Goal: Complete application form: Complete application form

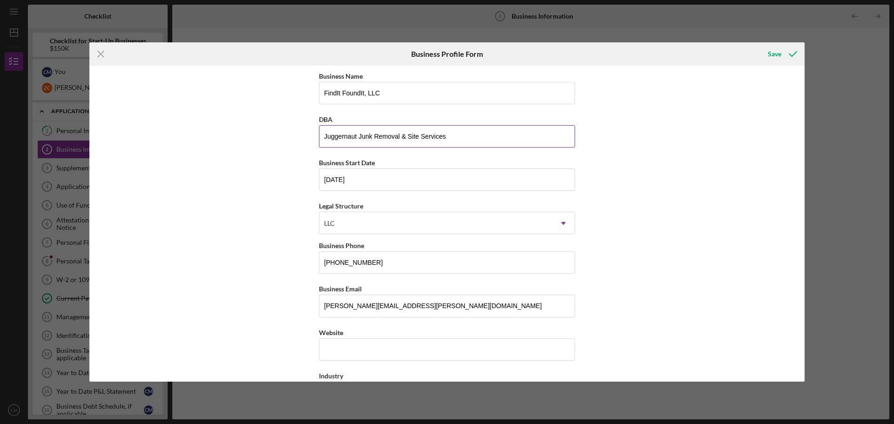
click at [422, 136] on input "Juggernaut Junk Removal & Site Services" at bounding box center [447, 136] width 256 height 22
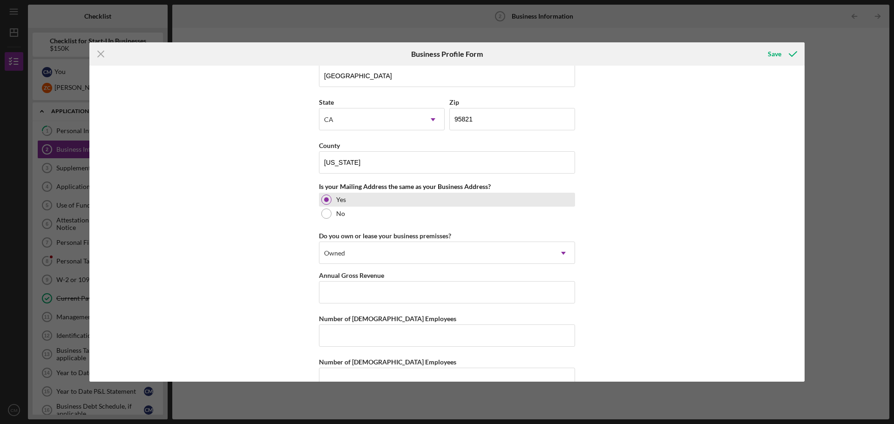
scroll to position [768, 0]
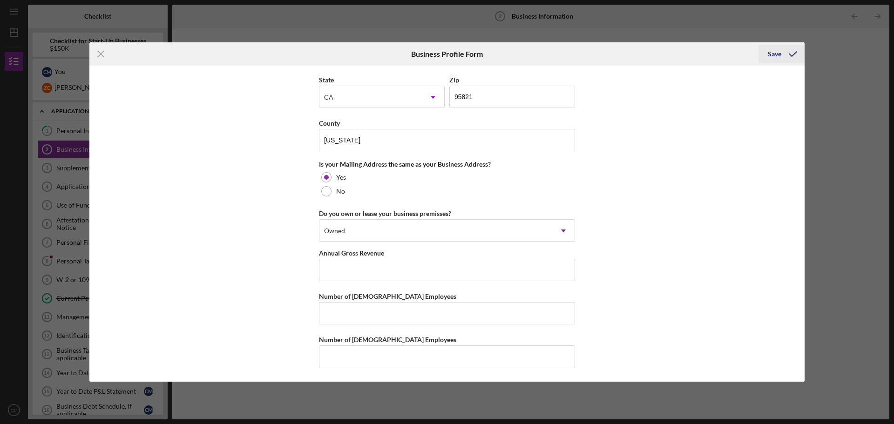
type input "Juggernaut Junk Removal & Site Solutions"
click at [781, 55] on div "Save" at bounding box center [775, 54] width 14 height 19
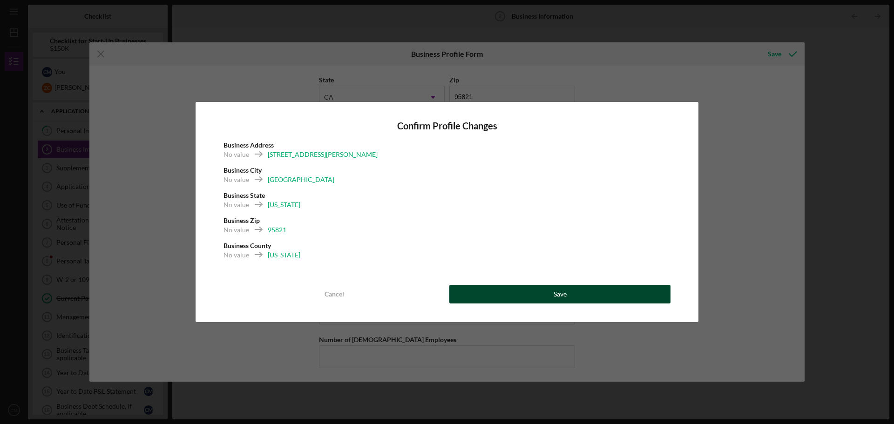
click at [489, 289] on button "Save" at bounding box center [559, 294] width 221 height 19
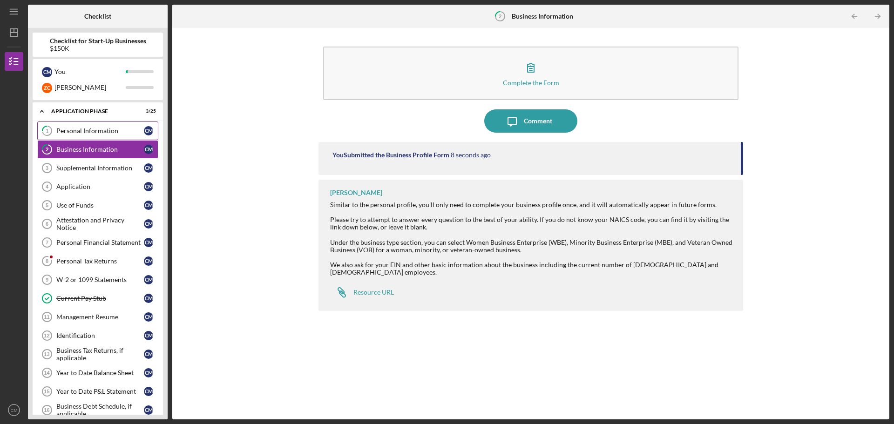
click at [92, 129] on div "Personal Information" at bounding box center [100, 130] width 88 height 7
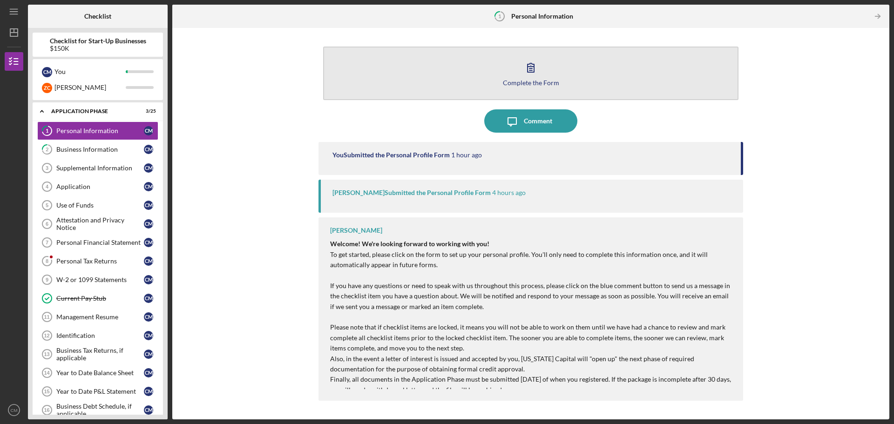
click at [537, 82] on div "Complete the Form" at bounding box center [531, 82] width 56 height 7
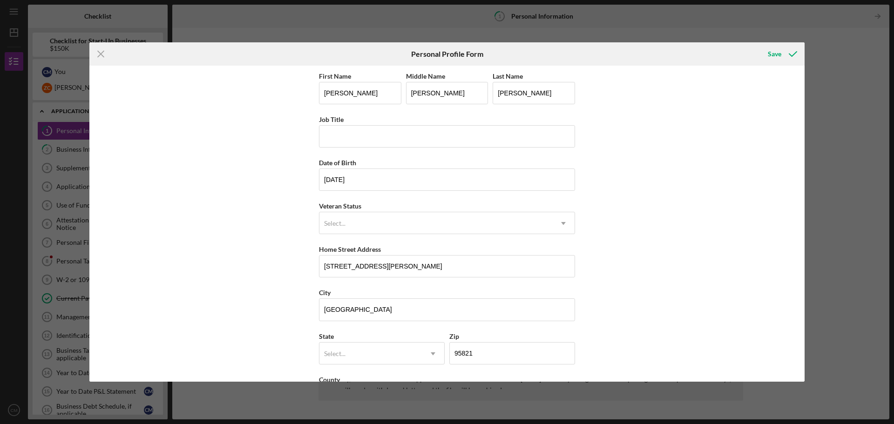
scroll to position [40, 0]
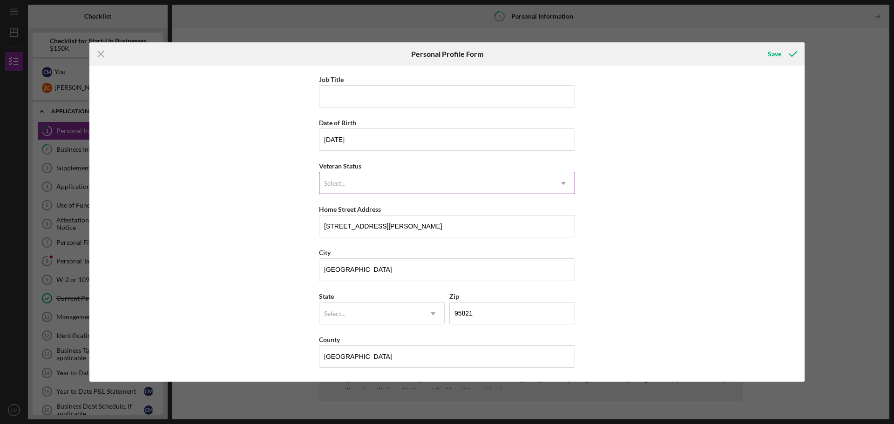
click at [563, 178] on icon "Icon/Dropdown Arrow" at bounding box center [563, 183] width 22 height 22
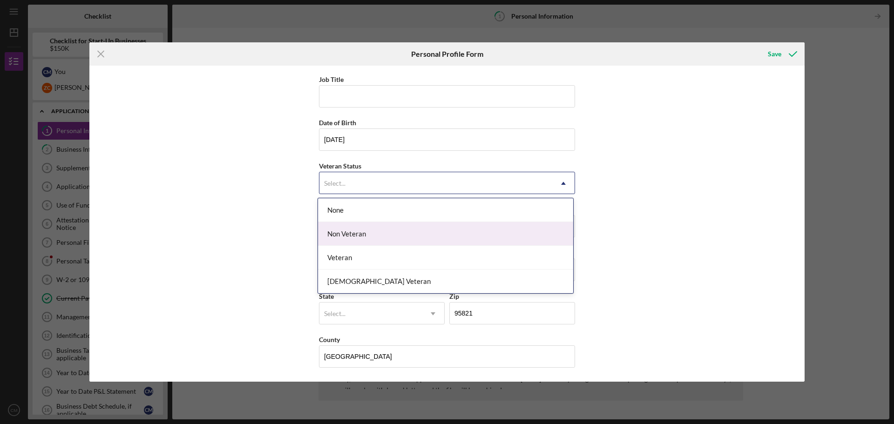
click at [536, 226] on div "Non Veteran" at bounding box center [445, 234] width 255 height 24
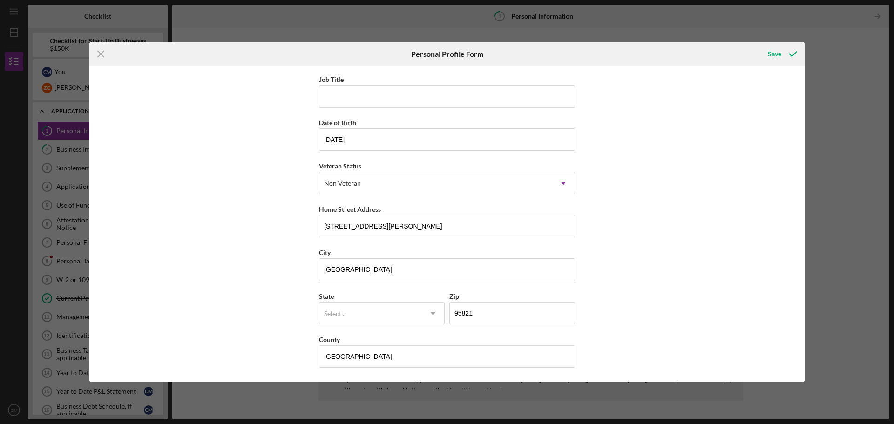
click at [624, 209] on div "First Name [PERSON_NAME] Middle Name [PERSON_NAME] Last Name [PERSON_NAME] Job …" at bounding box center [446, 224] width 715 height 316
click at [429, 314] on icon "Icon/Dropdown Arrow" at bounding box center [433, 314] width 22 height 22
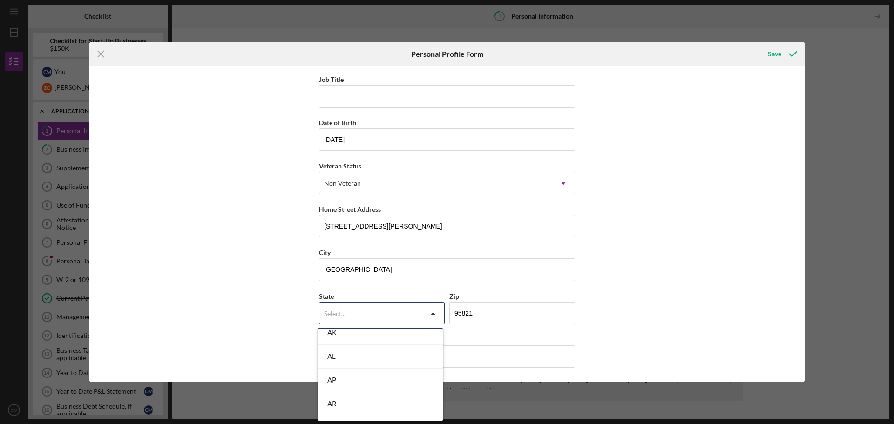
scroll to position [186, 0]
click at [341, 412] on div "CA" at bounding box center [380, 416] width 125 height 24
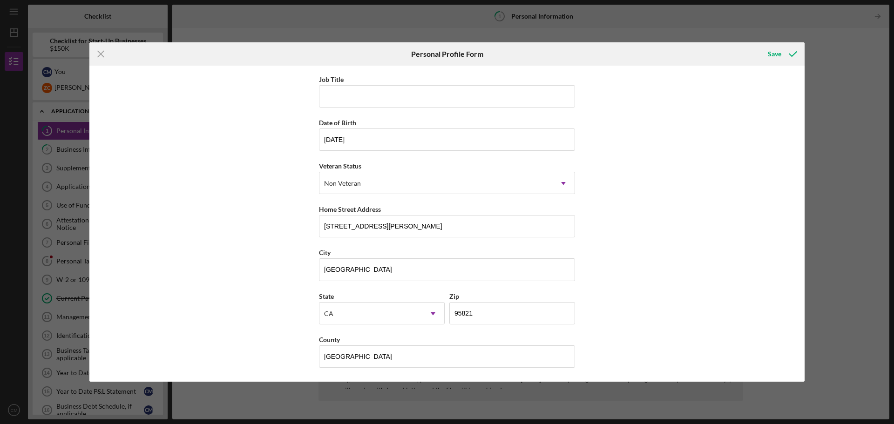
click at [649, 263] on div "First Name [PERSON_NAME] Middle Name [PERSON_NAME] Last Name [PERSON_NAME] Job …" at bounding box center [446, 224] width 715 height 316
click at [775, 55] on div "Save" at bounding box center [775, 54] width 14 height 19
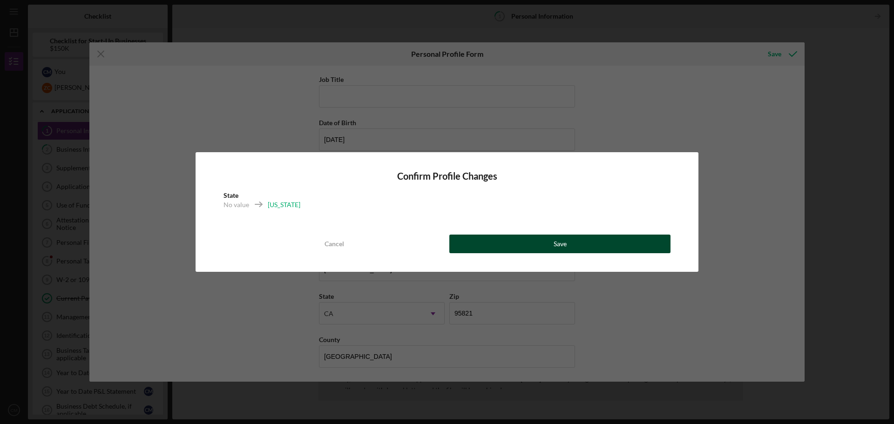
click at [503, 240] on button "Save" at bounding box center [559, 244] width 221 height 19
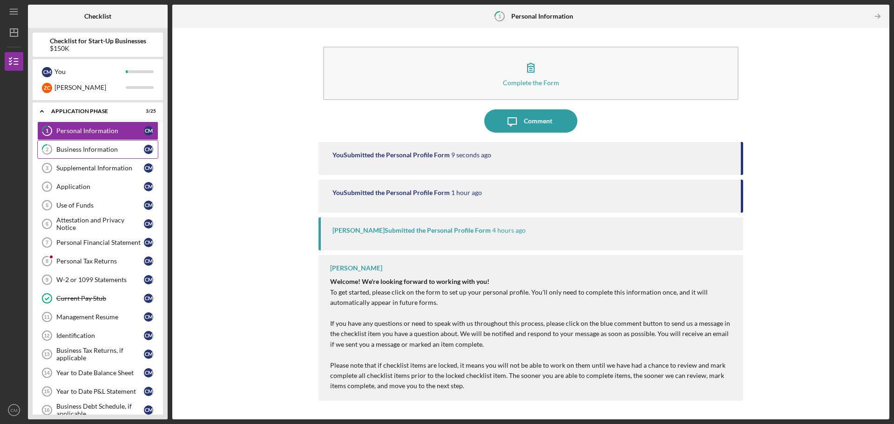
click at [85, 152] on div "Business Information" at bounding box center [100, 149] width 88 height 7
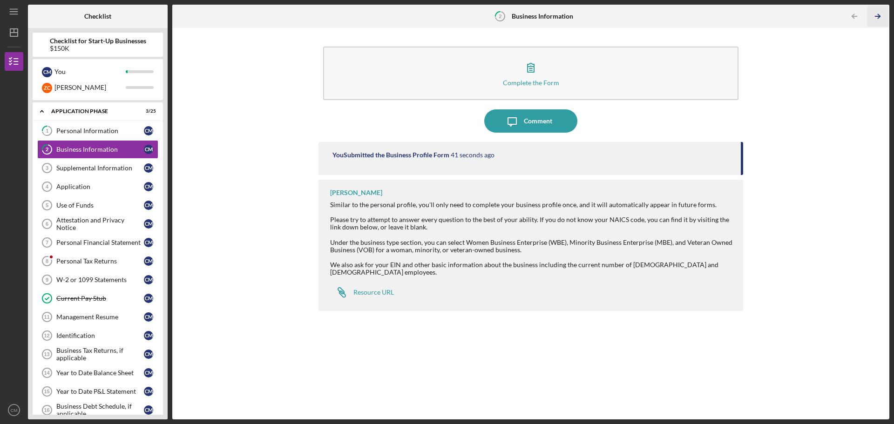
click at [878, 17] on icon "Icon/Table Pagination Arrow" at bounding box center [877, 16] width 21 height 21
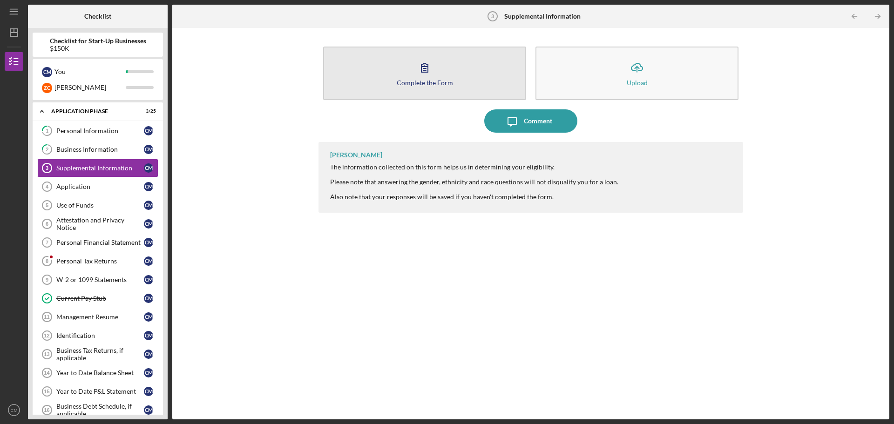
click at [412, 65] on button "Complete the Form Form" at bounding box center [424, 74] width 203 height 54
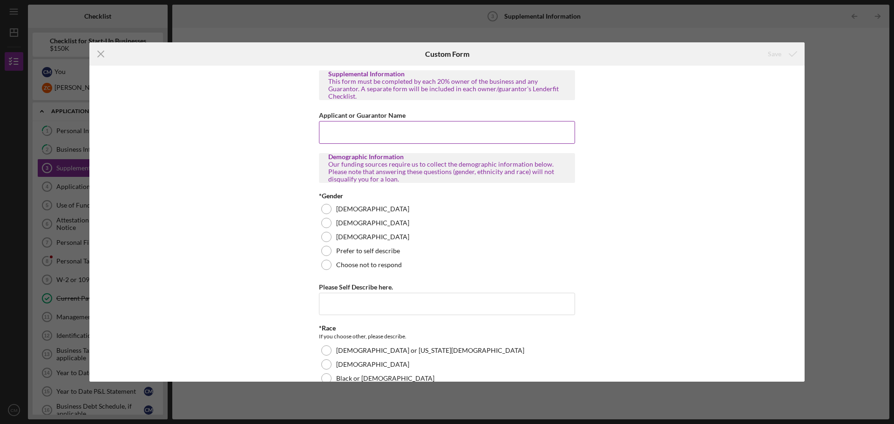
click at [382, 130] on input "Applicant or Guarantor Name" at bounding box center [447, 132] width 256 height 22
type input "[PERSON_NAME]"
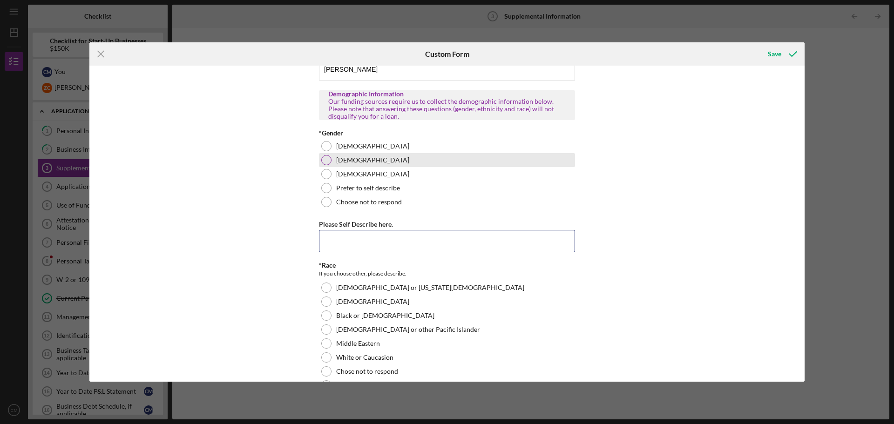
scroll to position [47, 0]
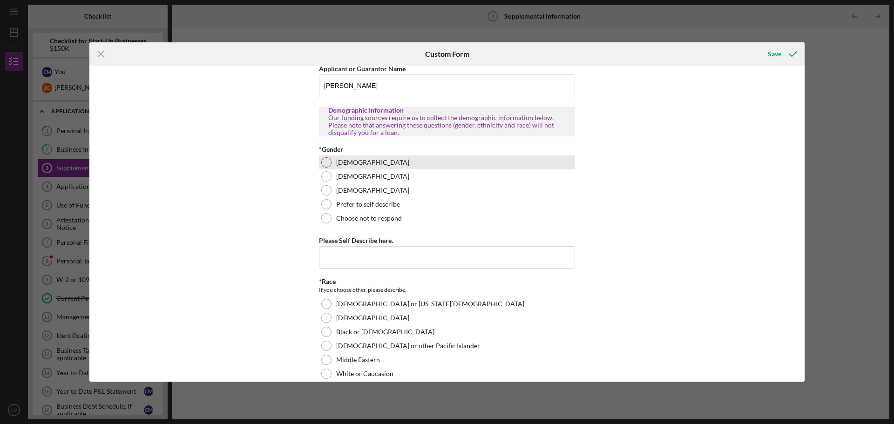
click at [325, 157] on div at bounding box center [326, 162] width 10 height 10
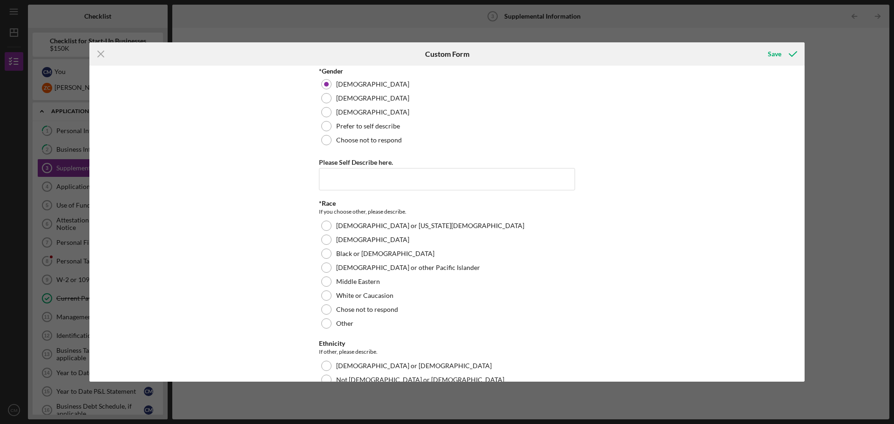
scroll to position [140, 0]
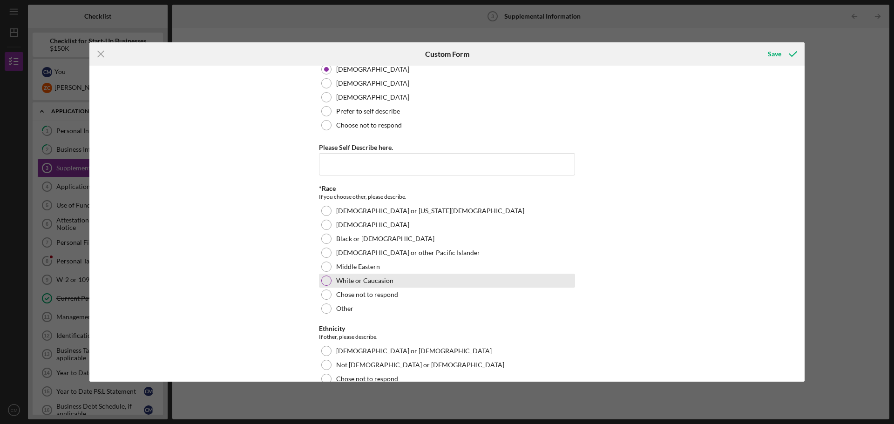
click at [325, 279] on div "White or Caucasion" at bounding box center [447, 281] width 256 height 14
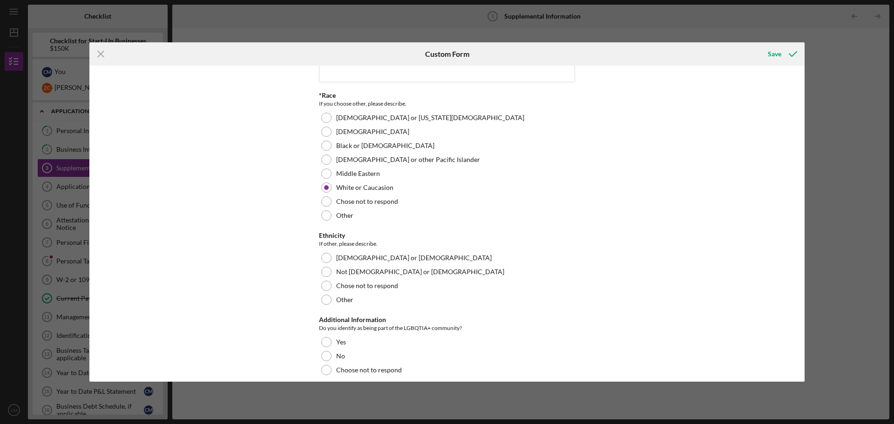
scroll to position [279, 0]
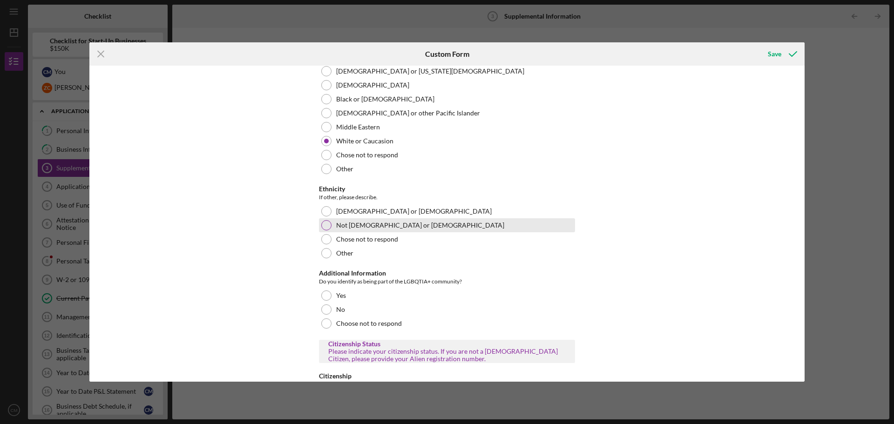
click at [326, 220] on div at bounding box center [326, 225] width 10 height 10
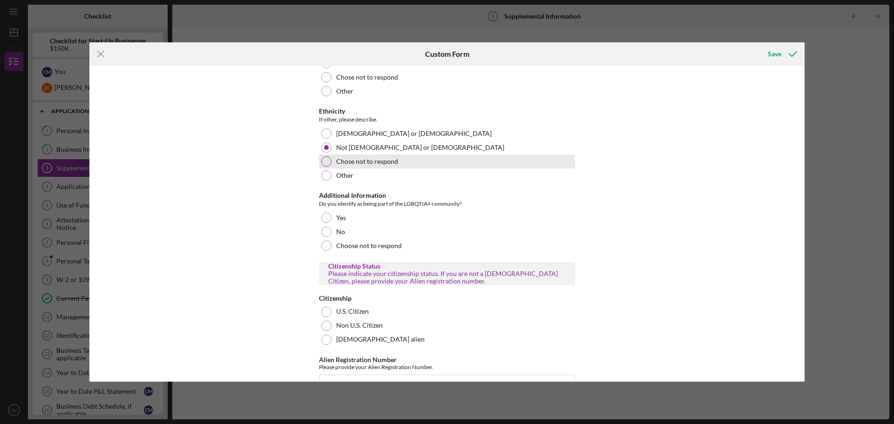
scroll to position [373, 0]
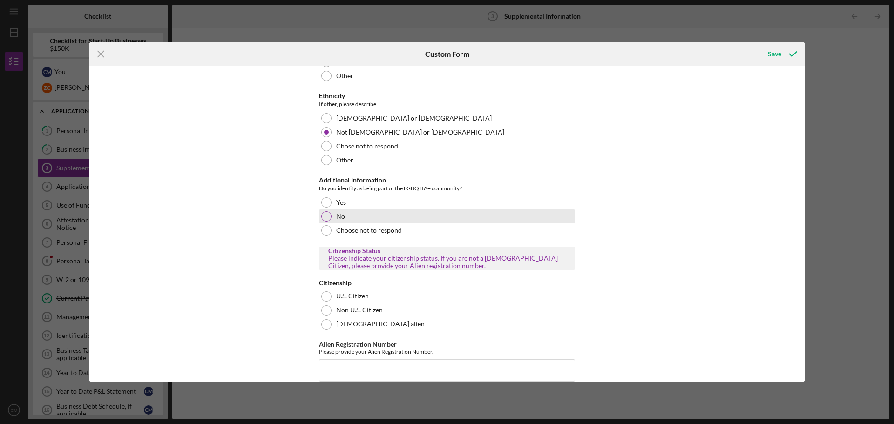
click at [326, 211] on div at bounding box center [326, 216] width 10 height 10
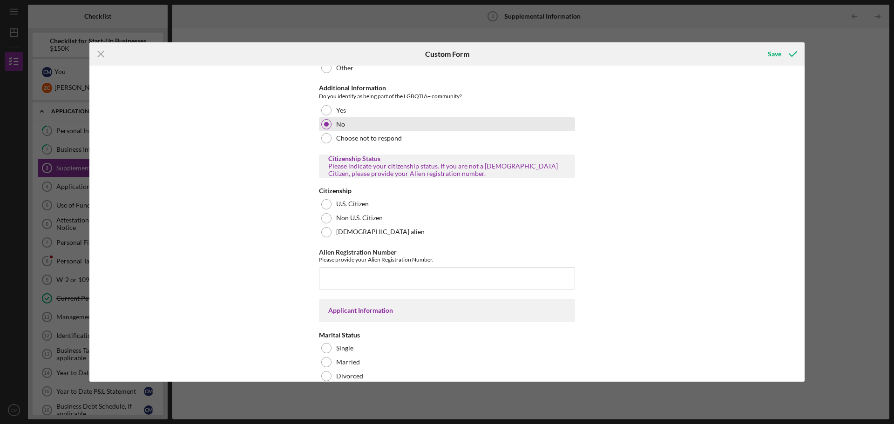
scroll to position [466, 0]
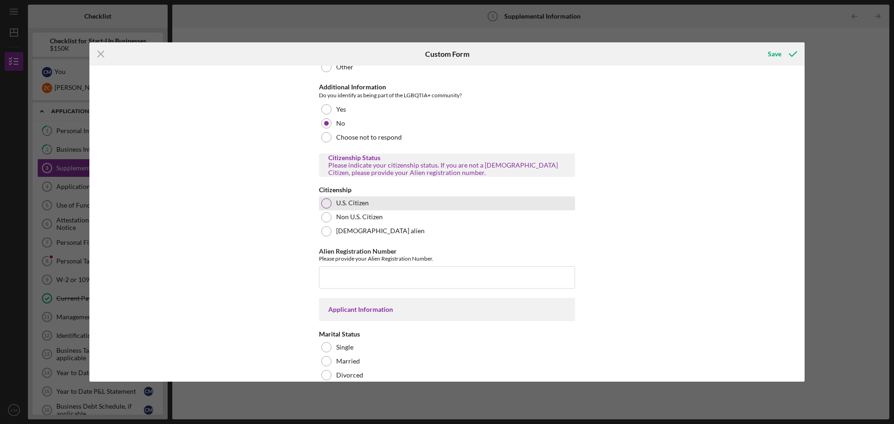
click at [328, 198] on div at bounding box center [326, 203] width 10 height 10
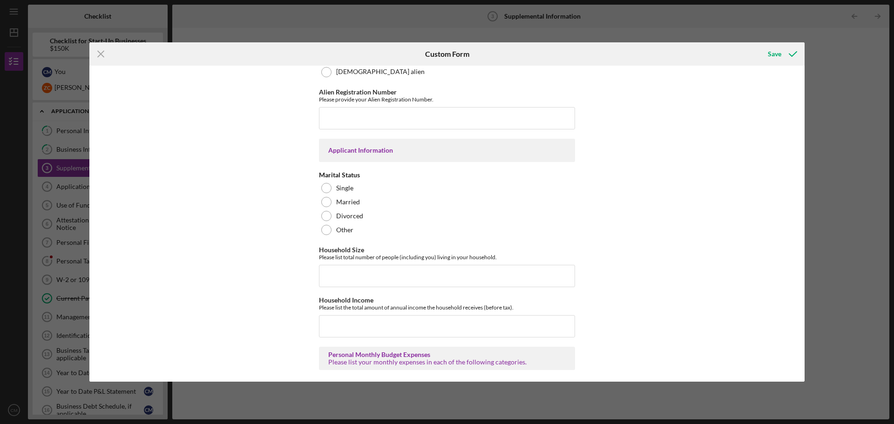
scroll to position [652, 0]
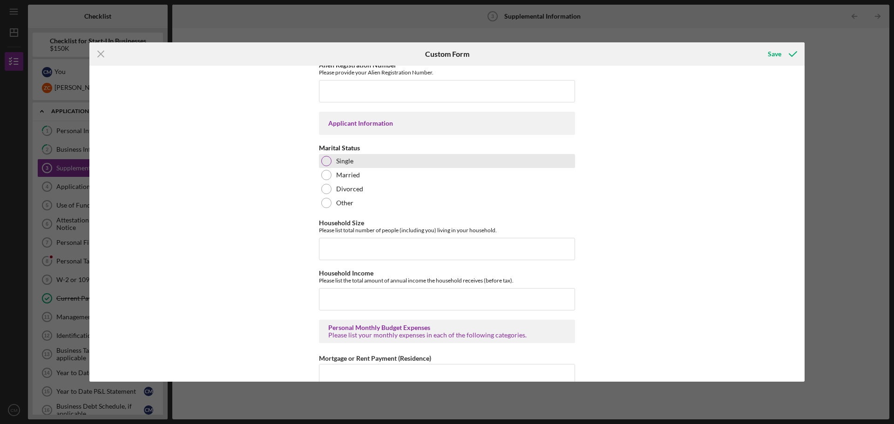
click at [322, 157] on div at bounding box center [326, 161] width 10 height 10
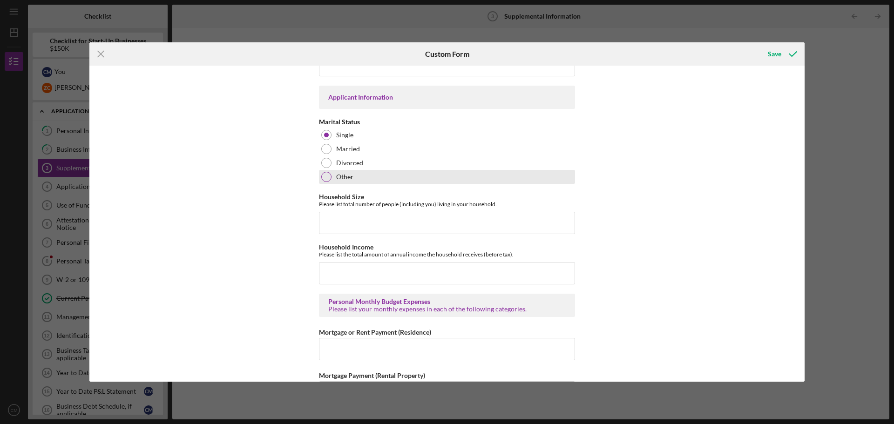
scroll to position [699, 0]
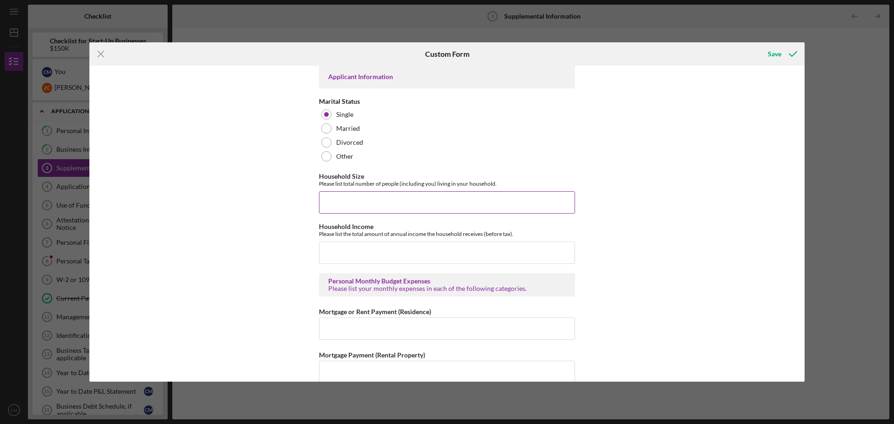
click at [345, 198] on input "Household Size" at bounding box center [447, 202] width 256 height 22
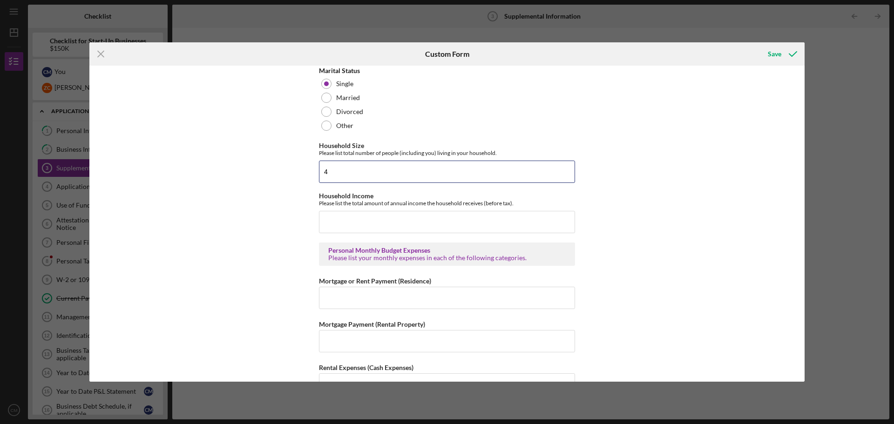
scroll to position [745, 0]
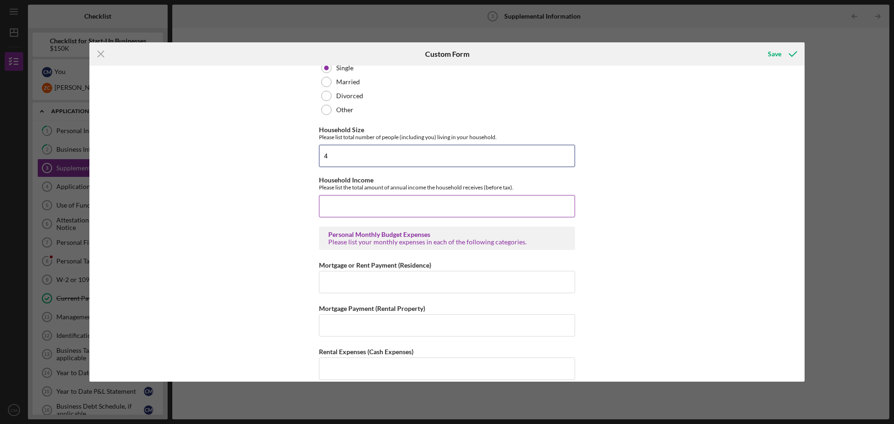
type input "4"
click at [338, 204] on input "Household Income" at bounding box center [447, 206] width 256 height 22
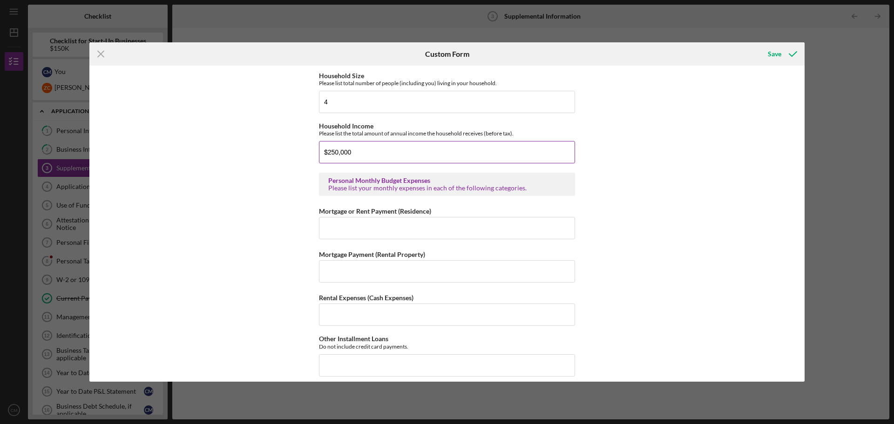
scroll to position [792, 0]
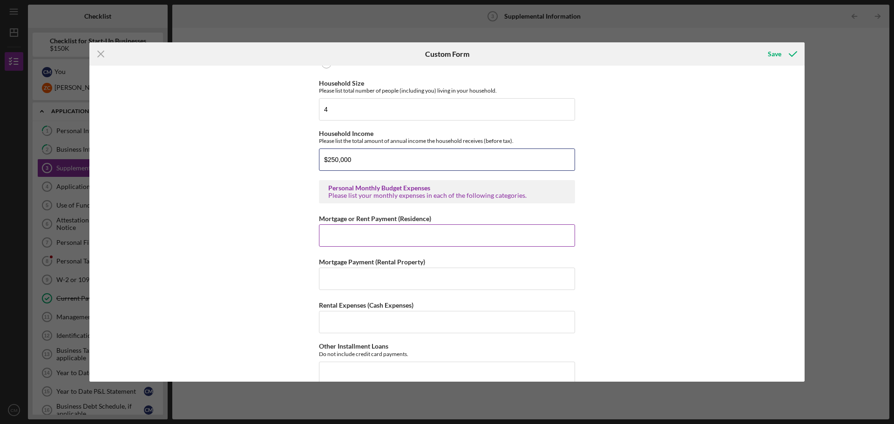
type input "$250,000"
click at [339, 227] on input "Mortgage or Rent Payment (Residence)" at bounding box center [447, 235] width 256 height 22
type input "$1,440"
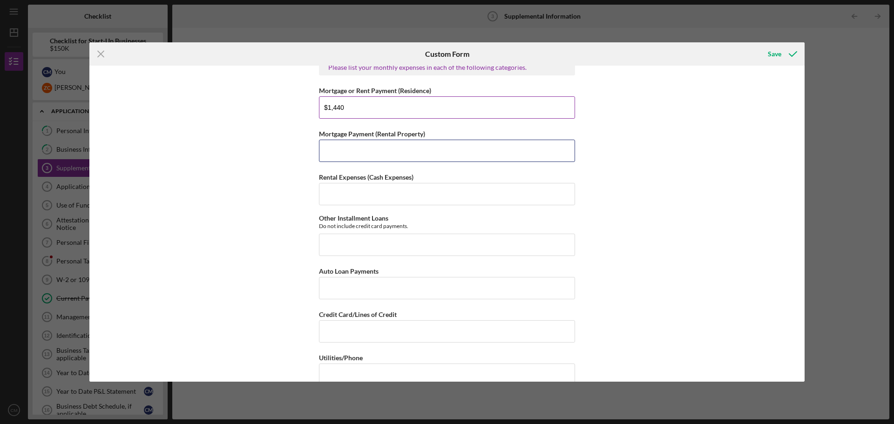
scroll to position [931, 0]
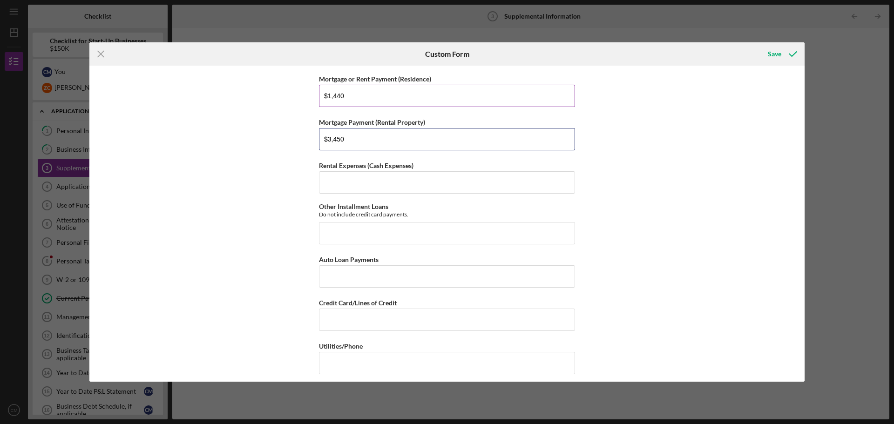
type input "$3,450"
type input "$6"
type input "$615"
click at [340, 181] on input "Rental Expenses (Cash Expenses)" at bounding box center [447, 182] width 256 height 22
type input "$1,200"
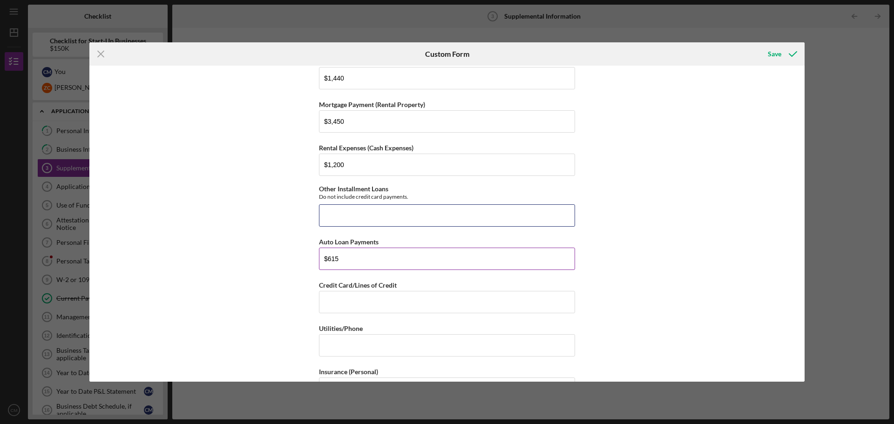
scroll to position [978, 0]
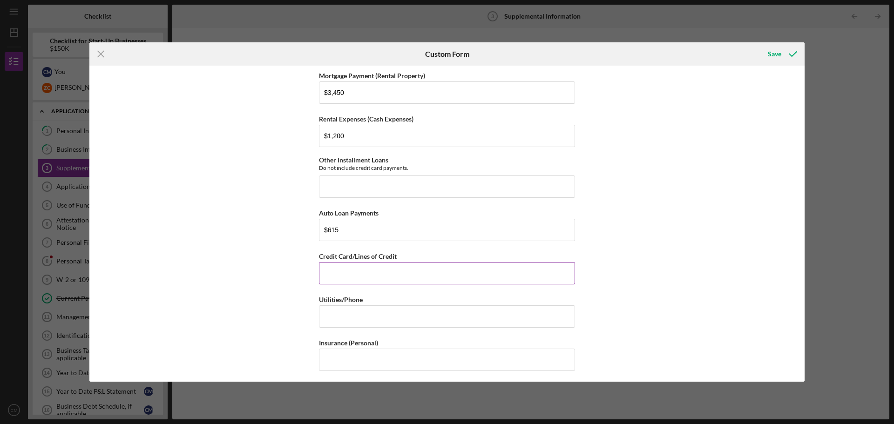
click at [348, 274] on input "Credit Card/Lines of Credit" at bounding box center [447, 273] width 256 height 22
click at [357, 176] on input "Other Installment Loans" at bounding box center [447, 187] width 256 height 22
type input "$1"
type input "$250"
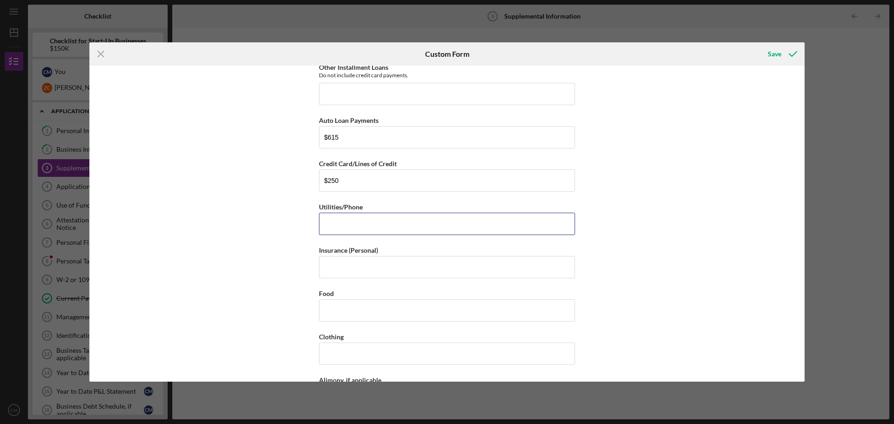
scroll to position [1071, 0]
click at [355, 213] on input "Utilities/Phone" at bounding box center [447, 223] width 256 height 22
type input "$300"
type input "$1,000"
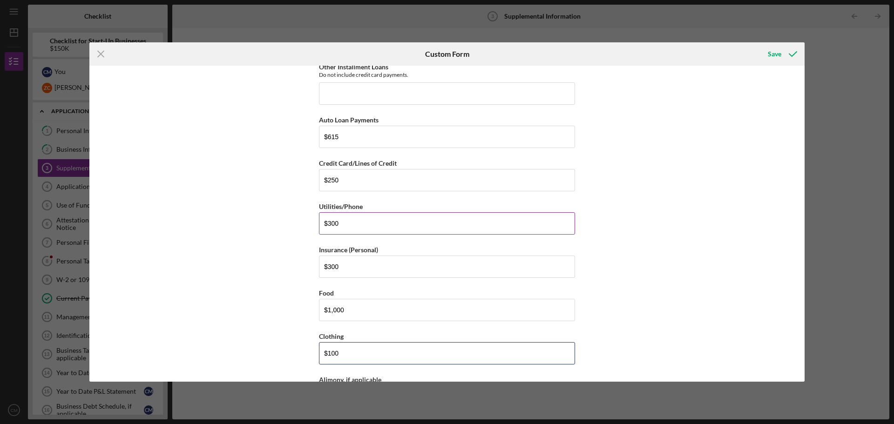
type input "$100"
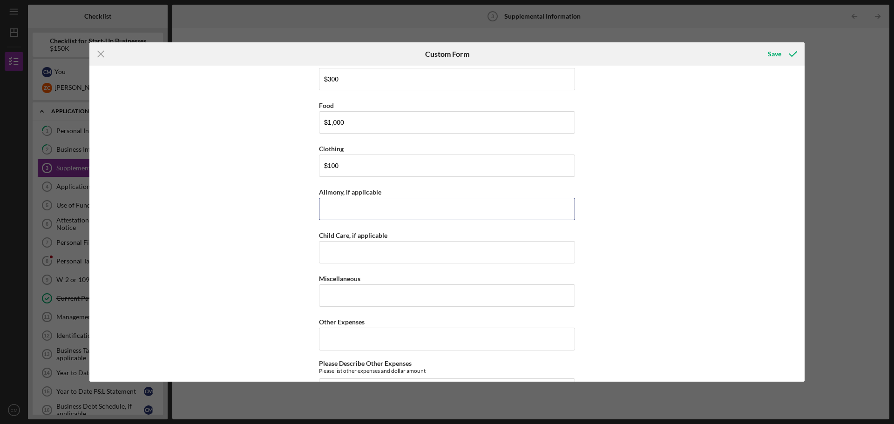
scroll to position [1277, 0]
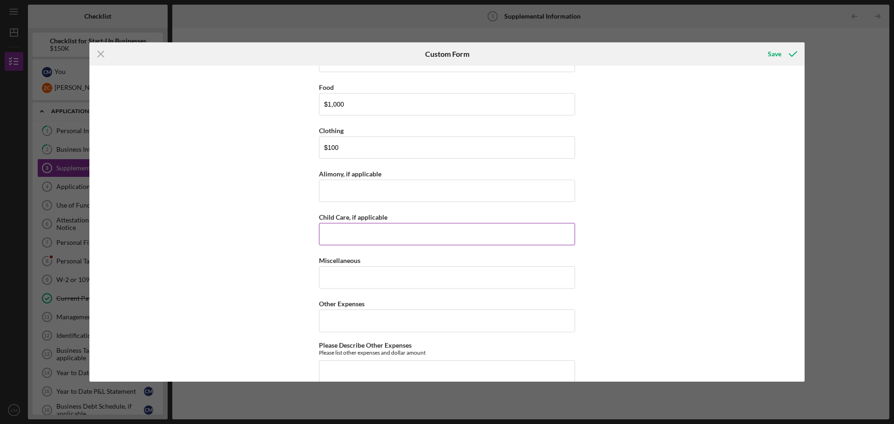
click at [374, 234] on input "Child Care, if applicable" at bounding box center [447, 234] width 256 height 22
click at [368, 269] on input "Miscellaneous" at bounding box center [447, 277] width 256 height 22
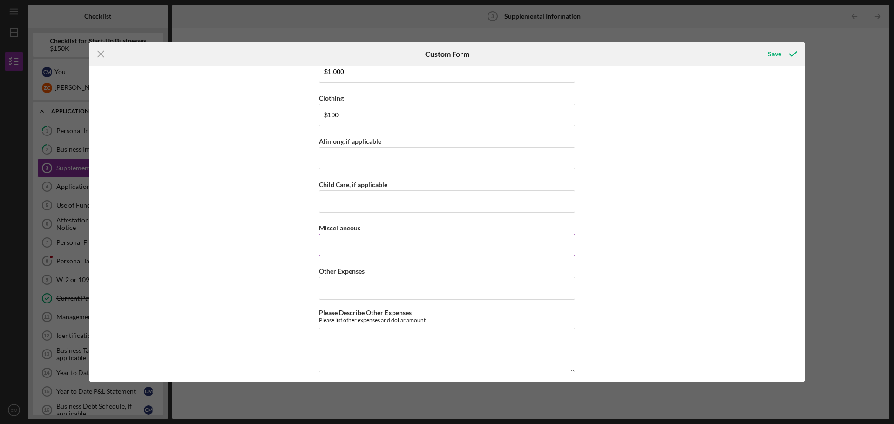
scroll to position [1324, 0]
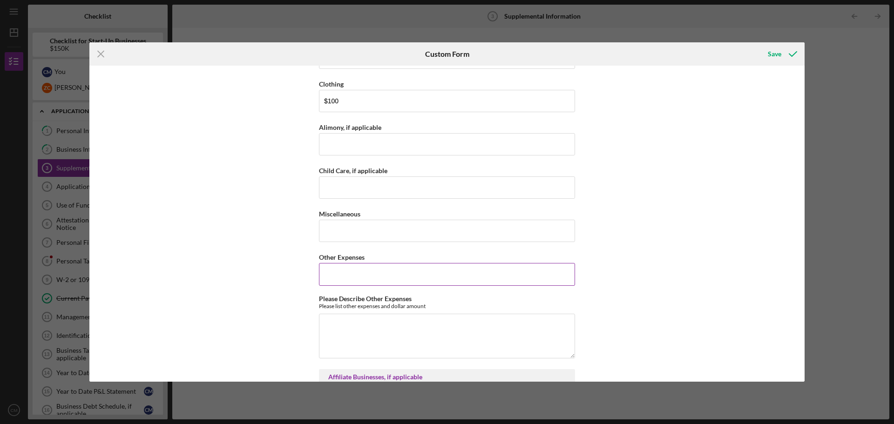
click at [368, 263] on input "Other Expenses" at bounding box center [447, 274] width 256 height 22
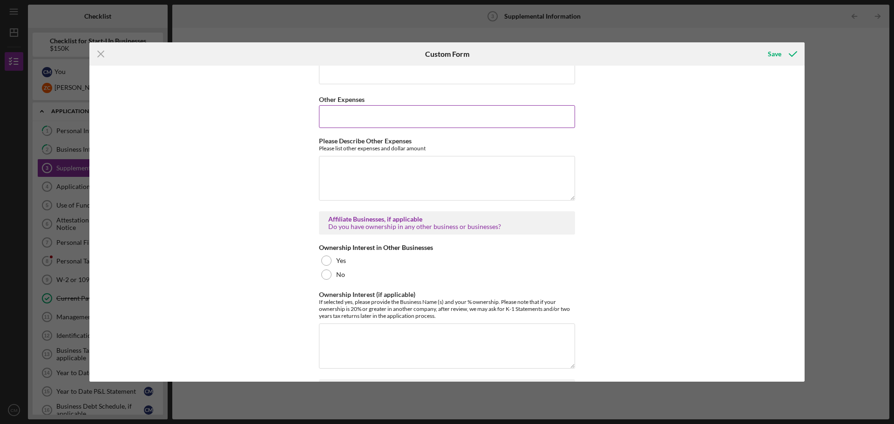
scroll to position [1510, 0]
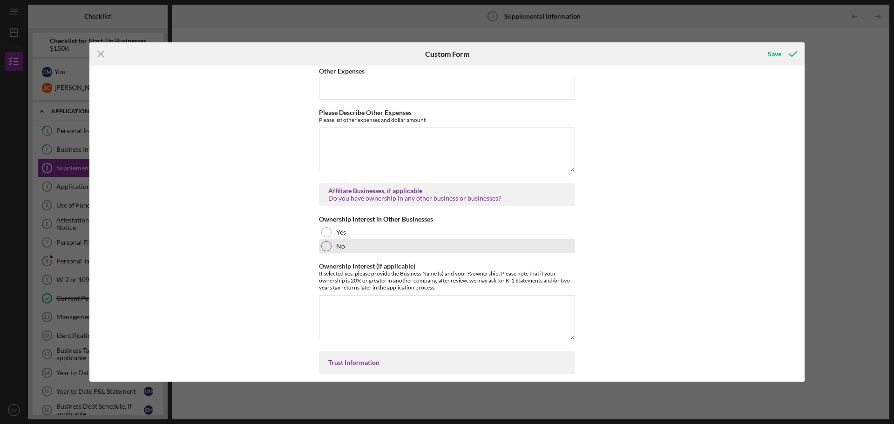
click at [330, 242] on div "No" at bounding box center [447, 246] width 256 height 14
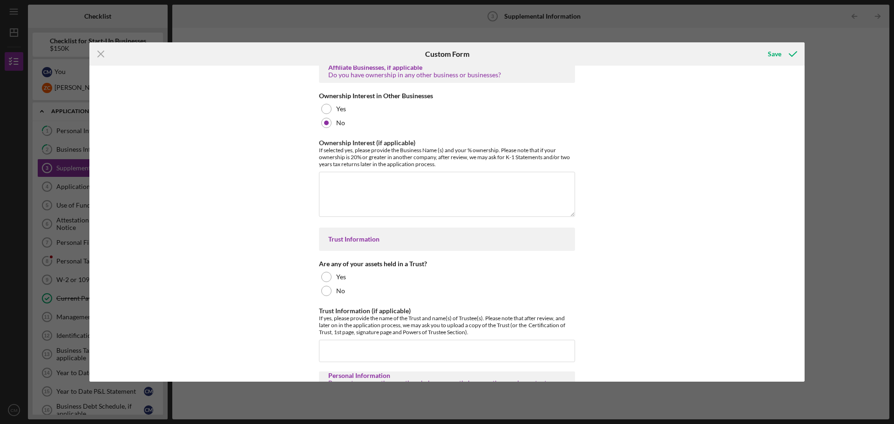
scroll to position [1650, 0]
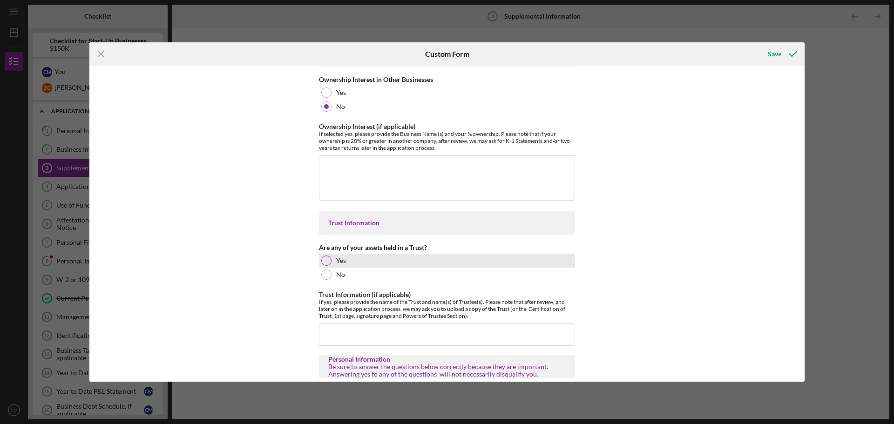
click at [321, 257] on div at bounding box center [326, 261] width 10 height 10
click at [361, 326] on input "Trust Information (if applicable)" at bounding box center [447, 335] width 256 height 22
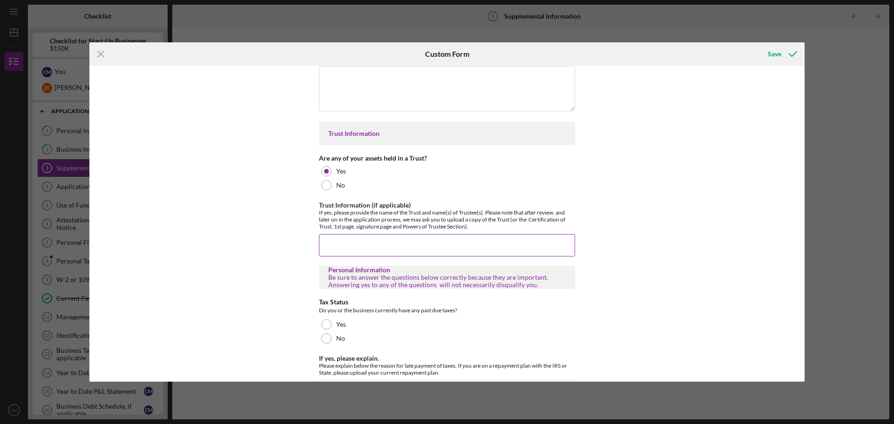
scroll to position [1743, 0]
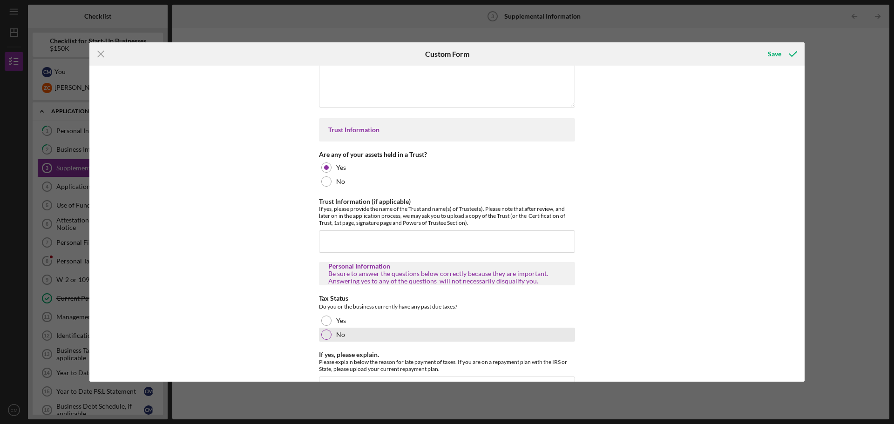
click at [323, 330] on div at bounding box center [326, 335] width 10 height 10
click at [350, 238] on input "Trust Information (if applicable)" at bounding box center [447, 242] width 256 height 22
click at [354, 231] on input "Trust Information (if applicable)" at bounding box center [447, 242] width 256 height 22
paste input "THE [PERSON_NAME] TRUST"
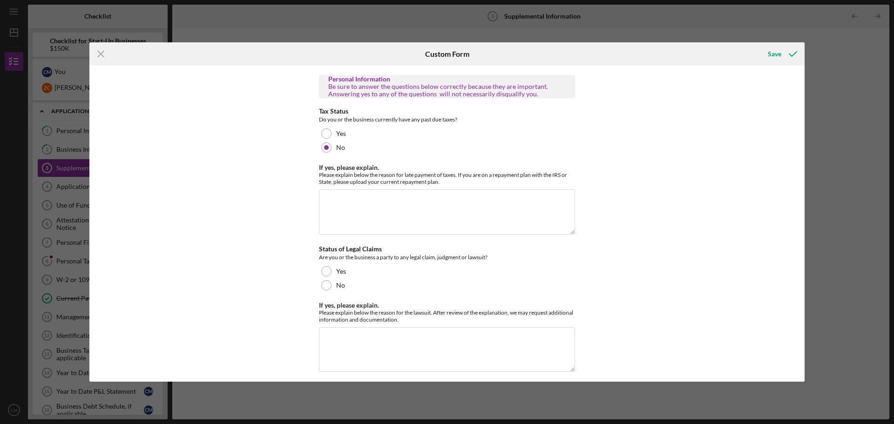
scroll to position [1976, 0]
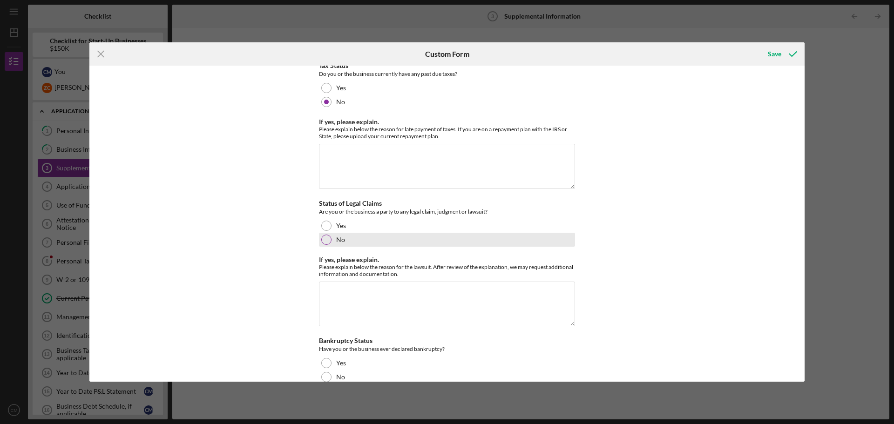
type input "THE [PERSON_NAME] TRUST"
click at [326, 235] on div at bounding box center [326, 240] width 10 height 10
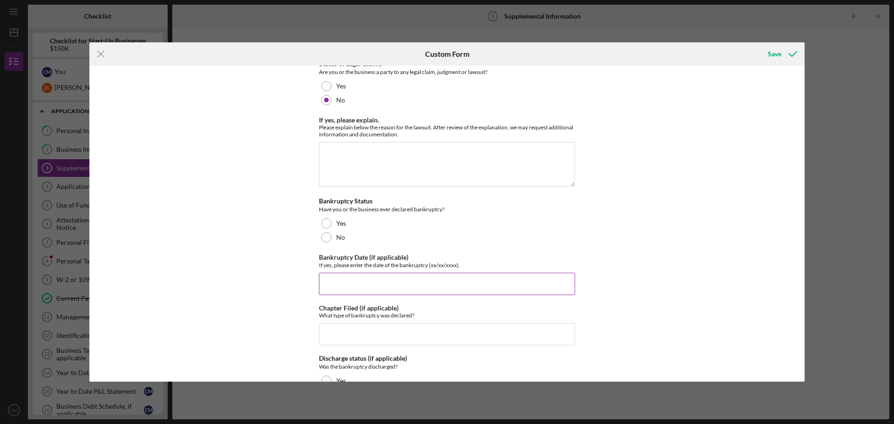
scroll to position [2162, 0]
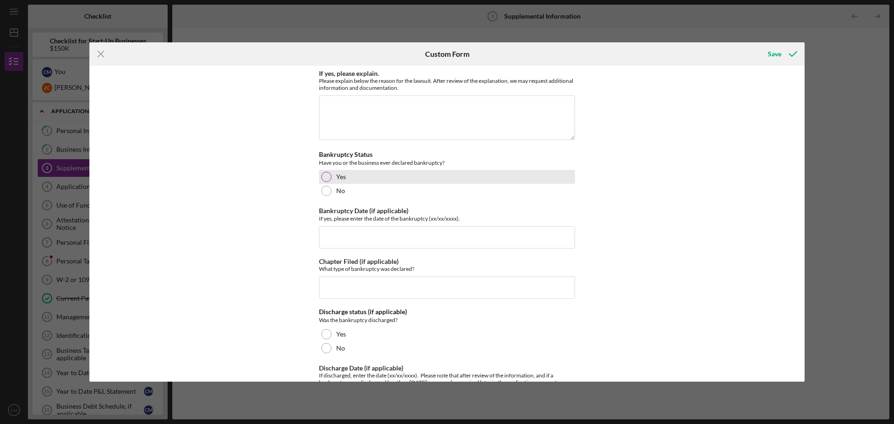
click at [320, 170] on div "Yes" at bounding box center [447, 177] width 256 height 14
click at [352, 229] on input "Bankruptcy Date (if applicable)" at bounding box center [447, 237] width 256 height 22
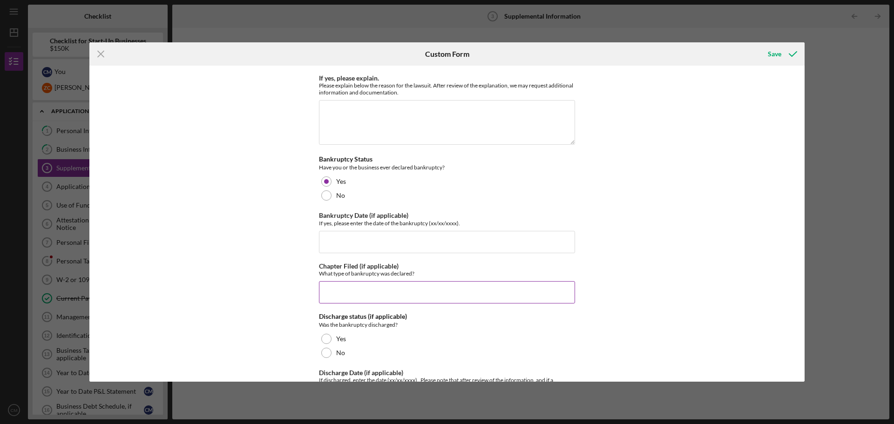
scroll to position [2208, 0]
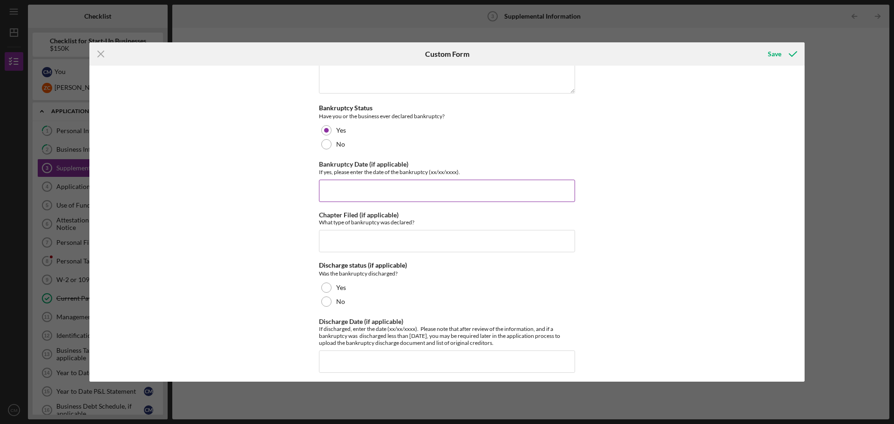
click at [367, 186] on input "Bankruptcy Date (if applicable)" at bounding box center [447, 191] width 256 height 22
type input "[DATE]"
click at [348, 234] on input "Chapter Filed (if applicable)" at bounding box center [447, 241] width 256 height 22
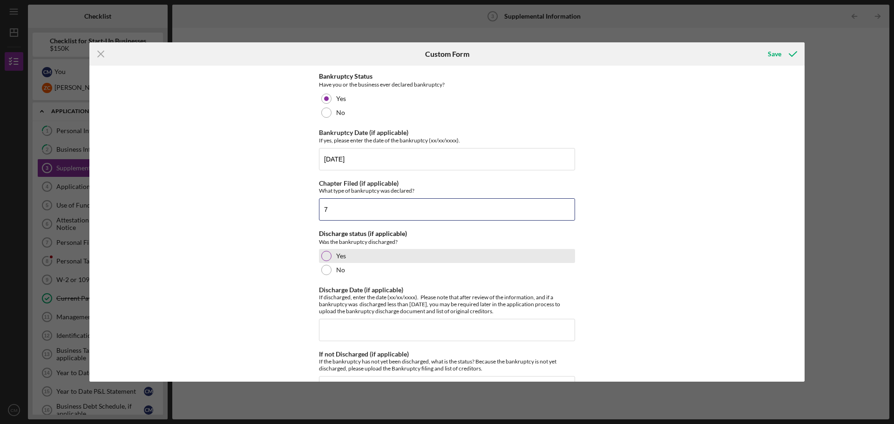
scroll to position [2255, 0]
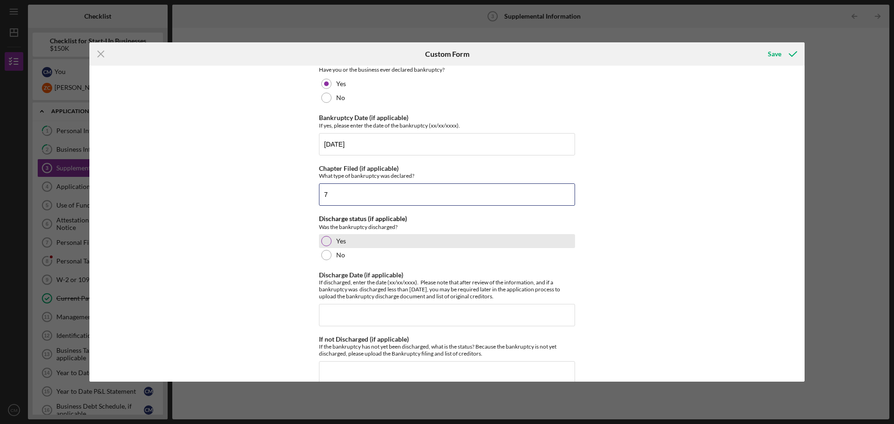
type input "7"
click at [327, 237] on div at bounding box center [326, 241] width 10 height 10
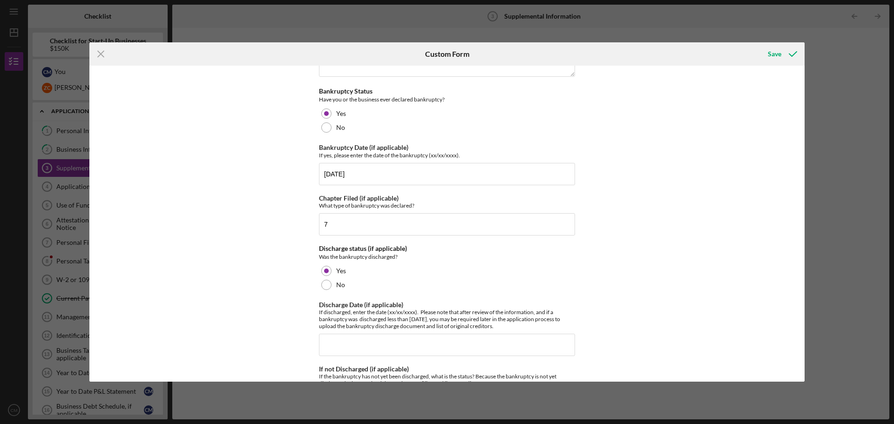
scroll to position [2208, 0]
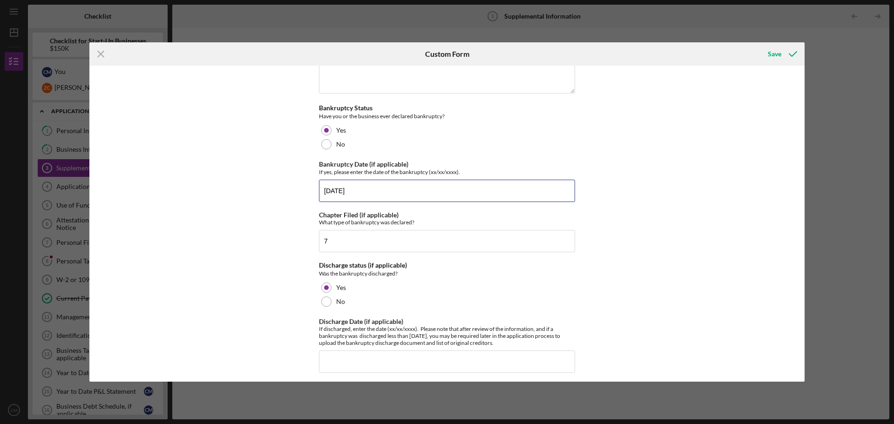
drag, startPoint x: 349, startPoint y: 183, endPoint x: 317, endPoint y: 182, distance: 31.7
click at [317, 182] on div "Supplemental Information This form must be completed by each 20% owner of the b…" at bounding box center [446, 224] width 715 height 316
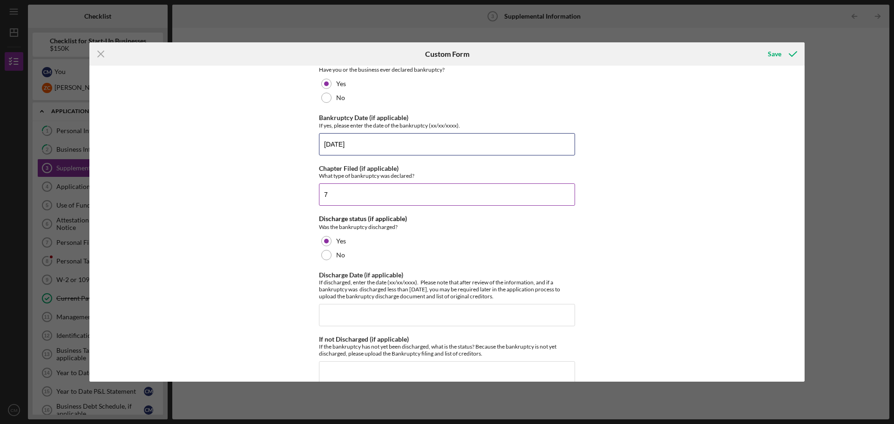
scroll to position [2302, 0]
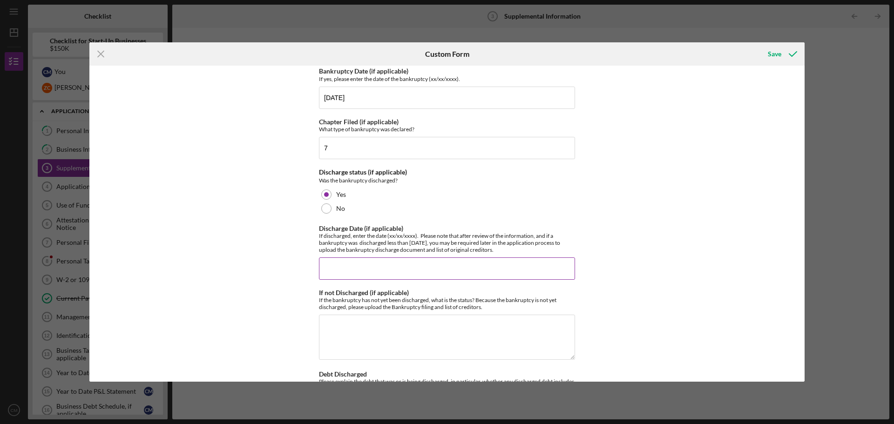
click at [377, 265] on input "Discharge Date (if applicable)" at bounding box center [447, 269] width 256 height 22
type input "2"
type input "[DATE]"
click at [367, 317] on textarea "If not Discharged (if applicable)" at bounding box center [447, 337] width 256 height 45
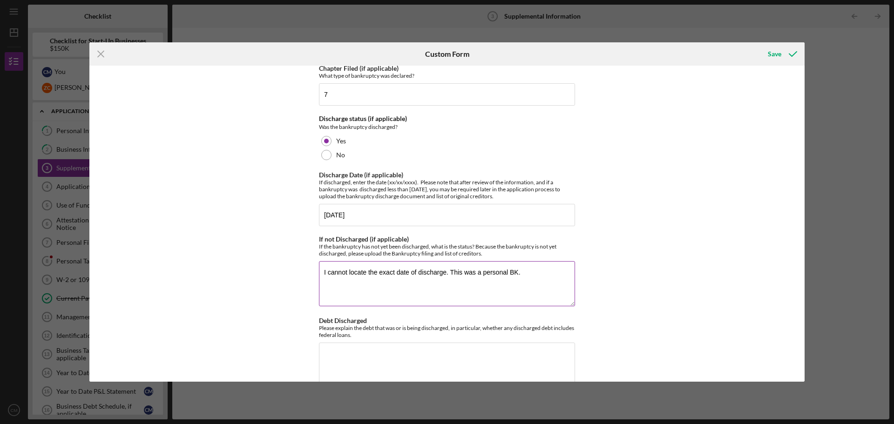
scroll to position [2441, 0]
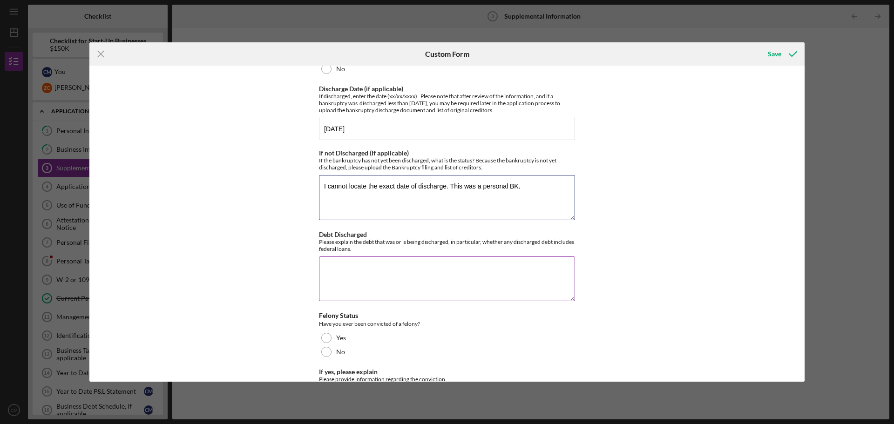
type textarea "I cannot locate the exact date of discharge. This was a personal BK."
click at [384, 266] on textarea "Debt Discharged" at bounding box center [447, 279] width 256 height 45
type textarea "N"
type textarea "A"
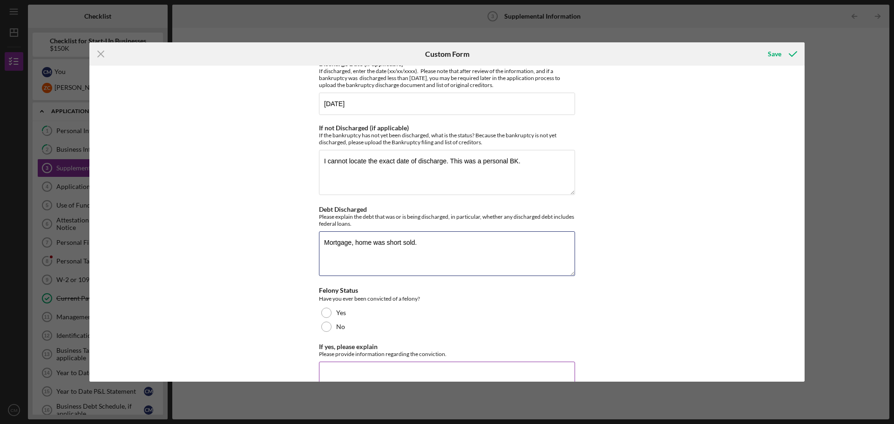
scroll to position [2534, 0]
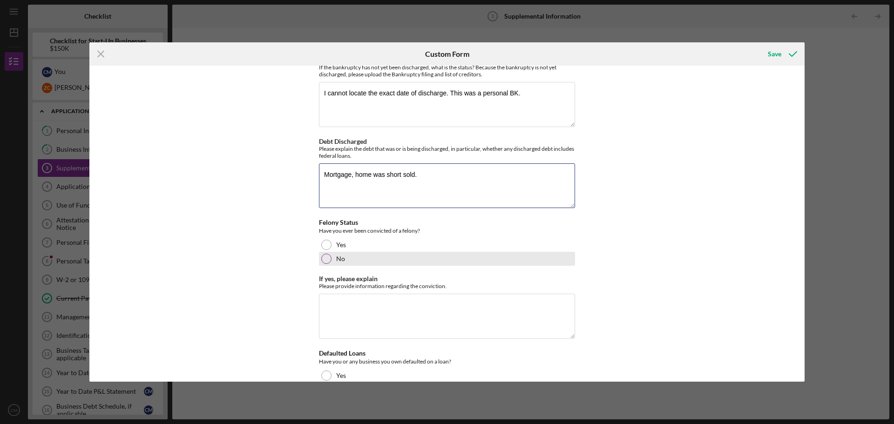
type textarea "Mortgage, home was short sold."
click at [323, 254] on div at bounding box center [326, 259] width 10 height 10
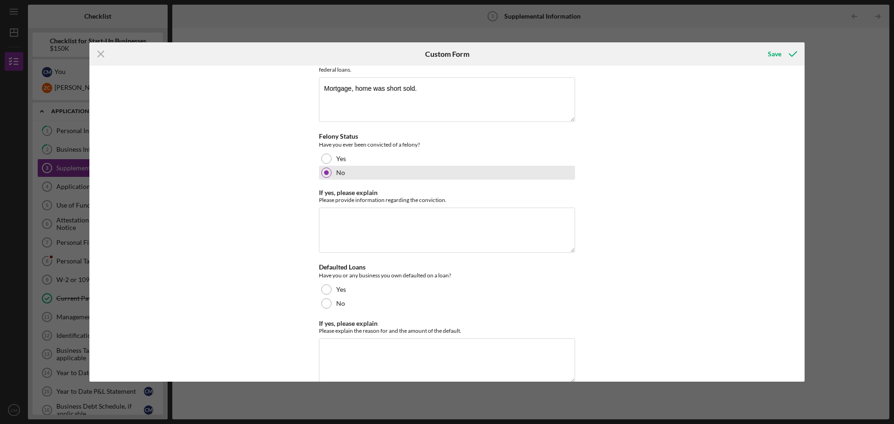
scroll to position [2631, 0]
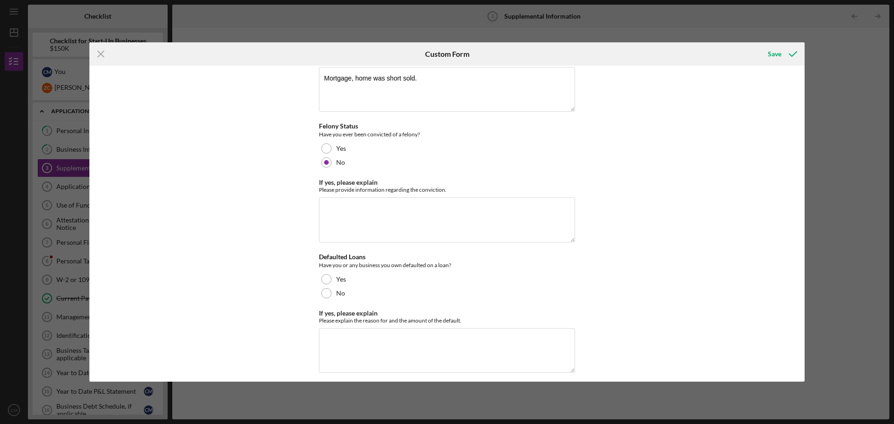
click at [325, 290] on div at bounding box center [326, 293] width 10 height 10
click at [775, 54] on div "Save" at bounding box center [775, 54] width 14 height 19
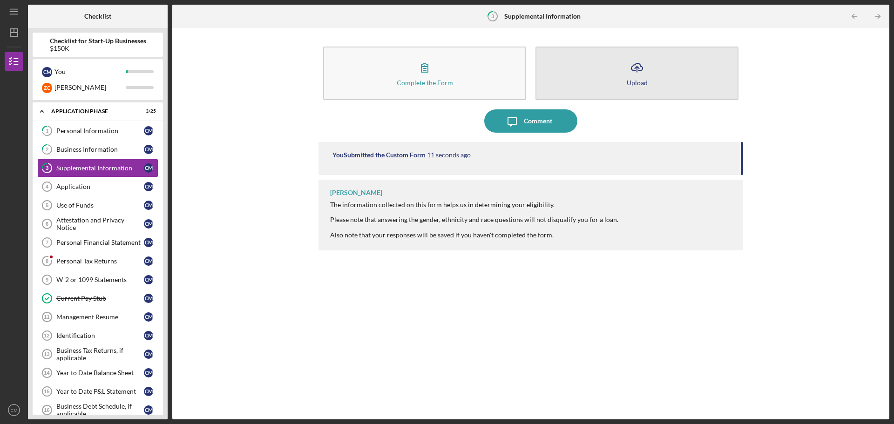
click at [639, 55] on button "Icon/Upload Upload" at bounding box center [637, 74] width 203 height 54
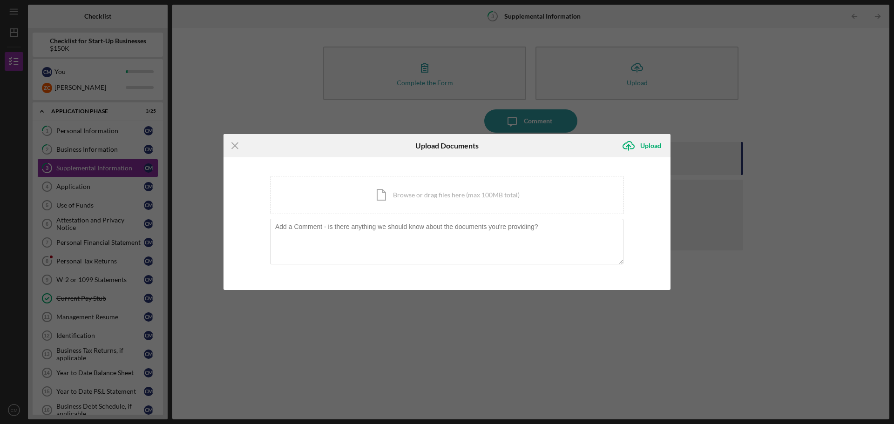
click at [622, 113] on div "Icon/Menu Close Upload Documents Icon/Upload Upload You're uploading documents …" at bounding box center [447, 212] width 894 height 424
click at [231, 146] on icon "Icon/Menu Close" at bounding box center [235, 145] width 23 height 23
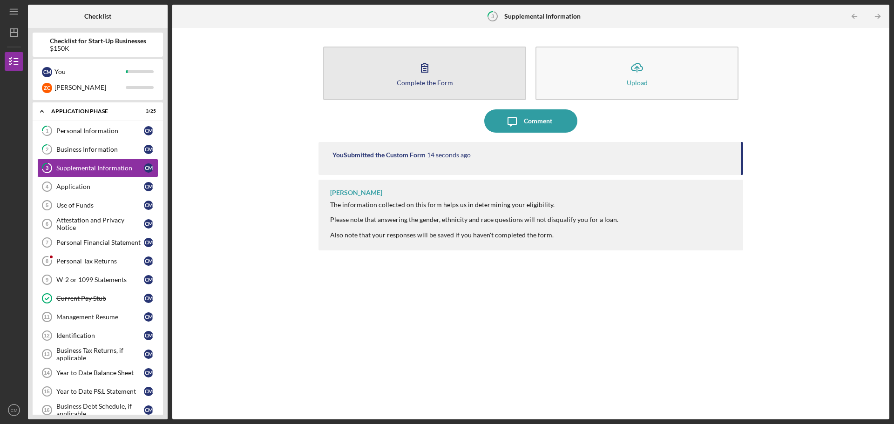
click at [405, 85] on div "Complete the Form" at bounding box center [425, 82] width 56 height 7
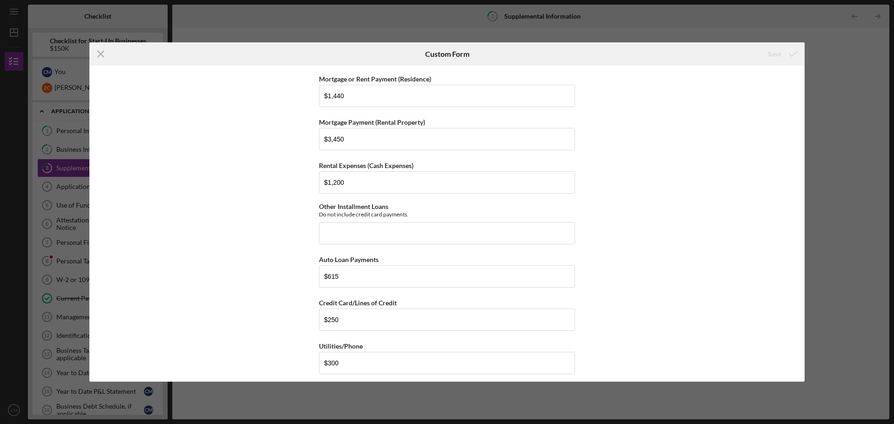
scroll to position [885, 0]
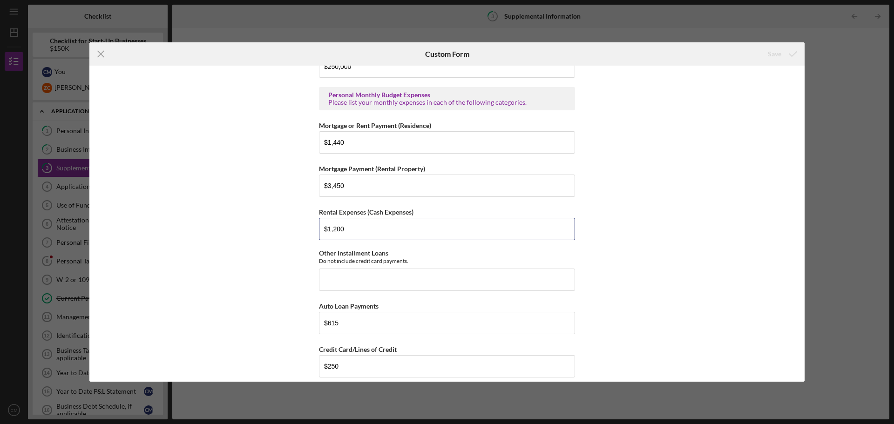
drag, startPoint x: 354, startPoint y: 223, endPoint x: 313, endPoint y: 221, distance: 41.0
click at [313, 222] on div "Supplemental Information This form must be completed by each 20% owner of the b…" at bounding box center [446, 224] width 715 height 316
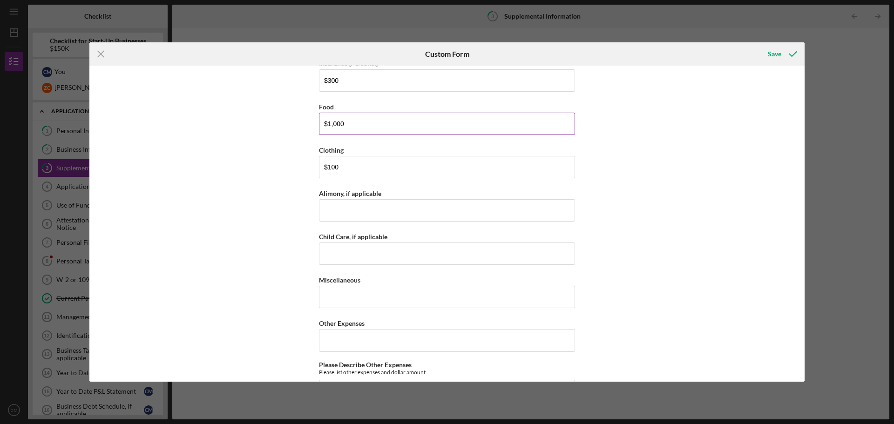
scroll to position [1304, 0]
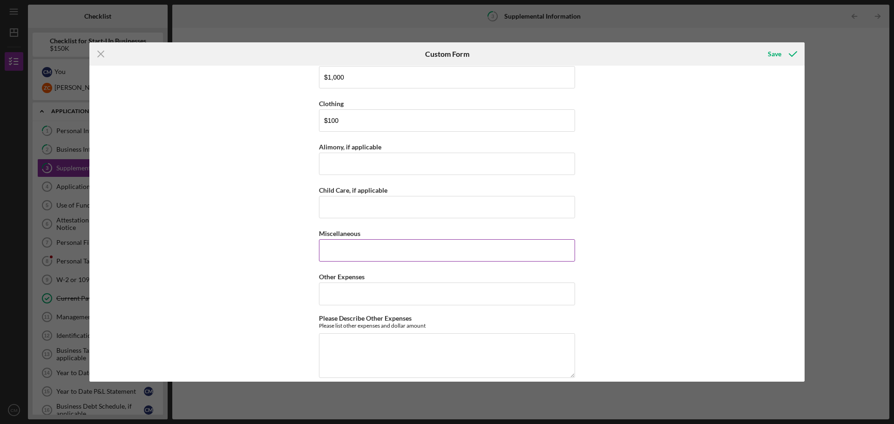
click at [357, 241] on input "Miscellaneous" at bounding box center [447, 250] width 256 height 22
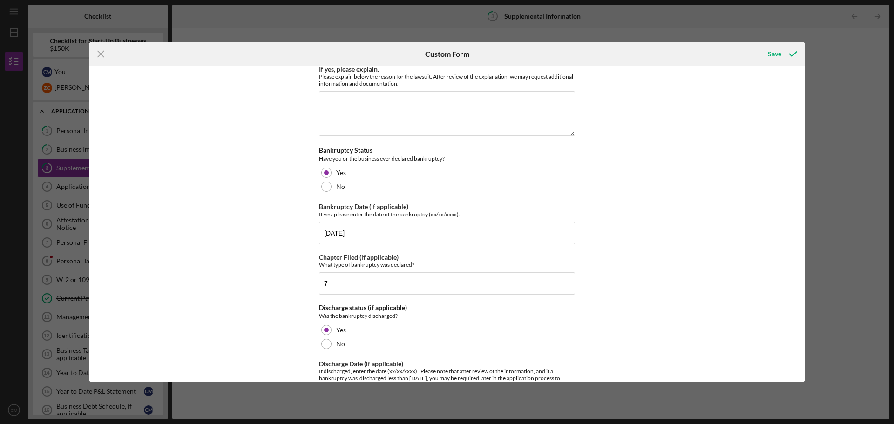
scroll to position [2142, 0]
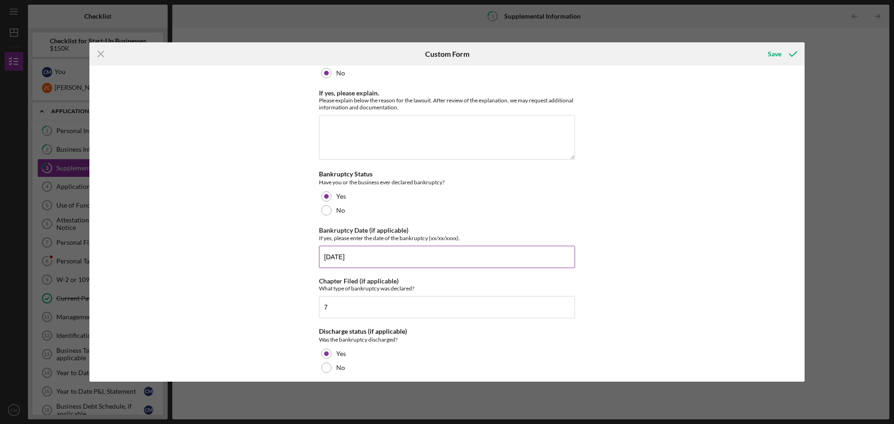
click at [356, 246] on input "[DATE]" at bounding box center [447, 257] width 256 height 22
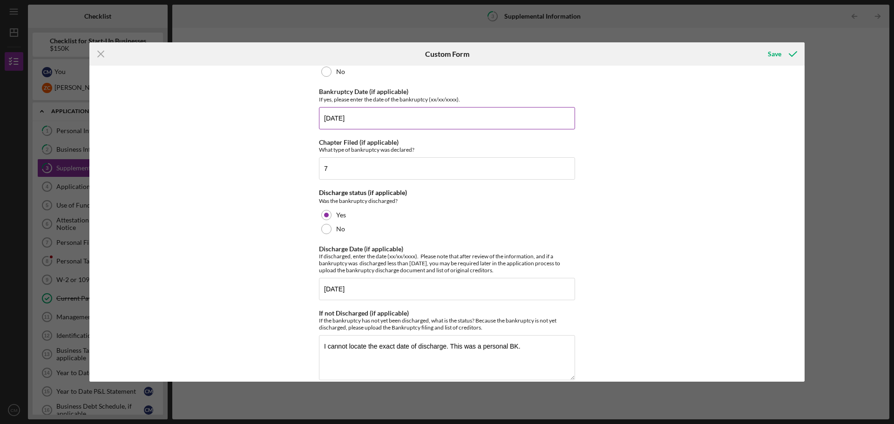
scroll to position [2282, 0]
click at [360, 110] on input "[DATE]" at bounding box center [447, 117] width 256 height 22
type input "[DATE]"
click at [358, 284] on input "[DATE]" at bounding box center [447, 288] width 256 height 22
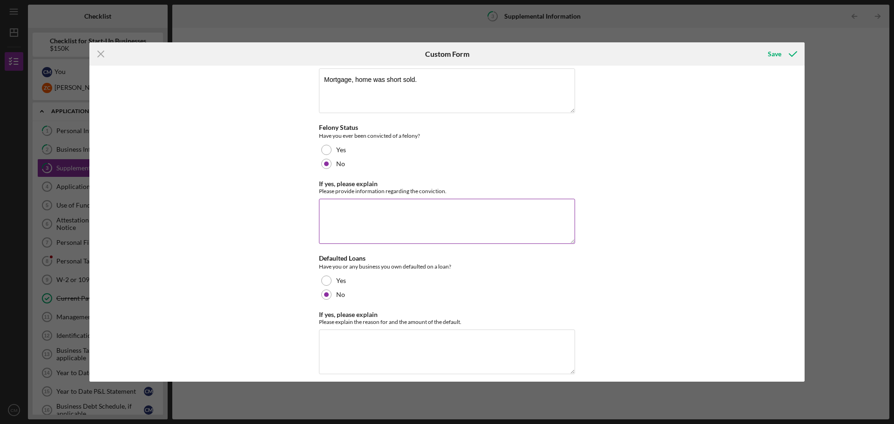
scroll to position [2631, 0]
click at [772, 57] on div "Save" at bounding box center [775, 54] width 14 height 19
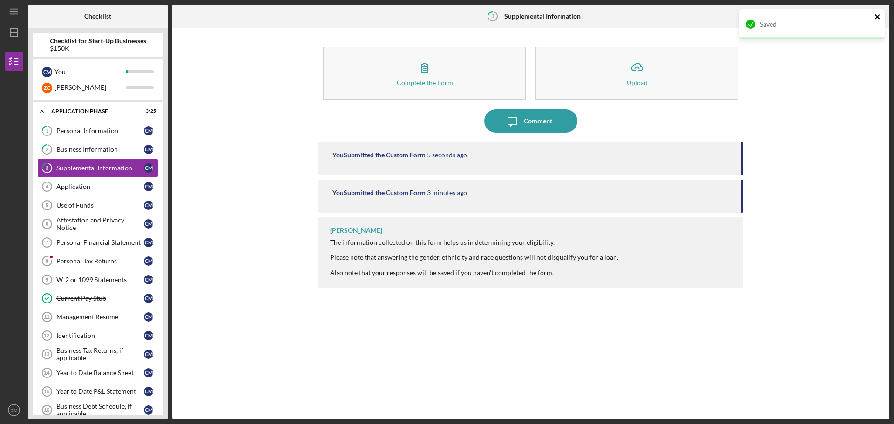
click at [876, 17] on icon "close" at bounding box center [878, 16] width 7 height 7
click at [876, 15] on icon "Icon/Table Pagination Arrow" at bounding box center [877, 16] width 21 height 21
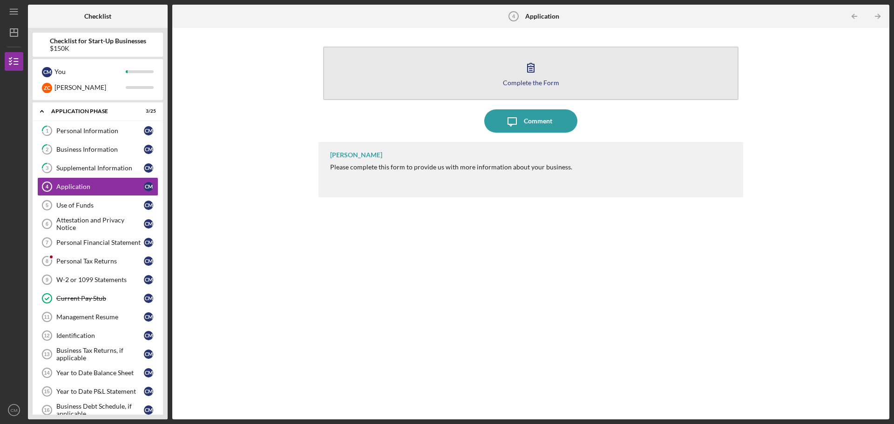
click at [507, 75] on button "Complete the Form Form" at bounding box center [530, 74] width 415 height 54
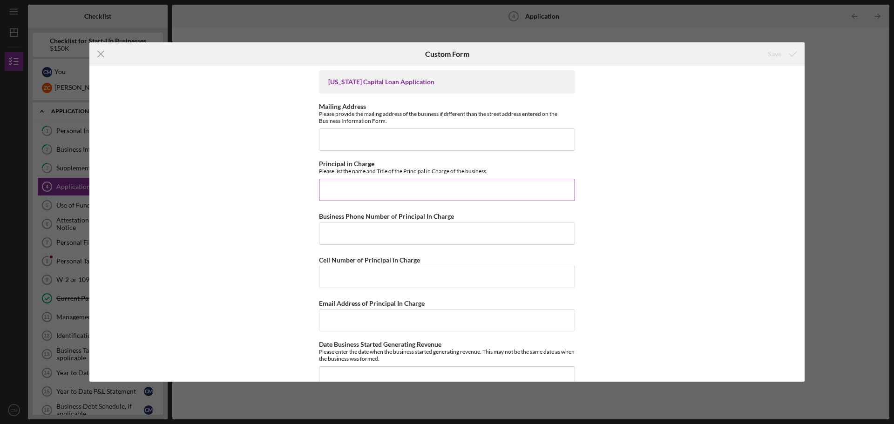
click at [345, 195] on input "Principal in Charge" at bounding box center [447, 190] width 256 height 22
type input "[PERSON_NAME]"
type input "9165218383"
type input "[PERSON_NAME][EMAIL_ADDRESS][PERSON_NAME][DOMAIN_NAME]"
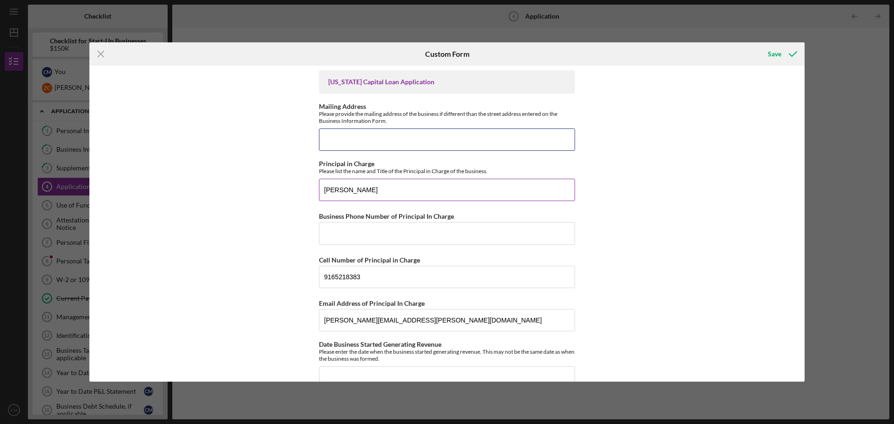
type input "[STREET_ADDRESS][PERSON_NAME]"
type input "9165218383"
type input "[PERSON_NAME]"
drag, startPoint x: 381, startPoint y: 138, endPoint x: 302, endPoint y: 137, distance: 79.2
click at [302, 138] on div "[US_STATE] Capital Loan Application Mailing Address Please provide the mailing …" at bounding box center [446, 224] width 715 height 316
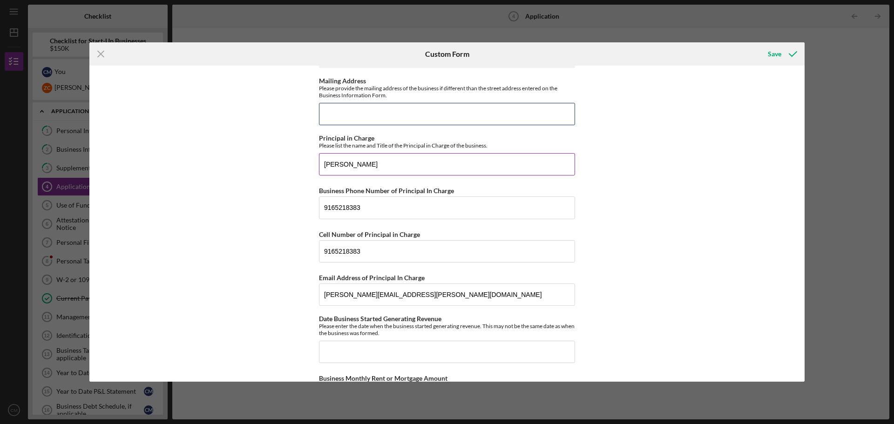
scroll to position [47, 0]
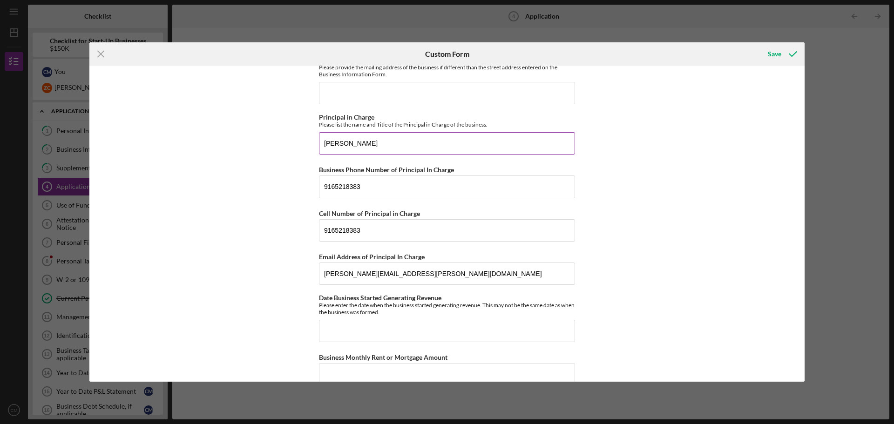
click at [396, 148] on input "[PERSON_NAME]" at bounding box center [447, 143] width 256 height 22
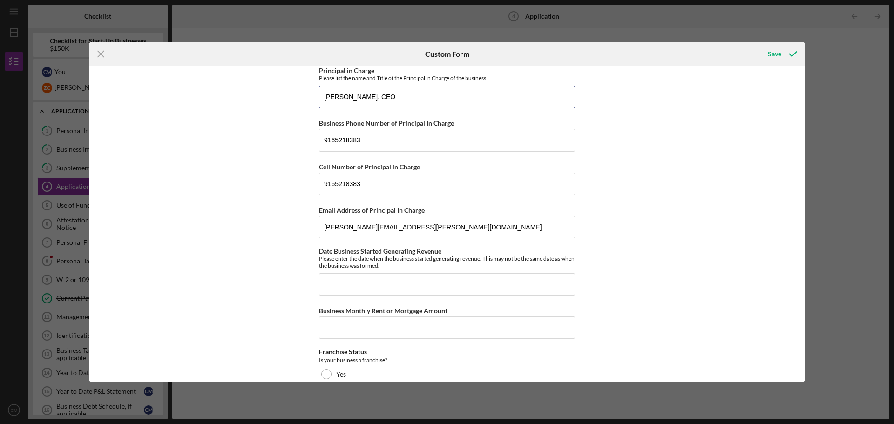
scroll to position [140, 0]
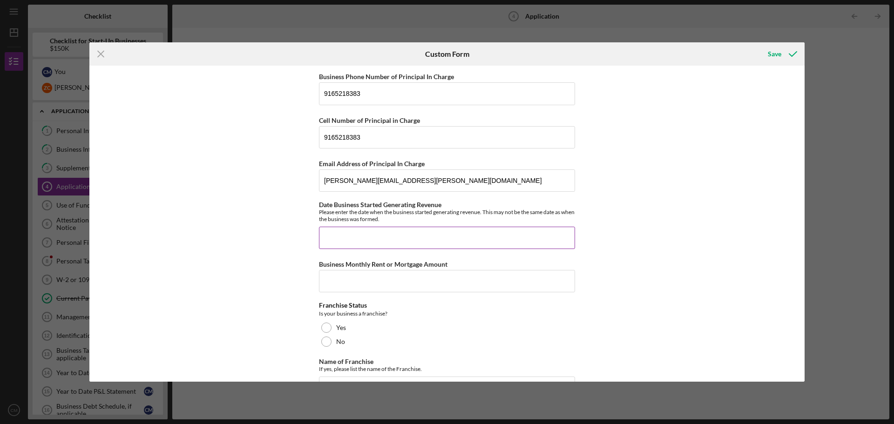
type input "[PERSON_NAME], CEO"
click at [371, 241] on input "Date Business Started Generating Revenue" at bounding box center [447, 238] width 256 height 22
click at [281, 245] on div "[US_STATE] Capital Loan Application Mailing Address Please provide the mailing …" at bounding box center [446, 224] width 715 height 316
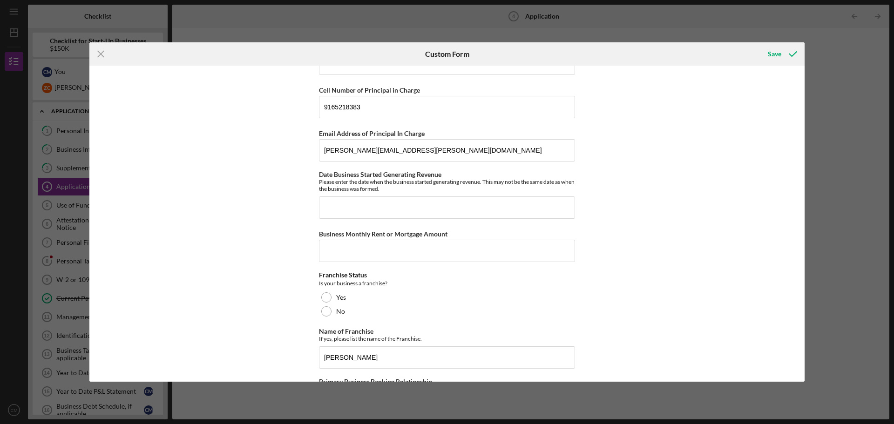
scroll to position [186, 0]
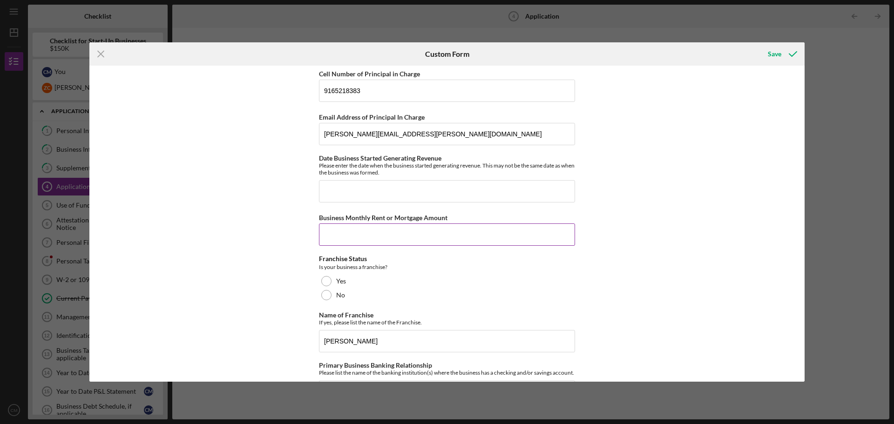
click at [355, 242] on input "Business Monthly Rent or Mortgage Amount" at bounding box center [447, 235] width 256 height 22
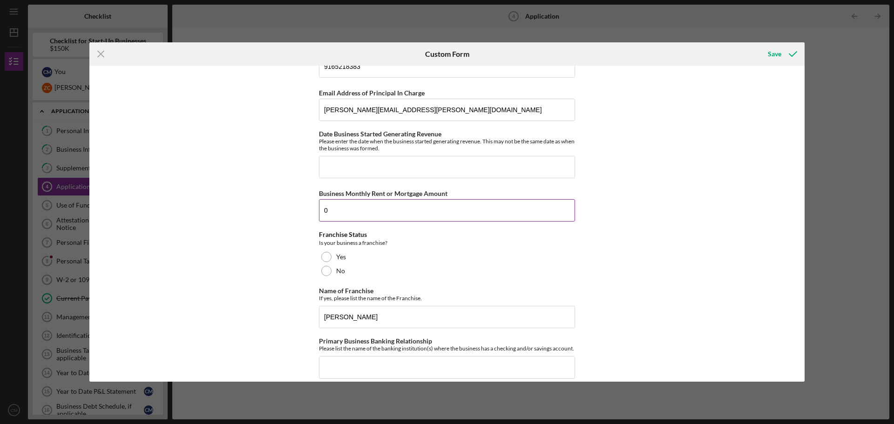
scroll to position [233, 0]
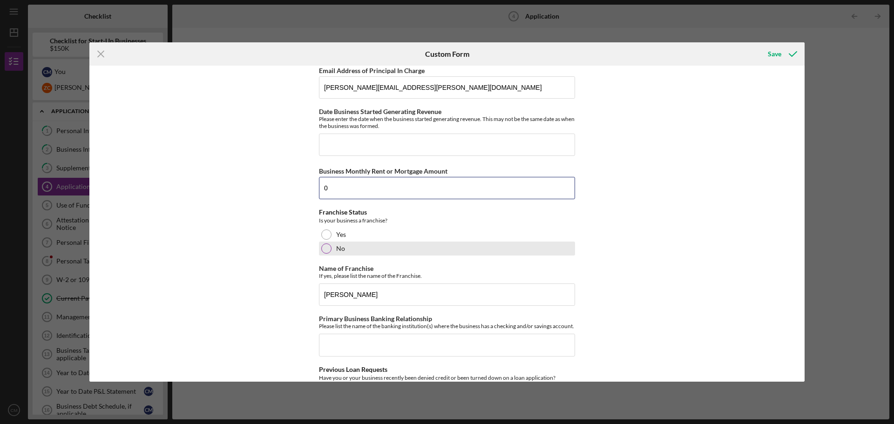
type input "0"
click at [322, 249] on div at bounding box center [326, 249] width 10 height 10
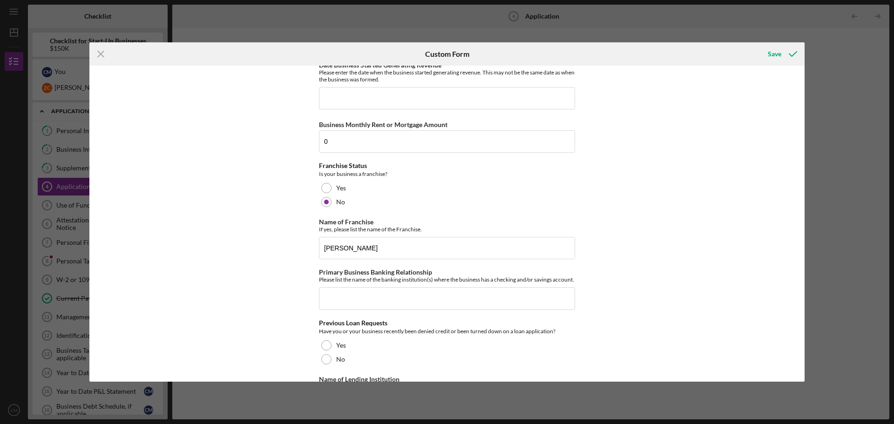
scroll to position [326, 0]
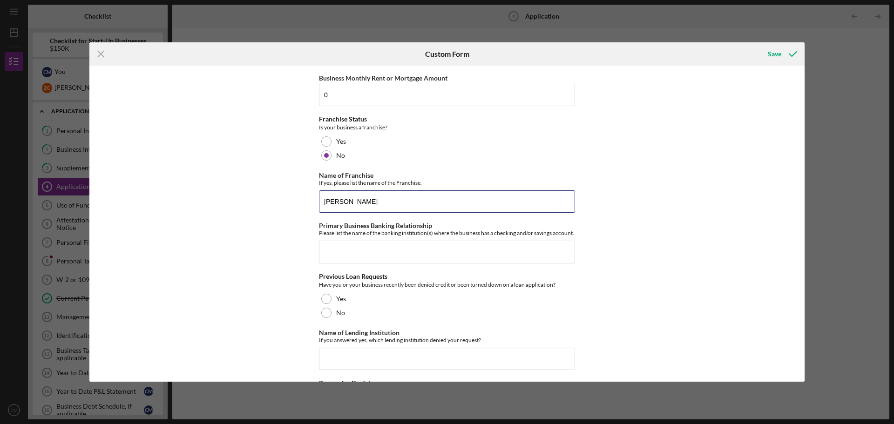
drag, startPoint x: 394, startPoint y: 204, endPoint x: 294, endPoint y: 198, distance: 100.3
click at [294, 201] on div "[US_STATE] Capital Loan Application Mailing Address Please provide the mailing …" at bounding box center [446, 224] width 715 height 316
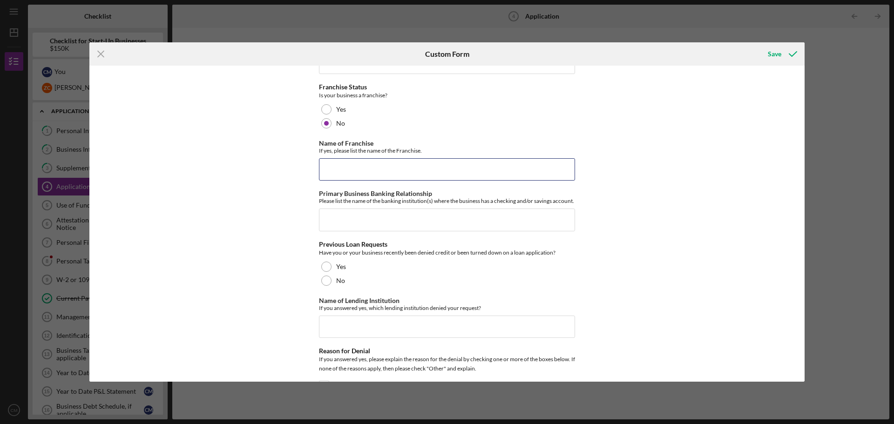
scroll to position [373, 0]
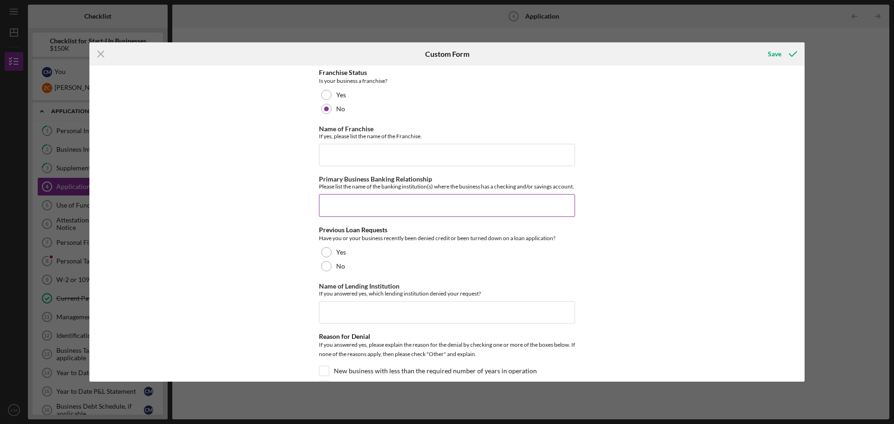
click at [372, 217] on input "Primary Business Banking Relationship" at bounding box center [447, 205] width 256 height 22
type input "V"
type input "Chase Bank"
click at [608, 200] on div "[US_STATE] Capital Loan Application Mailing Address Please provide the mailing …" at bounding box center [446, 224] width 715 height 316
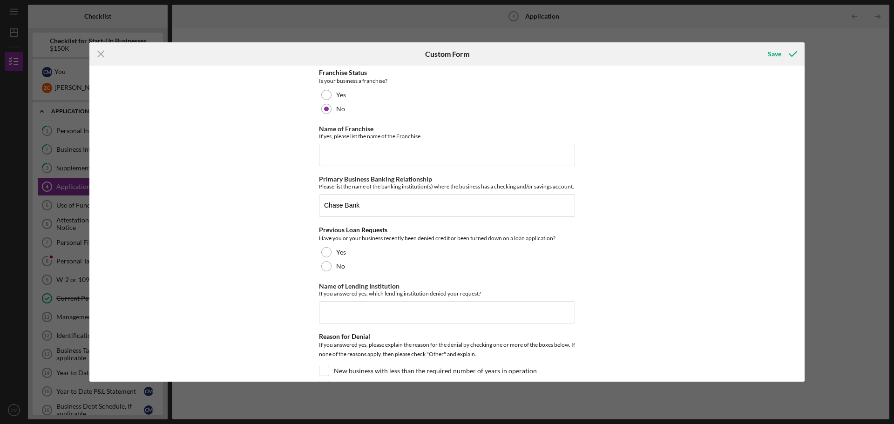
scroll to position [419, 0]
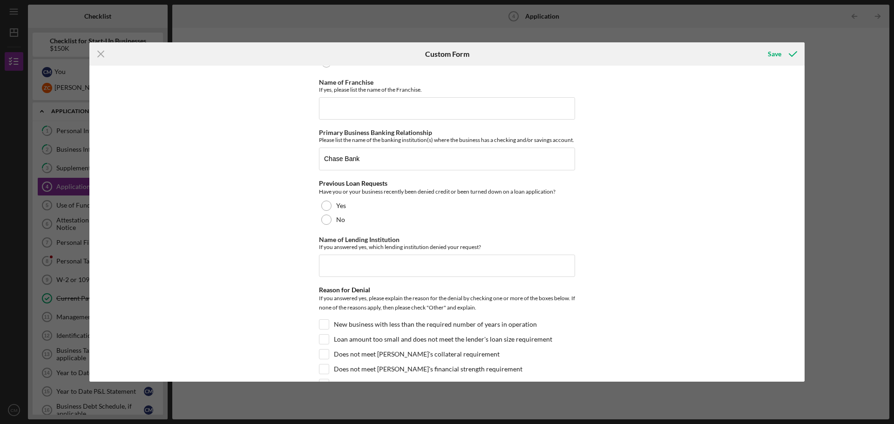
click at [317, 228] on div "[US_STATE] Capital Loan Application Mailing Address Please provide the mailing …" at bounding box center [446, 224] width 715 height 316
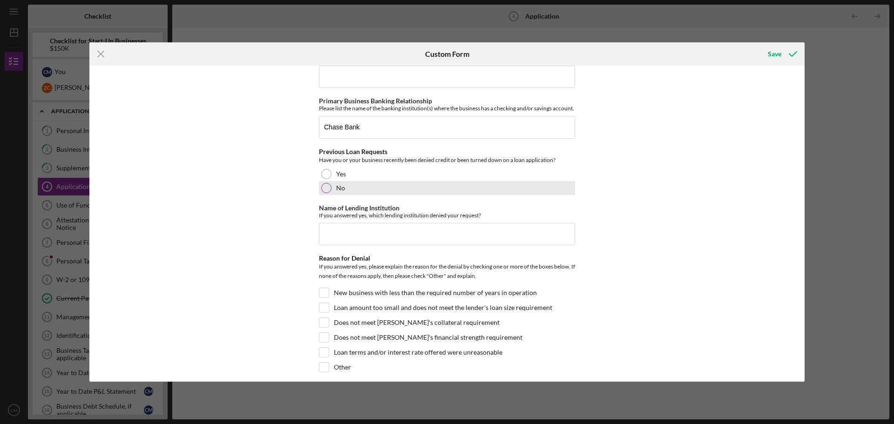
scroll to position [466, 0]
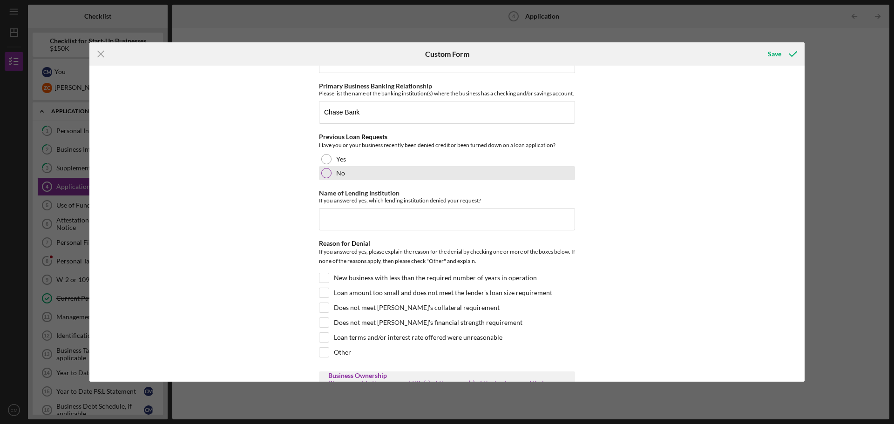
click at [326, 178] on div at bounding box center [326, 173] width 10 height 10
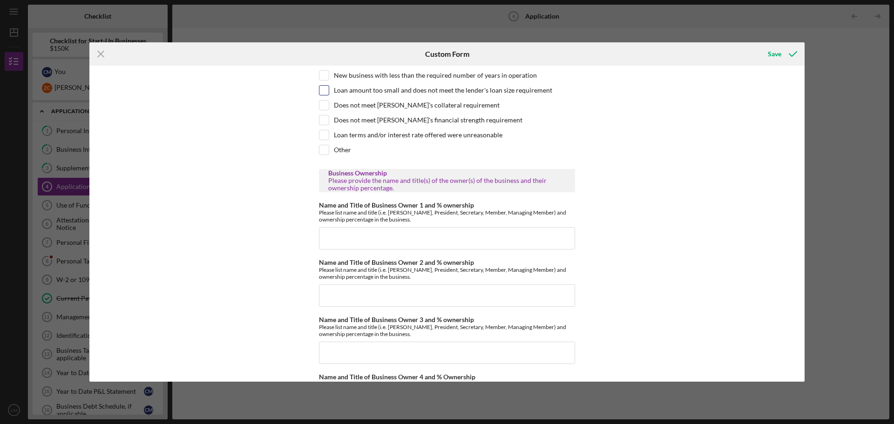
scroll to position [699, 0]
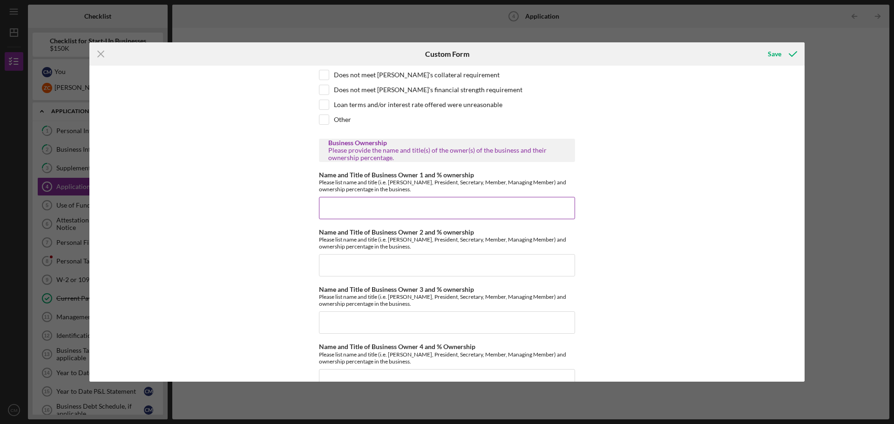
click at [360, 214] on input "Name and Title of Business Owner 1 and % ownership" at bounding box center [447, 208] width 256 height 22
type input "[PERSON_NAME], CEO 80%"
click at [340, 272] on input "Name and Title of Business Owner 2 and % ownership" at bounding box center [447, 265] width 256 height 22
type input "[PERSON_NAME], CSO - 20%"
click at [391, 215] on input "[PERSON_NAME], CEO 80%" at bounding box center [447, 208] width 256 height 22
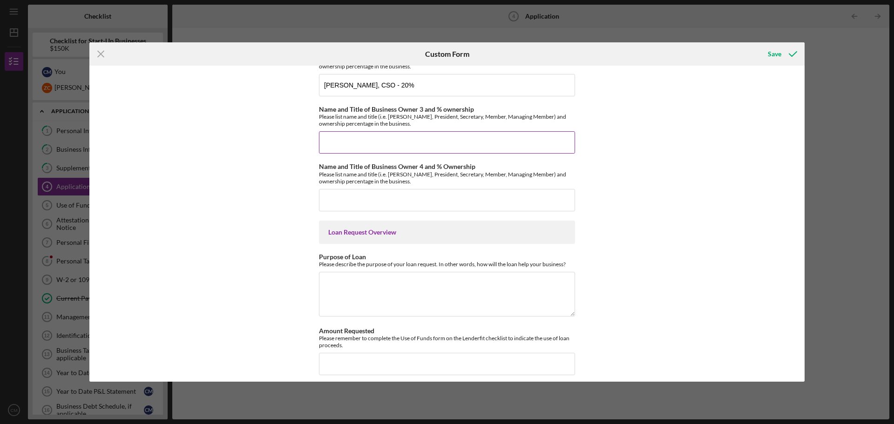
scroll to position [931, 0]
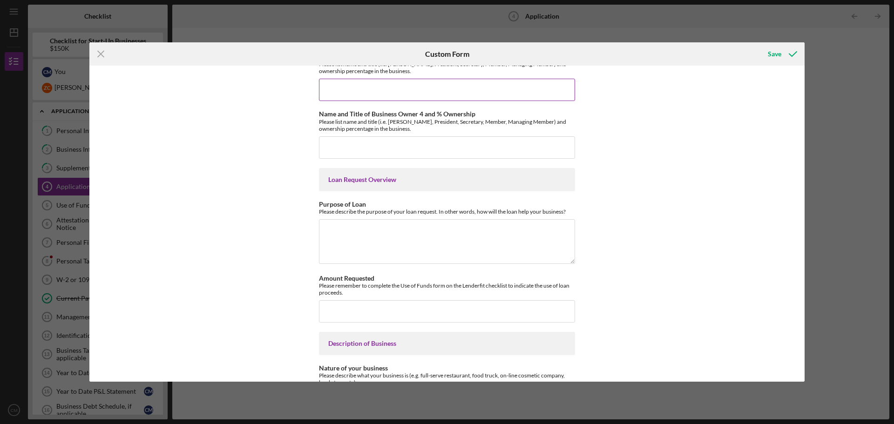
type input "[PERSON_NAME], CEO - 80%"
click at [421, 232] on textarea "Purpose of Loan" at bounding box center [447, 241] width 256 height 45
drag, startPoint x: 319, startPoint y: 211, endPoint x: 568, endPoint y: 218, distance: 249.3
click at [568, 215] on div "Purpose of Loan Please describe the purpose of your loan request. In other word…" at bounding box center [447, 208] width 256 height 14
copy div "Purpose of Loan Please describe the purpose of your loan request. In other word…"
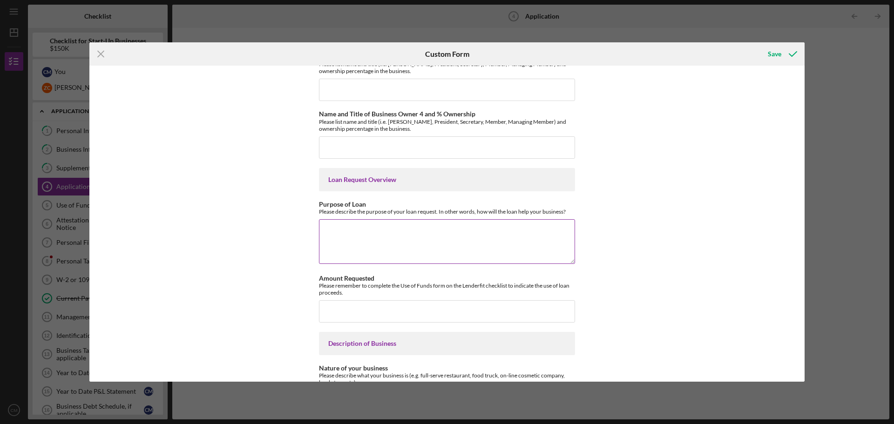
click at [364, 238] on textarea "Purpose of Loan" at bounding box center [447, 241] width 256 height 45
paste textarea "The loan will be used to acquire the assets and operations of an existing junk …"
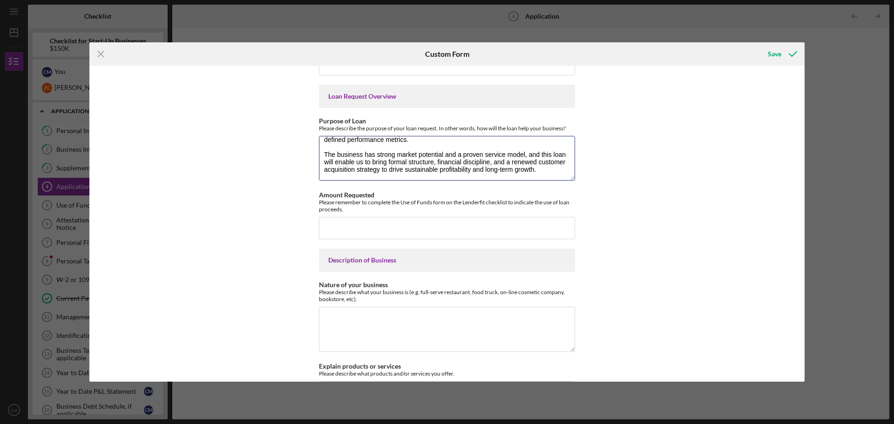
scroll to position [1025, 0]
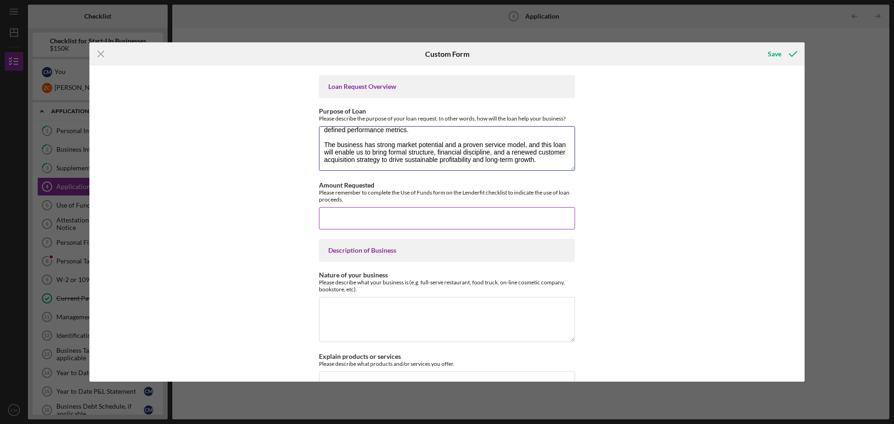
type textarea "The loan will be used to acquire the assets and operations of an existing junk …"
click at [339, 226] on input "Amount Requested" at bounding box center [447, 218] width 256 height 22
type input "$200,000"
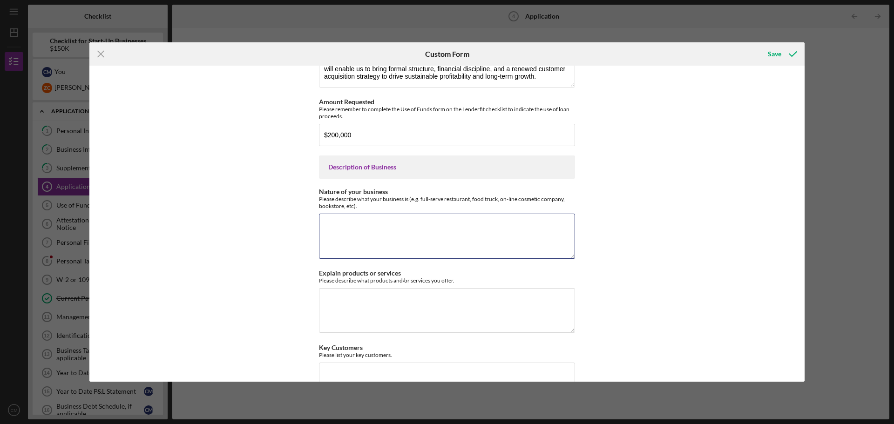
scroll to position [1118, 0]
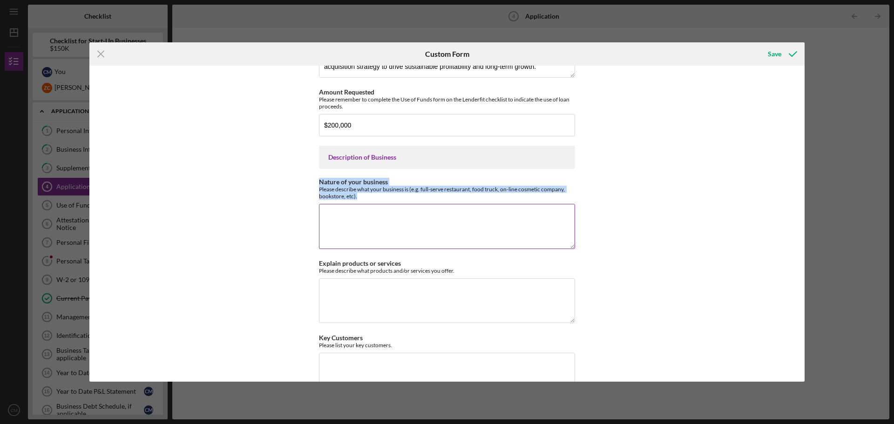
drag, startPoint x: 319, startPoint y: 189, endPoint x: 386, endPoint y: 205, distance: 69.4
click at [386, 200] on div "Nature of your business Please describe what your business is (e.g. full-serve …" at bounding box center [447, 188] width 256 height 21
copy div "Nature of your business Please describe what your business is (e.g. full-serve …"
click at [338, 230] on textarea "Nature of your business" at bounding box center [447, 226] width 256 height 45
click at [340, 230] on textarea "Nature of your business" at bounding box center [447, 226] width 256 height 45
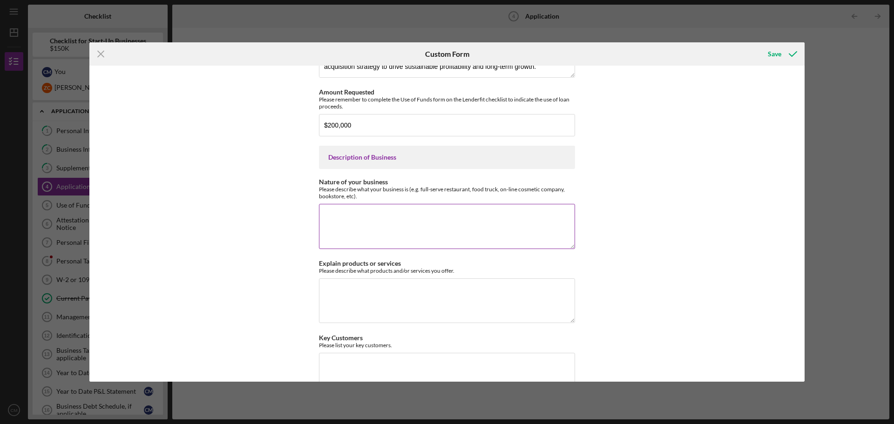
paste textarea "Juggernaut Junk Removal is a junk hauling and property clean-up company offerin…"
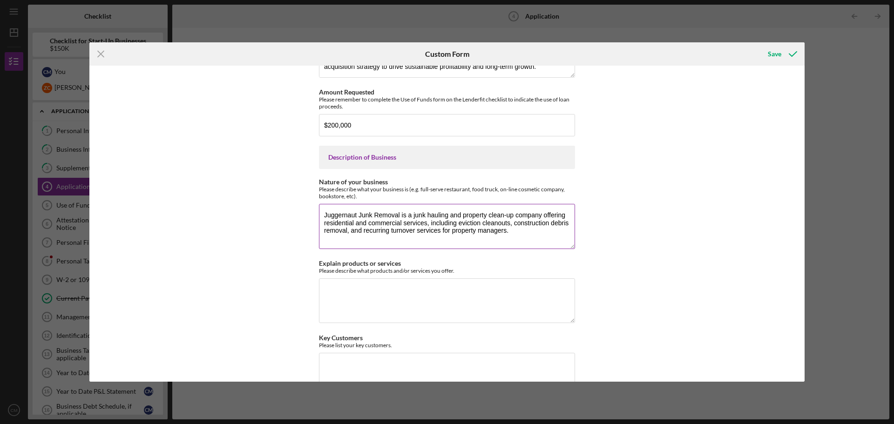
click at [374, 223] on textarea "Juggernaut Junk Removal is a junk hauling and property clean-up company offerin…" at bounding box center [447, 226] width 256 height 45
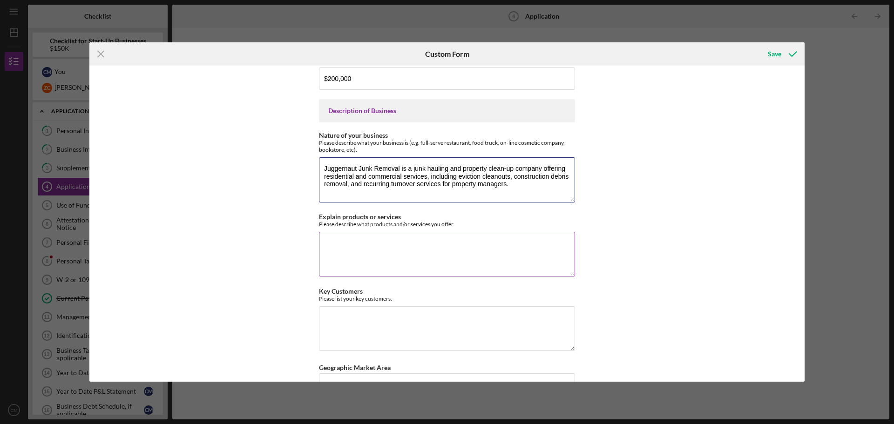
type textarea "Juggernaut Junk Removal is a junk hauling and property clean-up company offerin…"
drag, startPoint x: 318, startPoint y: 233, endPoint x: 456, endPoint y: 230, distance: 138.8
click at [456, 228] on div "Please describe what products and/or services you offer." at bounding box center [447, 224] width 256 height 7
copy div "Please describe what products and/or services you offer."
click at [366, 255] on textarea "Explain products or services" at bounding box center [447, 254] width 256 height 45
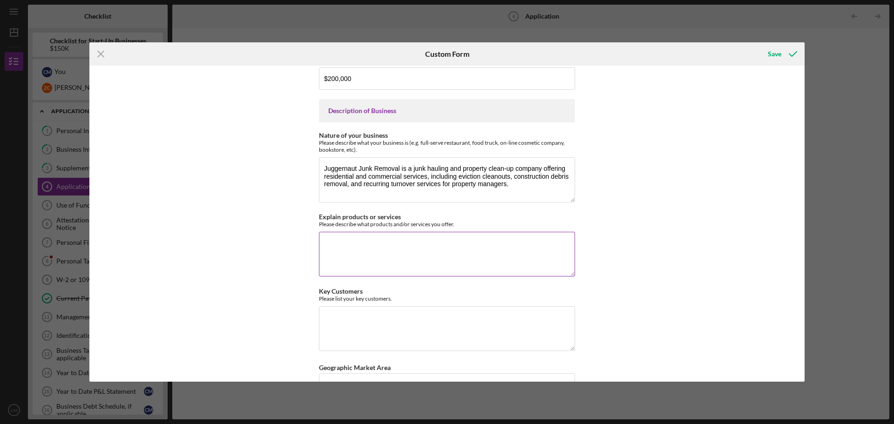
paste textarea "Juggernaut Junk Removal offers full-service junk hauling, eviction and hoarder …"
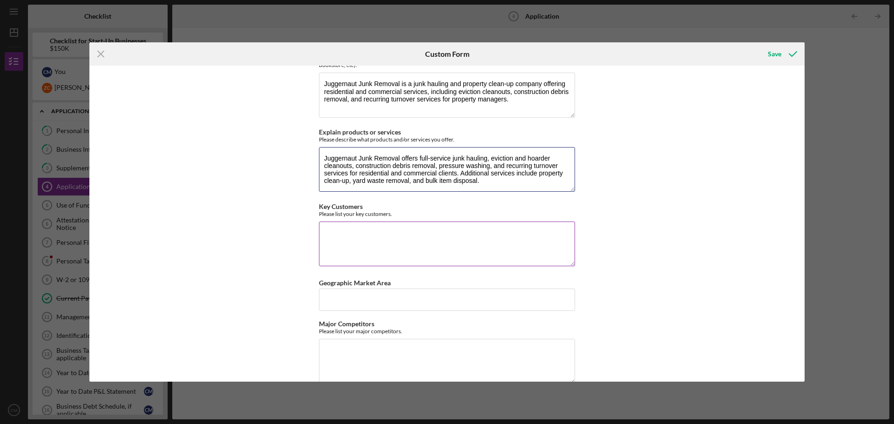
scroll to position [1257, 0]
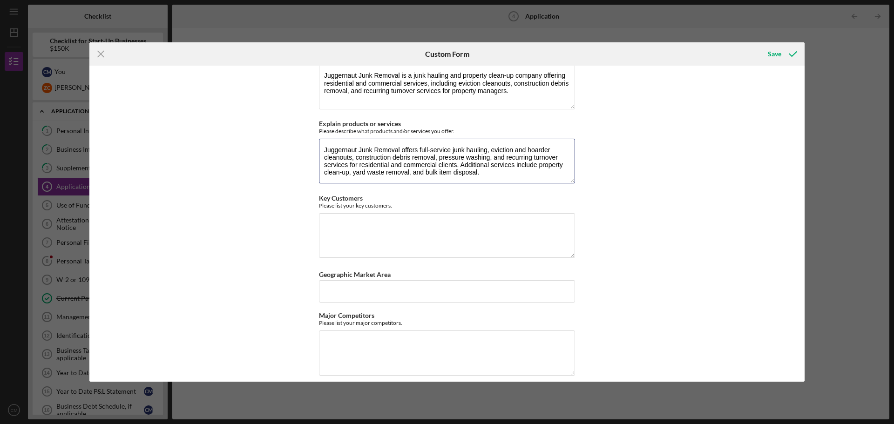
type textarea "Juggernaut Junk Removal offers full-service junk hauling, eviction and hoarder …"
click at [318, 213] on div "[US_STATE] Capital Loan Application Mailing Address Please provide the mailing …" at bounding box center [446, 224] width 715 height 316
drag, startPoint x: 318, startPoint y: 213, endPoint x: 405, endPoint y: 211, distance: 86.6
click at [405, 209] on div "Please list your key customers." at bounding box center [447, 205] width 256 height 7
copy div "Please list your key customers."
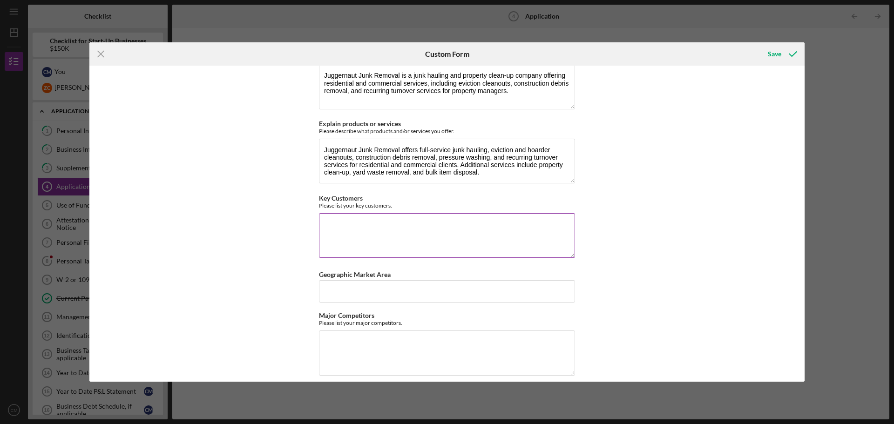
click at [391, 250] on textarea "Key Customers" at bounding box center [447, 235] width 256 height 45
paste textarea "Our business serves a growing mix of residential and commercial clients. Key cu…"
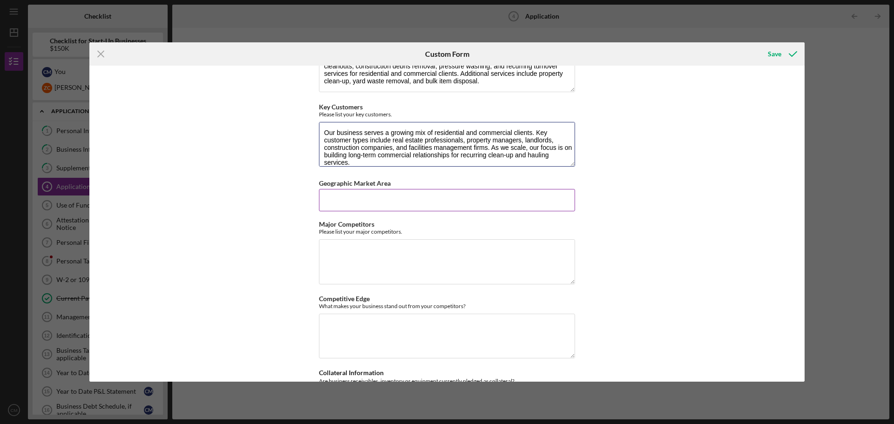
scroll to position [1351, 0]
type textarea "Our business serves a growing mix of residential and commercial clients. Key cu…"
drag, startPoint x: 318, startPoint y: 188, endPoint x: 410, endPoint y: 189, distance: 91.8
click at [410, 187] on div "Geographic Market Area" at bounding box center [447, 182] width 256 height 12
copy label "Geographic Market Area"
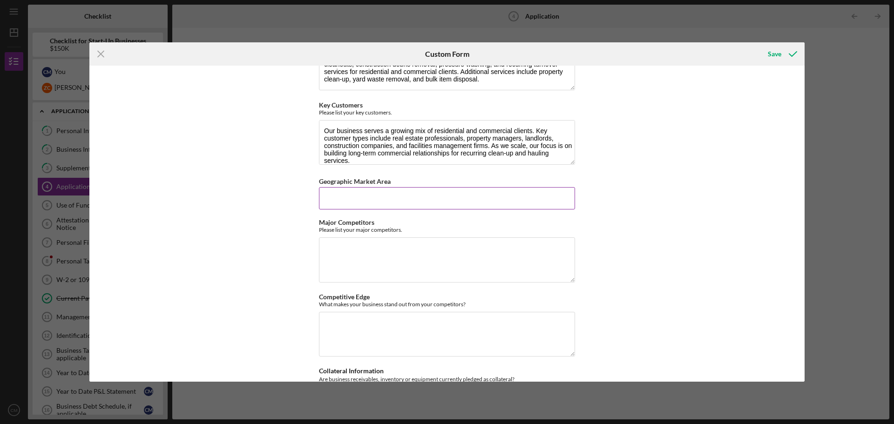
click at [356, 199] on input "Geographic Market Area" at bounding box center [447, 198] width 256 height 22
paste input "Our primary service area is the [GEOGRAPHIC_DATA] region, with plans to expand …"
type input "Our primary service area is the [GEOGRAPHIC_DATA] region, with plans to expand …"
drag, startPoint x: 318, startPoint y: 238, endPoint x: 419, endPoint y: 237, distance: 101.1
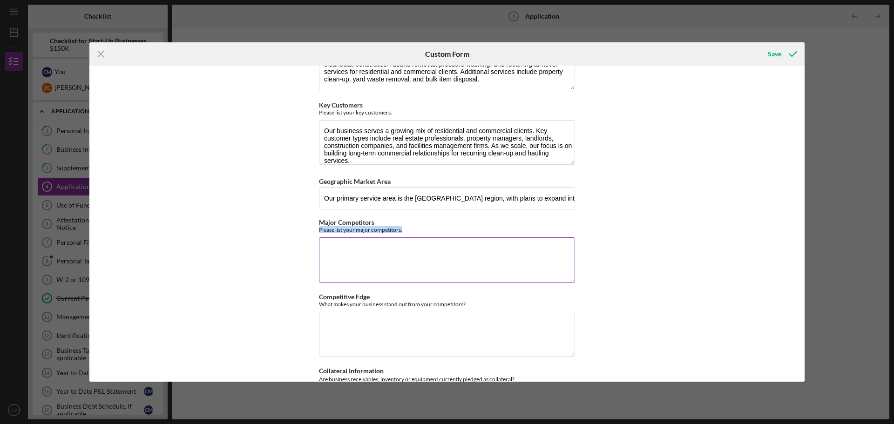
click at [419, 233] on div "Please list your major competitors." at bounding box center [447, 229] width 256 height 7
copy div "Please list your major competitors."
click at [356, 254] on textarea "Major Competitors" at bounding box center [447, 260] width 256 height 45
paste textarea "While companies like [PHONE_NUMBER], Junk King, and LoadUp operate in the same …"
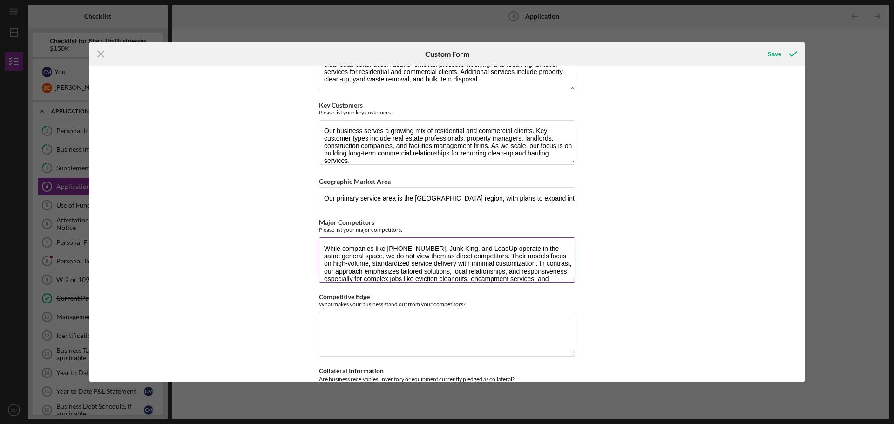
click at [471, 258] on textarea "While companies like [PHONE_NUMBER], Junk King, and LoadUp operate in the same …" at bounding box center [447, 260] width 256 height 45
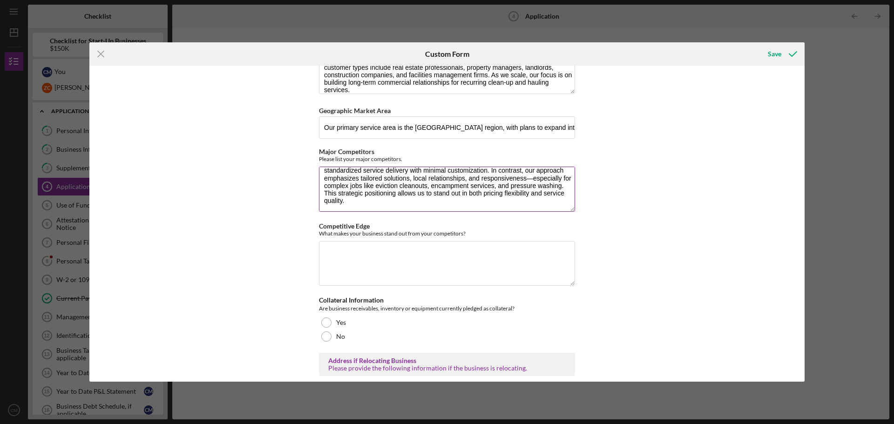
scroll to position [1444, 0]
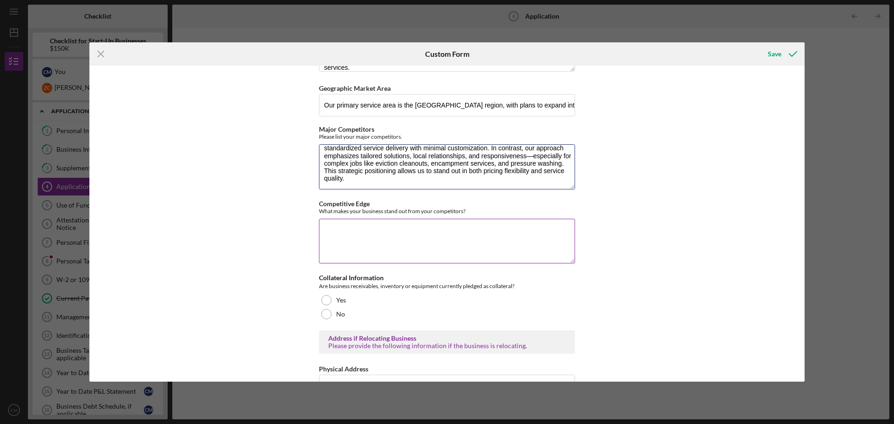
type textarea "While companies like [PHONE_NUMBER] and Junk King operate in the same general s…"
drag, startPoint x: 319, startPoint y: 217, endPoint x: 482, endPoint y: 220, distance: 164.0
click at [482, 220] on div "[US_STATE] Capital Loan Application Mailing Address Please provide the mailing …" at bounding box center [446, 224] width 715 height 316
copy div "What makes your business stand out from your competitors?"
click at [345, 238] on textarea "Competitive Edge" at bounding box center [447, 241] width 256 height 45
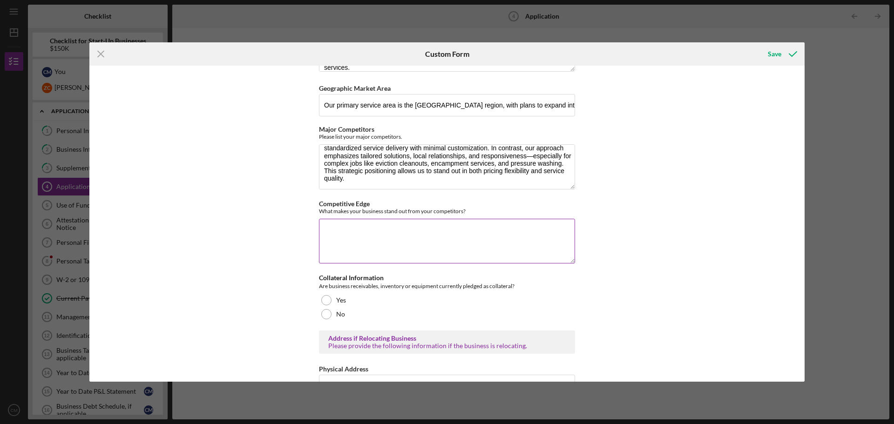
paste textarea "Unlike national chains focused on volume, we prioritize relationship-building, …"
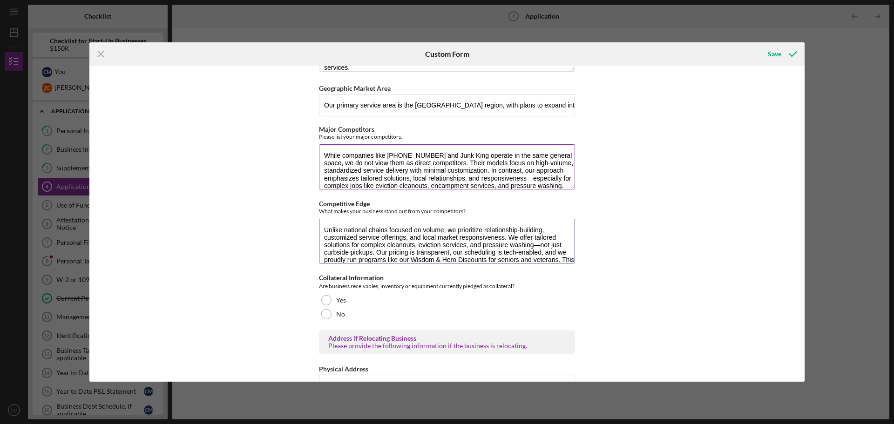
scroll to position [22, 0]
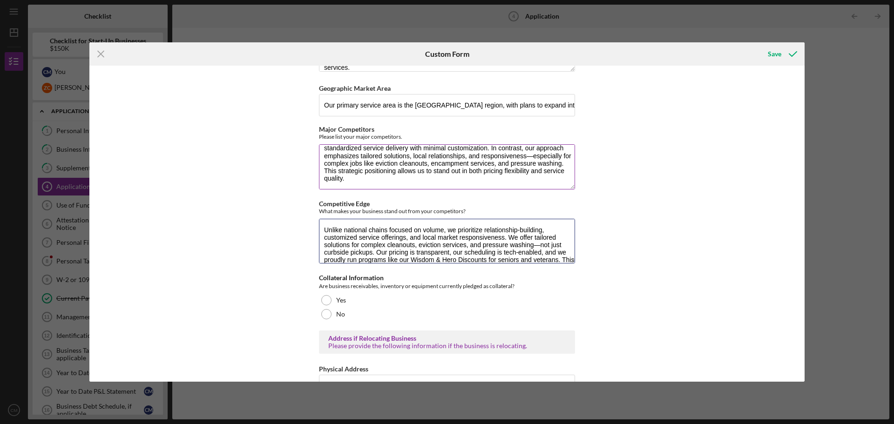
type textarea "Unlike national chains focused on volume, we prioritize relationship-building, …"
click at [555, 164] on textarea "While companies like [PHONE_NUMBER] and Junk King operate in the same general s…" at bounding box center [447, 166] width 256 height 45
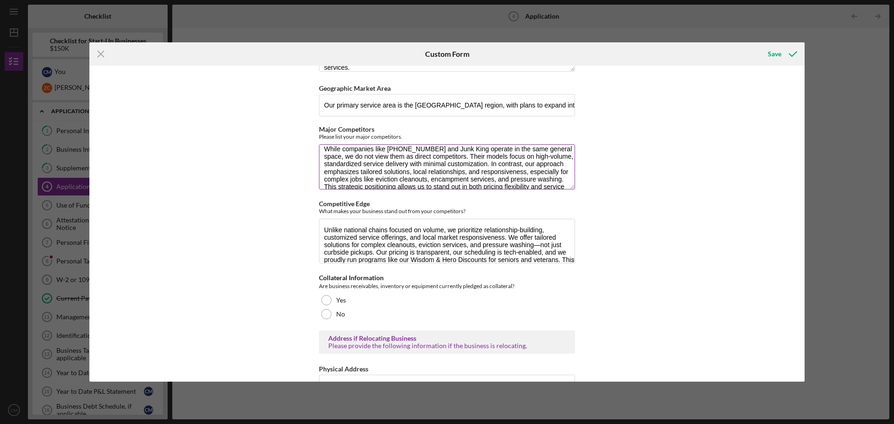
scroll to position [0, 0]
type textarea "While companies like [PHONE_NUMBER] and Junk King operate in the same general s…"
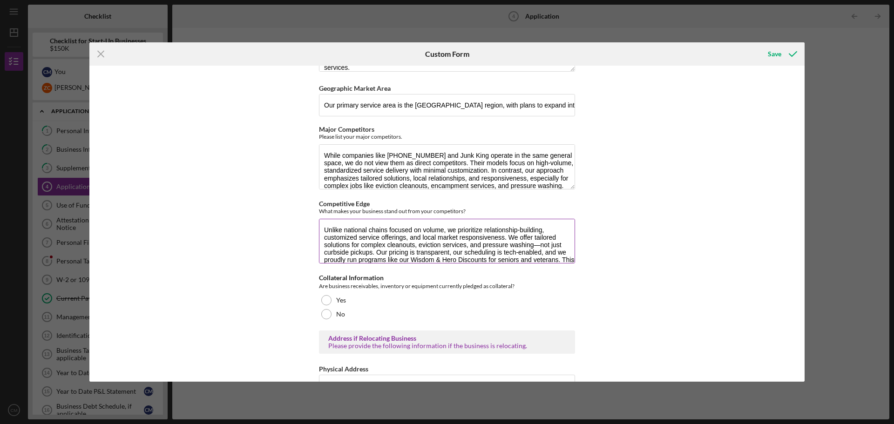
click at [535, 254] on textarea "Unlike national chains focused on volume, we prioritize relationship-building, …" at bounding box center [447, 241] width 256 height 45
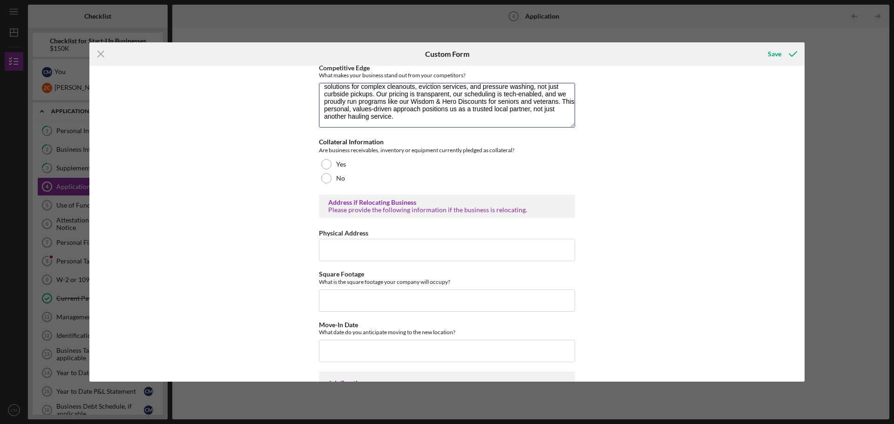
scroll to position [1583, 0]
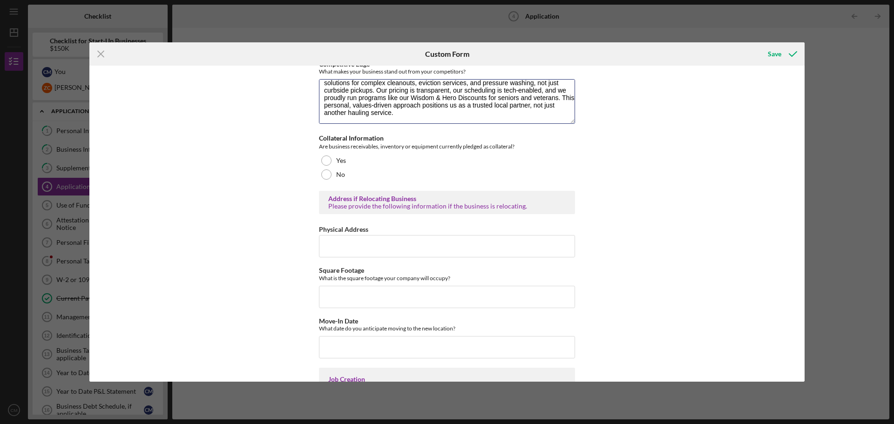
type textarea "Unlike national chains focused on volume, we prioritize relationship-building, …"
drag, startPoint x: 317, startPoint y: 155, endPoint x: 524, endPoint y: 157, distance: 206.8
click at [524, 157] on div "[US_STATE] Capital Loan Application Mailing Address Please provide the mailing …" at bounding box center [446, 224] width 715 height 316
copy div "Are business receivables, inventory or equipment currently pledged as collatera…"
click at [325, 180] on div at bounding box center [326, 175] width 10 height 10
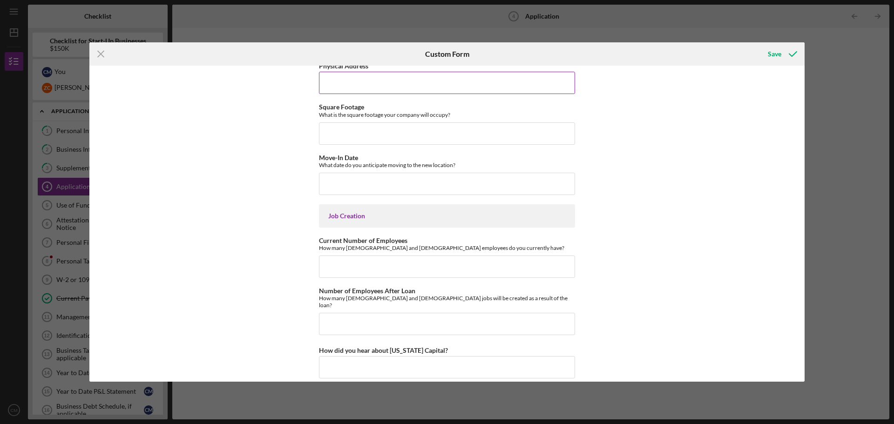
scroll to position [1758, 0]
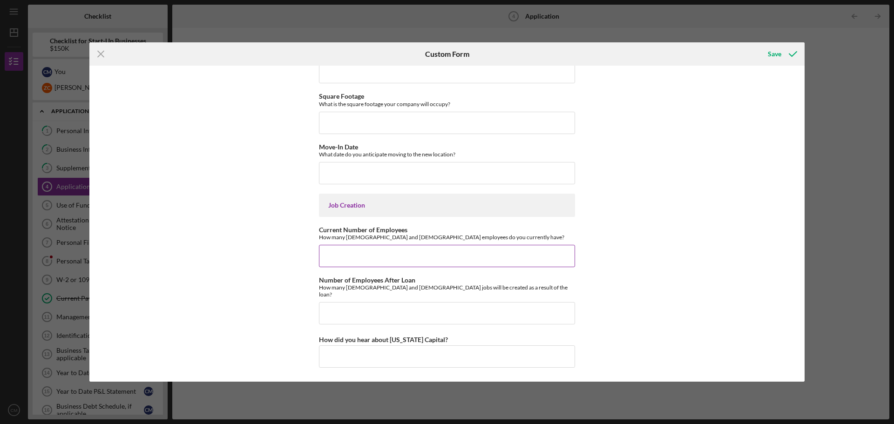
click at [349, 266] on input "Current Number of Employees" at bounding box center [447, 256] width 256 height 22
type input "0"
type input "1 FTE, 1-2 Part-Time/On Call"
click at [340, 353] on input "How did you hear about [US_STATE] Capital?" at bounding box center [447, 357] width 256 height 22
type input "SBDC"
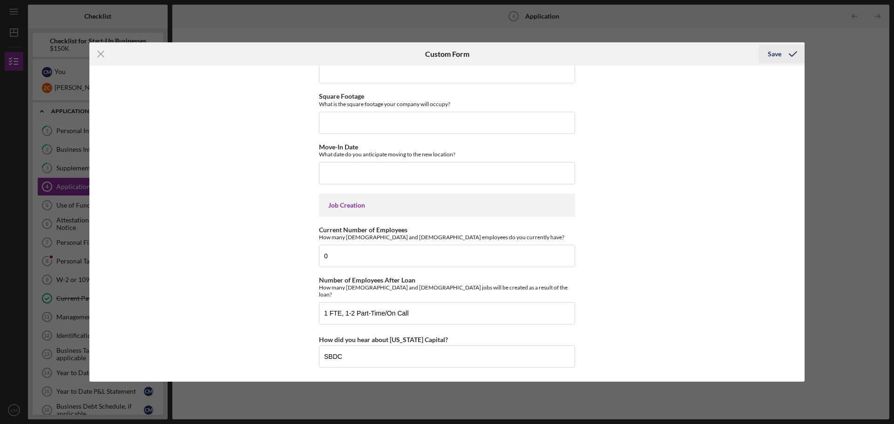
click at [781, 54] on div "Save" at bounding box center [775, 54] width 14 height 19
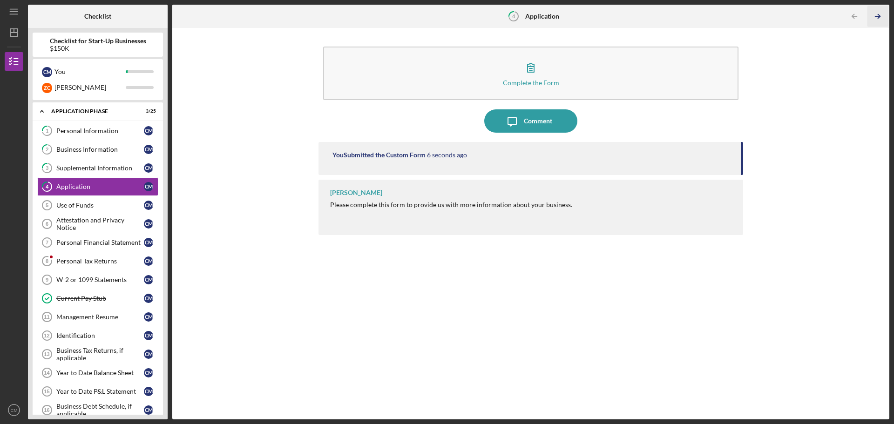
click at [877, 18] on icon "Icon/Table Pagination Arrow" at bounding box center [877, 16] width 21 height 21
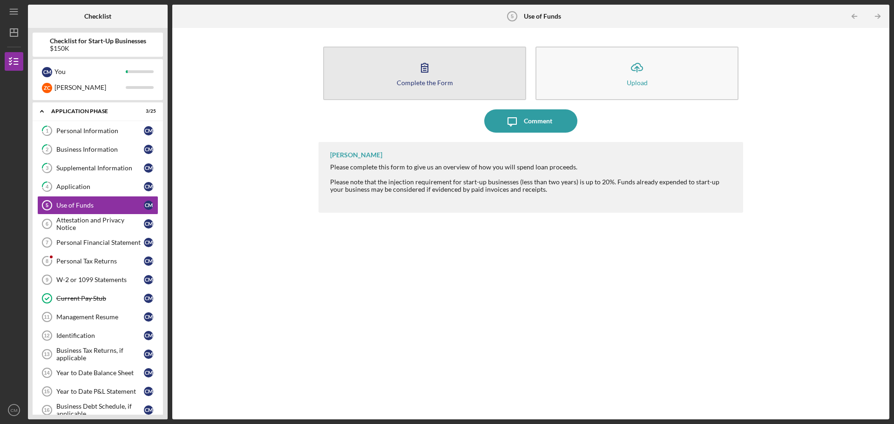
click at [411, 78] on button "Complete the Form Form" at bounding box center [424, 74] width 203 height 54
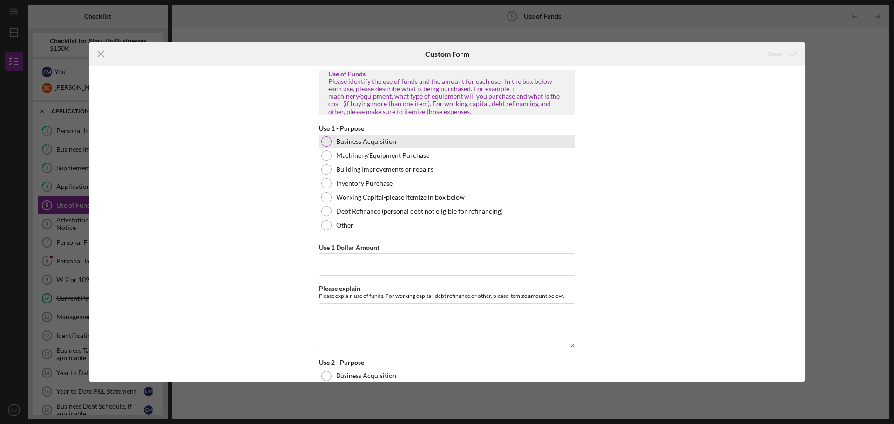
click at [329, 143] on div at bounding box center [326, 141] width 10 height 10
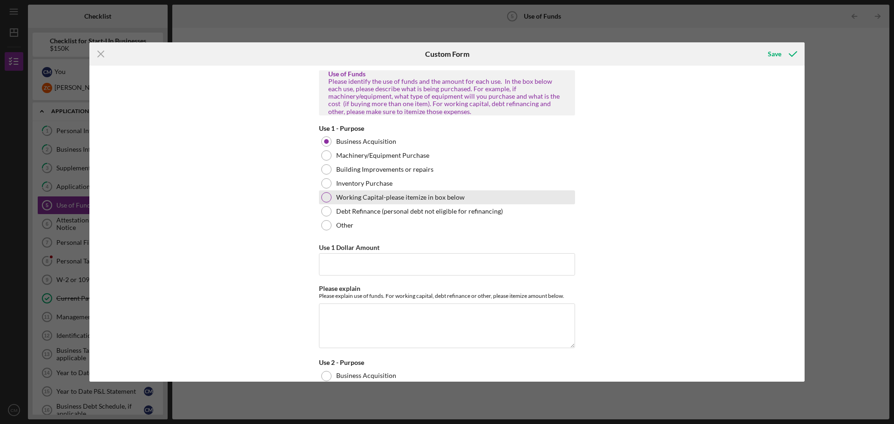
click at [333, 197] on div "Working Capital-please itemize in box below" at bounding box center [447, 197] width 256 height 14
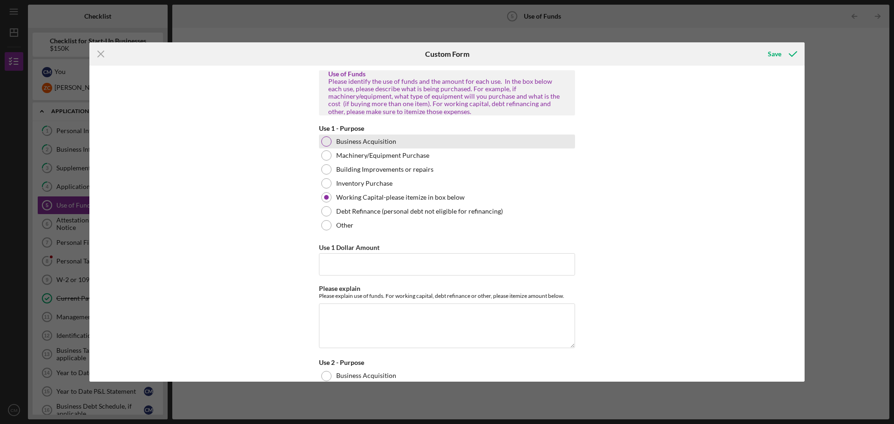
click at [332, 144] on div "Business Acquisition" at bounding box center [447, 142] width 256 height 14
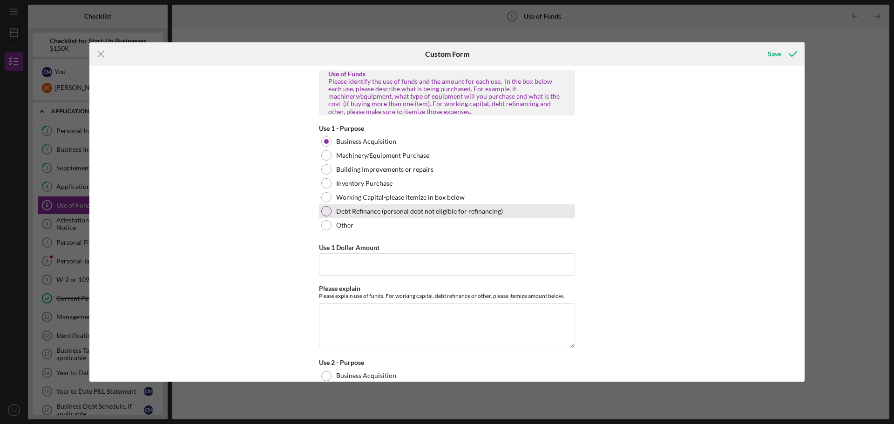
scroll to position [47, 0]
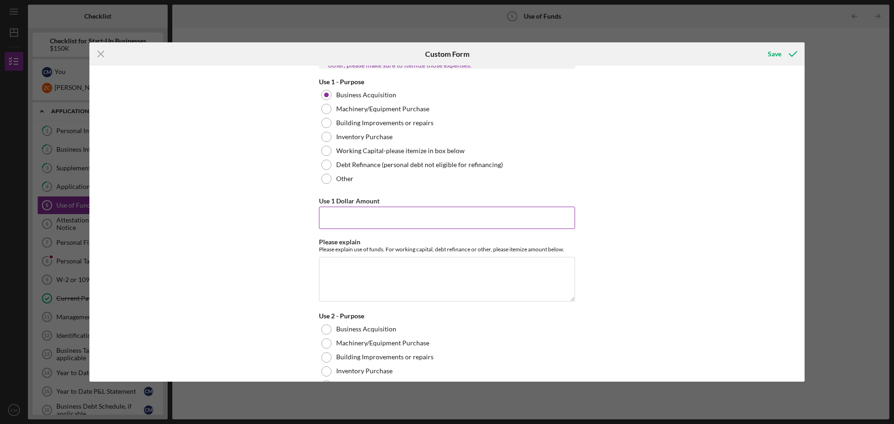
click at [396, 212] on input "Use 1 Dollar Amount" at bounding box center [447, 218] width 256 height 22
click at [361, 268] on textarea "Please explain" at bounding box center [447, 279] width 256 height 45
drag, startPoint x: 355, startPoint y: 216, endPoint x: 313, endPoint y: 216, distance: 42.4
click at [313, 216] on div "Use of Funds Please identify the use of funds and the amount for each use. In t…" at bounding box center [446, 224] width 715 height 316
click at [366, 269] on textarea "Please explain" at bounding box center [447, 279] width 256 height 45
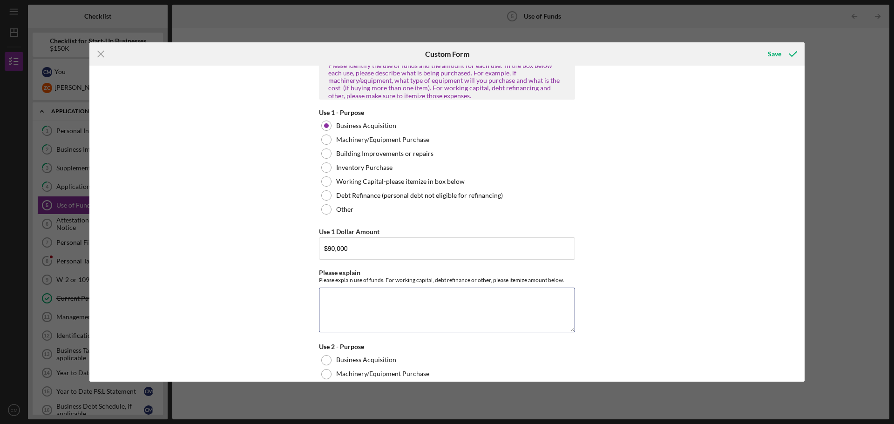
scroll to position [0, 0]
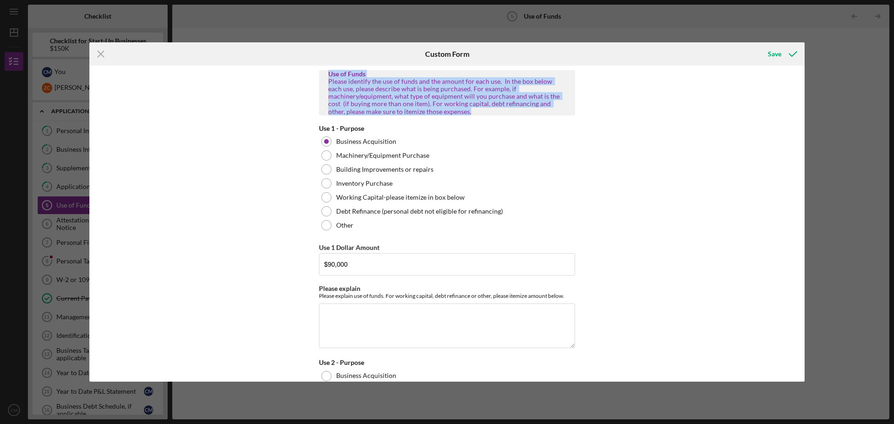
drag, startPoint x: 328, startPoint y: 73, endPoint x: 424, endPoint y: 110, distance: 102.5
click at [424, 110] on div "Use of Funds Please identify the use of funds and the amount for each use. In t…" at bounding box center [447, 92] width 238 height 45
copy div "Use of Funds Please identify the use of funds and the amount for each use. In t…"
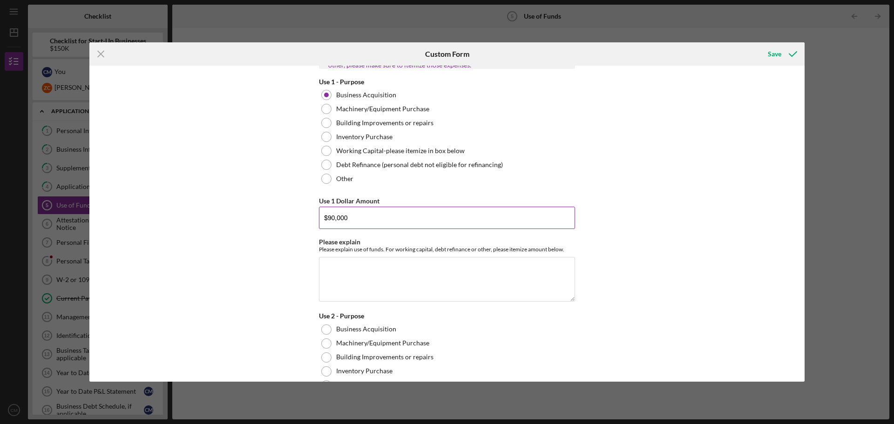
drag, startPoint x: 326, startPoint y: 219, endPoint x: 406, endPoint y: 219, distance: 79.6
click at [406, 219] on input "$90,000" at bounding box center [447, 218] width 256 height 22
type input "$180,000"
paste textarea "This includes the full acquisition of Juggernaut Junk Removal's business assets…"
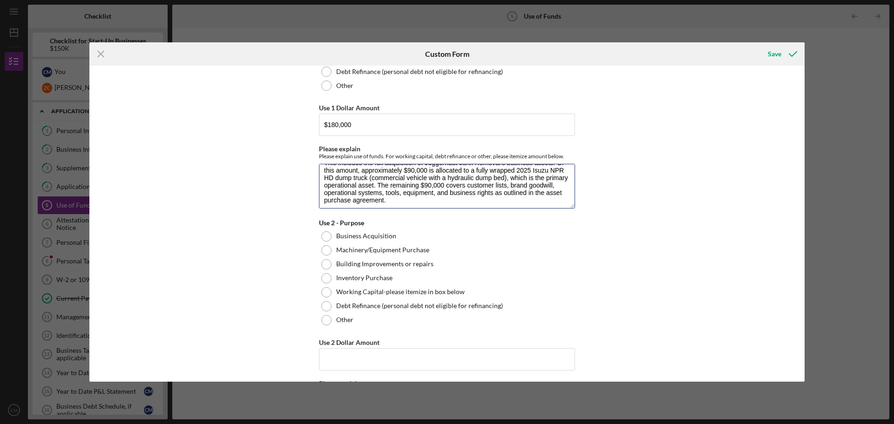
scroll to position [15, 0]
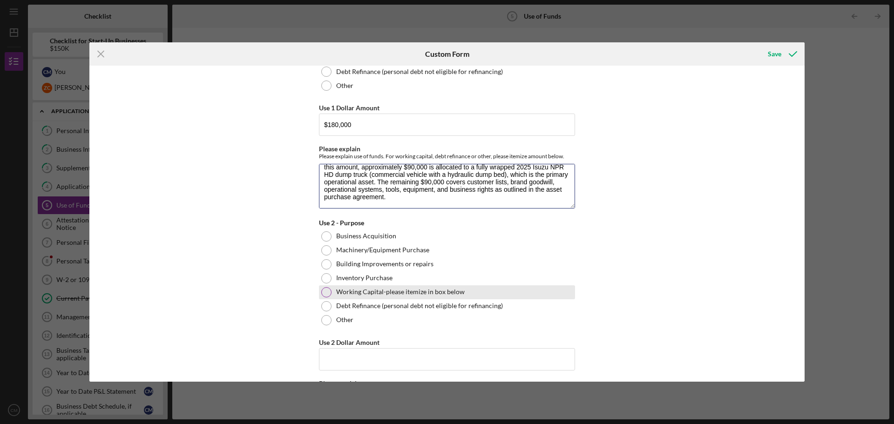
type textarea "This includes the full acquisition of Juggernaut Junk Removal's business assets…"
click at [326, 290] on div at bounding box center [326, 292] width 10 height 10
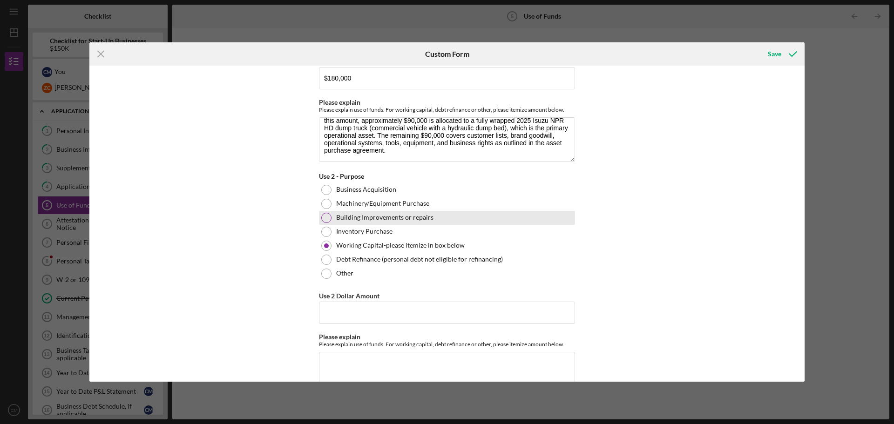
scroll to position [233, 0]
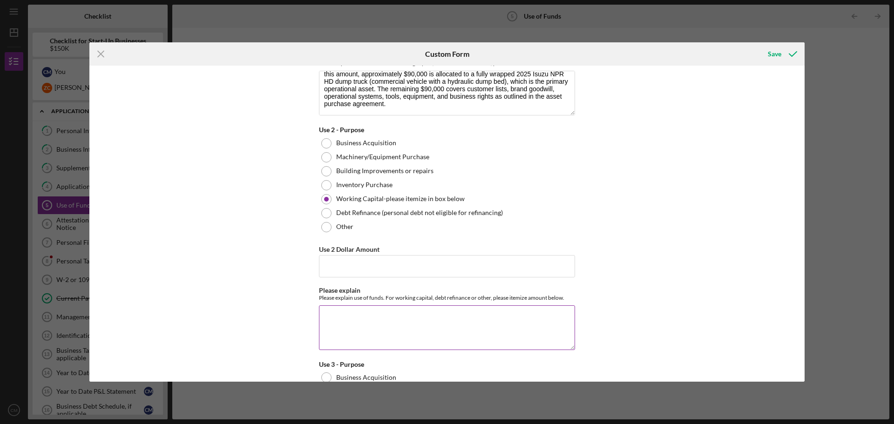
click at [351, 318] on textarea "Please explain" at bounding box center [447, 328] width 256 height 45
paste textarea "Reserved for early-stage expenses including fuel, dump fees, crew payroll, main…"
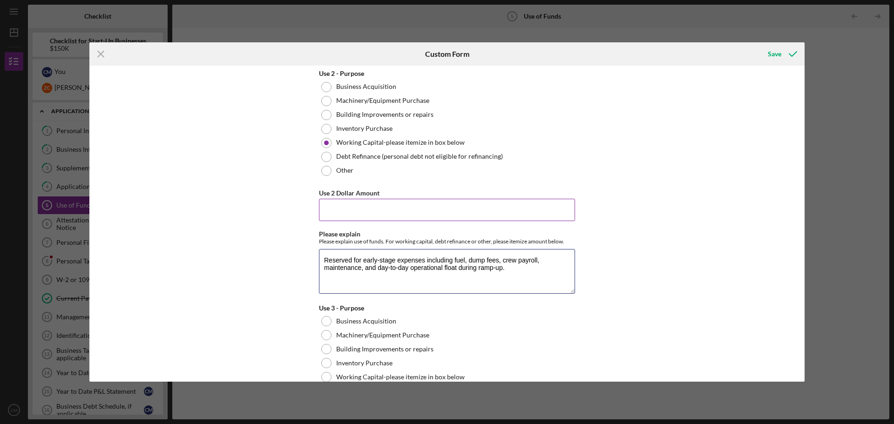
scroll to position [279, 0]
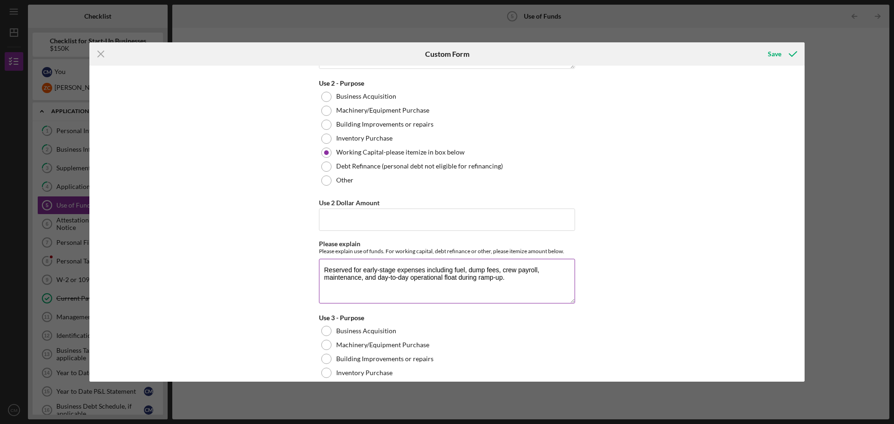
type textarea "Reserved for early-stage expenses including fuel, dump fees, crew payroll, main…"
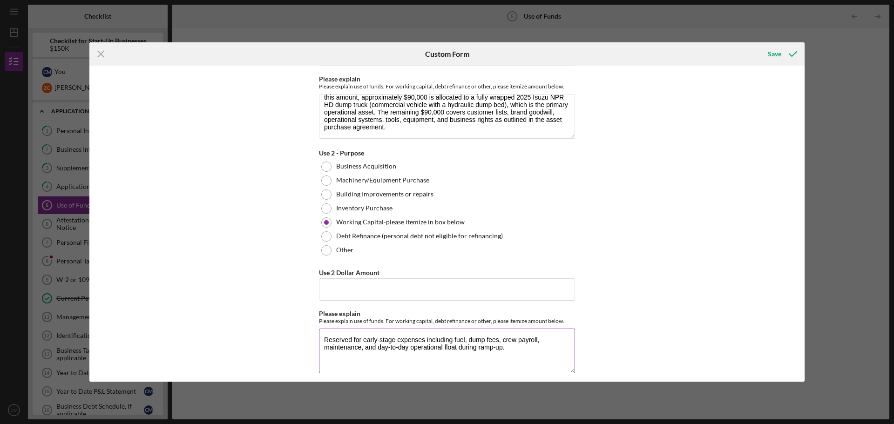
scroll to position [233, 0]
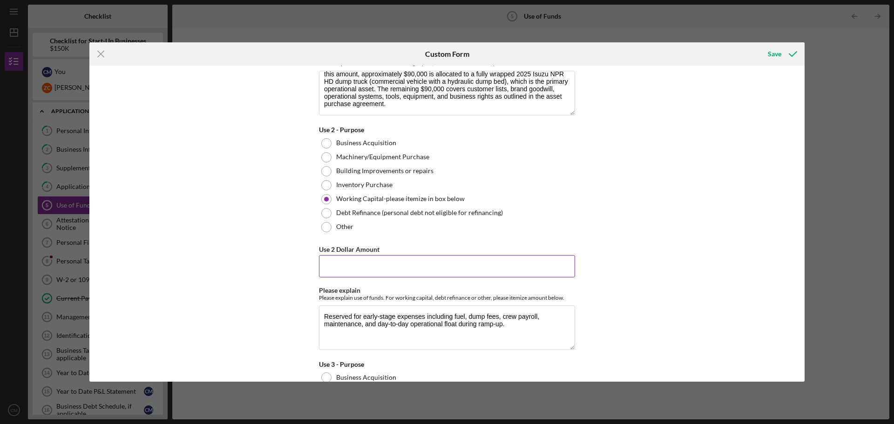
click at [381, 268] on input "Use 2 Dollar Amount" at bounding box center [447, 266] width 256 height 22
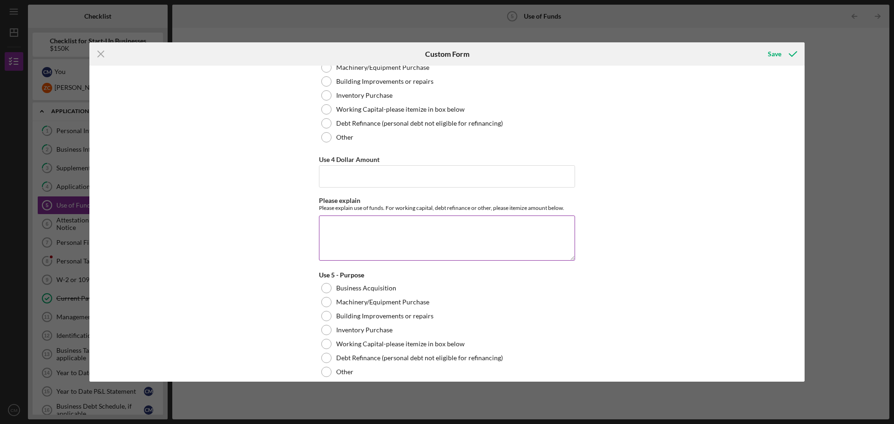
scroll to position [1025, 0]
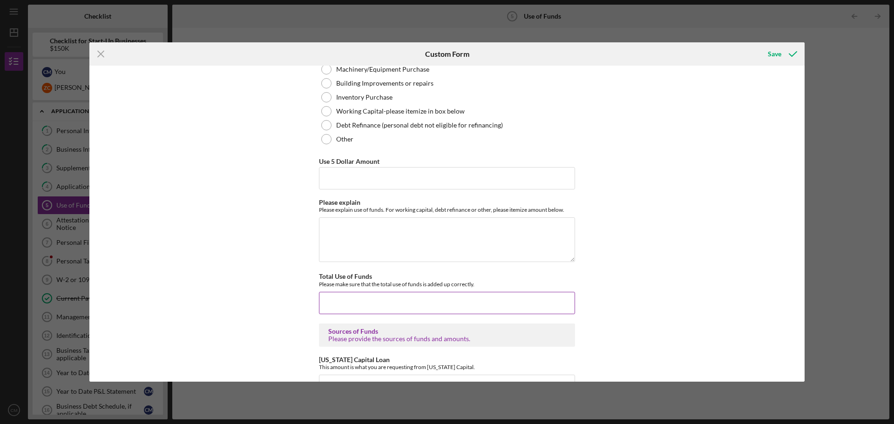
type input "$20,000"
click at [377, 297] on input "Total Use of Funds" at bounding box center [447, 303] width 256 height 22
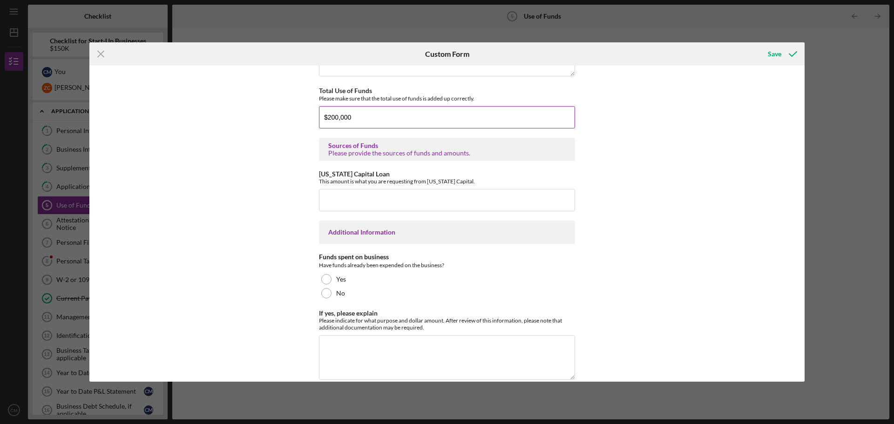
scroll to position [1211, 0]
type input "$200,000"
click at [374, 200] on input "[US_STATE] Capital Loan" at bounding box center [447, 200] width 256 height 22
type input "$200,000"
click at [645, 245] on div "Use of Funds Please identify the use of funds and the amount for each use. In t…" at bounding box center [446, 224] width 715 height 316
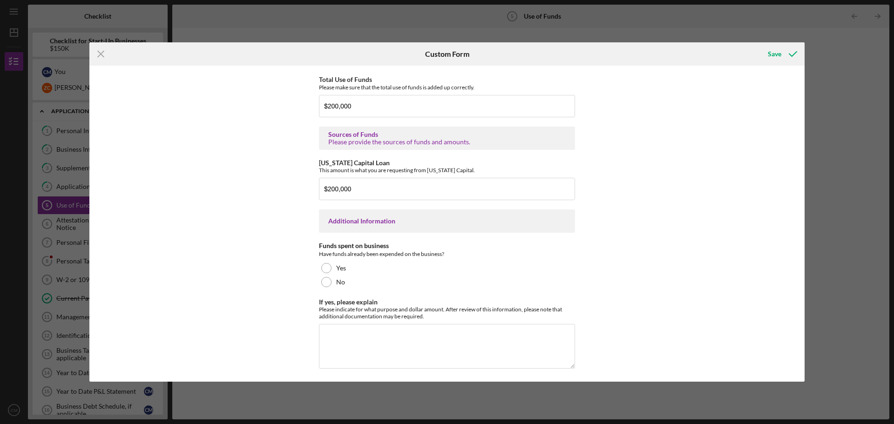
scroll to position [1224, 0]
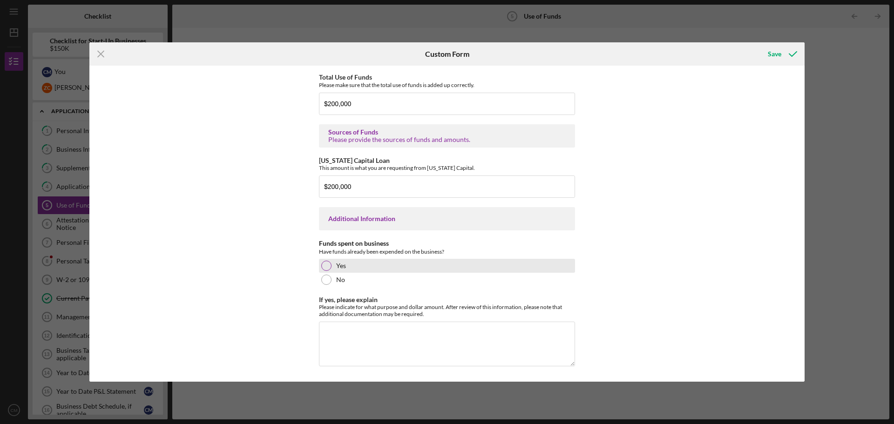
click at [329, 266] on div at bounding box center [326, 266] width 10 height 10
click at [375, 328] on textarea "If yes, please explain" at bounding box center [447, 344] width 256 height 45
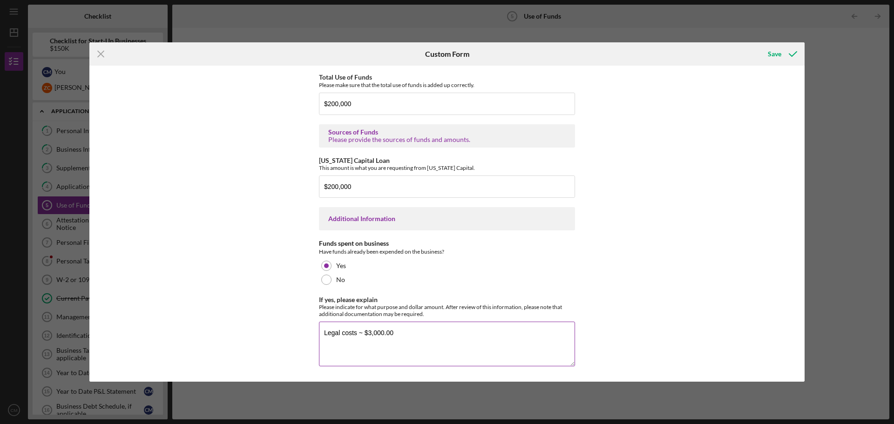
click at [355, 334] on textarea "Legal costs ~ $3,000.00" at bounding box center [447, 344] width 256 height 45
type textarea "Legal costs for Purchase Agreement ~ $3,000.00"
click at [592, 315] on div "Use of Funds Please identify the use of funds and the amount for each use. In t…" at bounding box center [446, 224] width 715 height 316
click at [775, 57] on div "Save" at bounding box center [775, 54] width 14 height 19
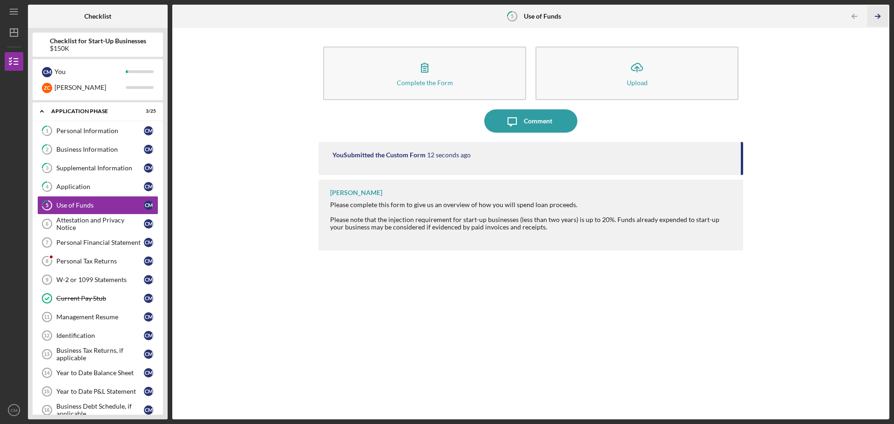
click at [874, 17] on icon "Icon/Table Pagination Arrow" at bounding box center [877, 16] width 21 height 21
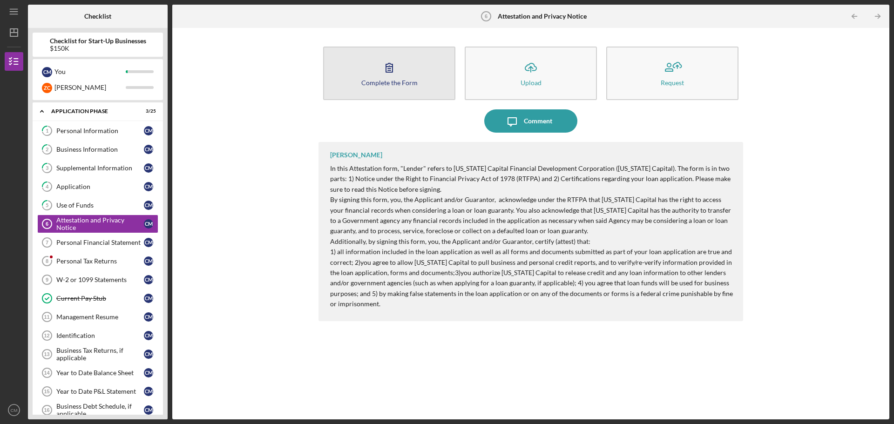
click at [383, 64] on icon "button" at bounding box center [389, 67] width 23 height 23
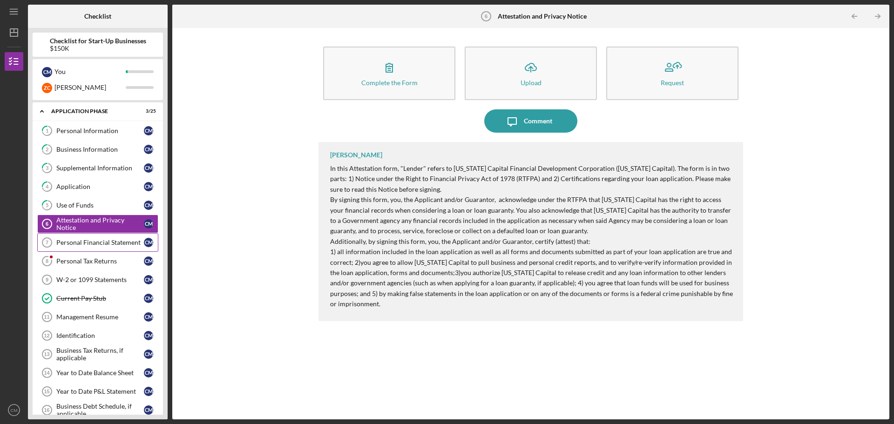
click at [63, 245] on div "Personal Financial Statement" at bounding box center [100, 242] width 88 height 7
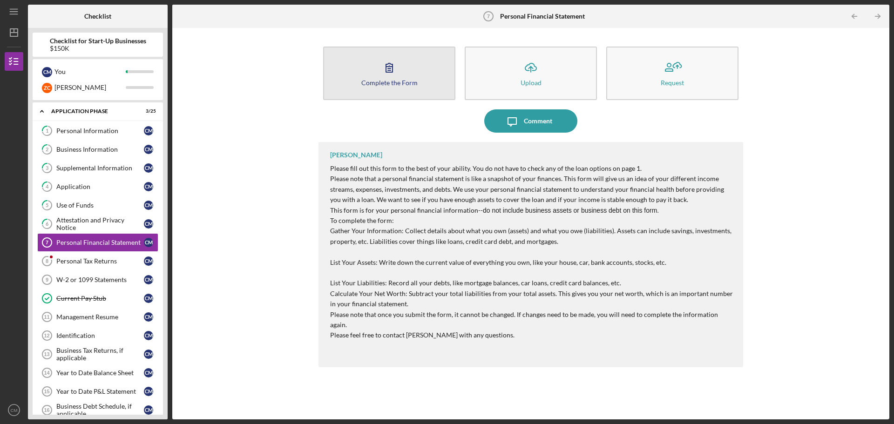
click at [367, 68] on button "Complete the Form Form" at bounding box center [389, 74] width 132 height 54
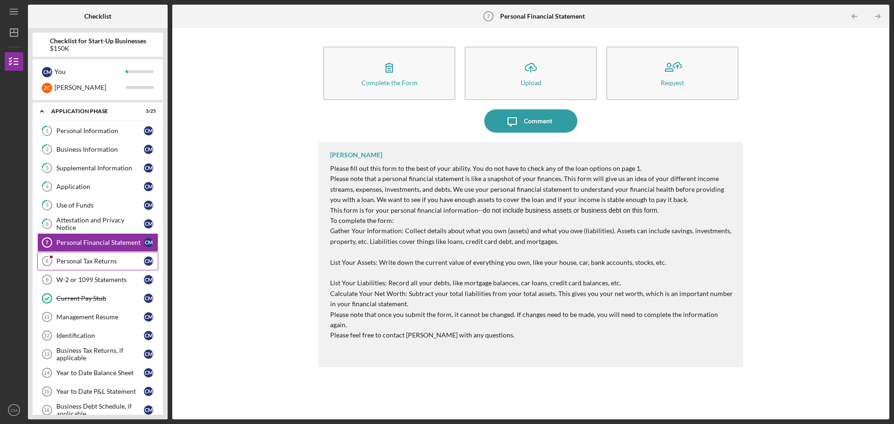
click at [78, 266] on link "Personal Tax Returns 8 Personal Tax Returns C M" at bounding box center [97, 261] width 121 height 19
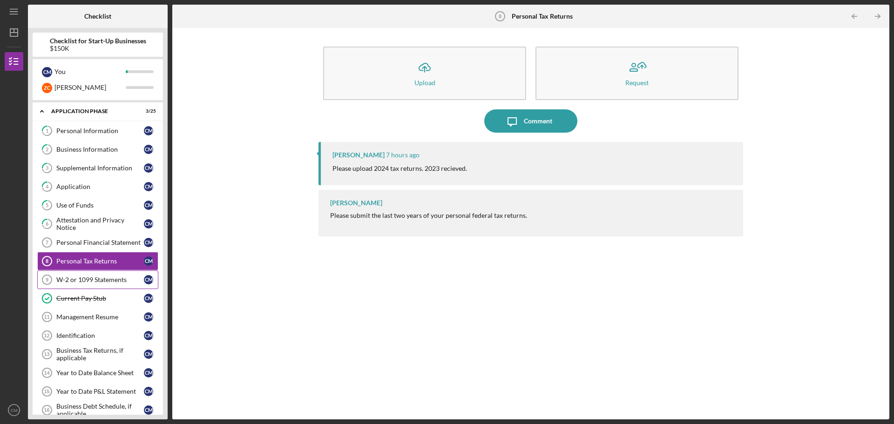
click at [79, 282] on div "W-2 or 1099 Statements" at bounding box center [100, 279] width 88 height 7
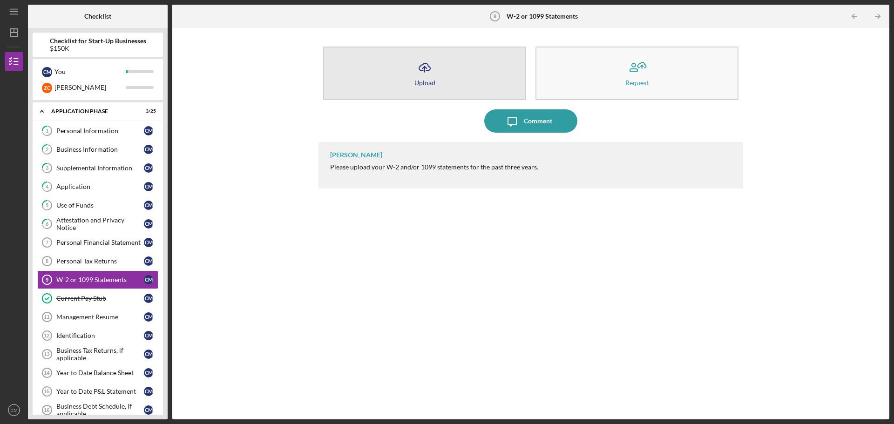
click at [433, 60] on icon "Icon/Upload" at bounding box center [424, 67] width 23 height 23
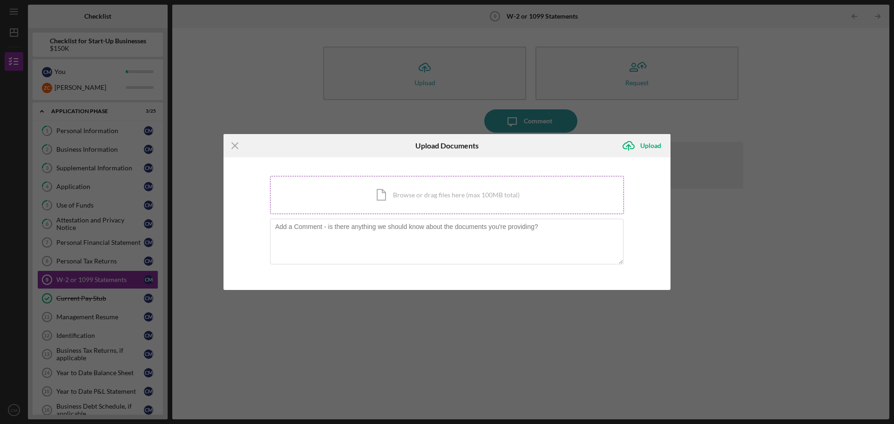
click at [438, 203] on div "Icon/Document Browse or drag files here (max 100MB total) Tap to choose files o…" at bounding box center [447, 195] width 354 height 38
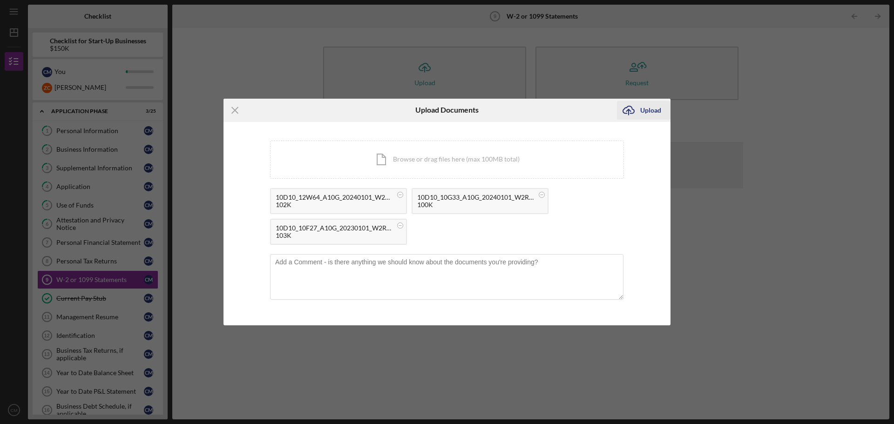
click at [648, 111] on div "Upload" at bounding box center [650, 110] width 21 height 19
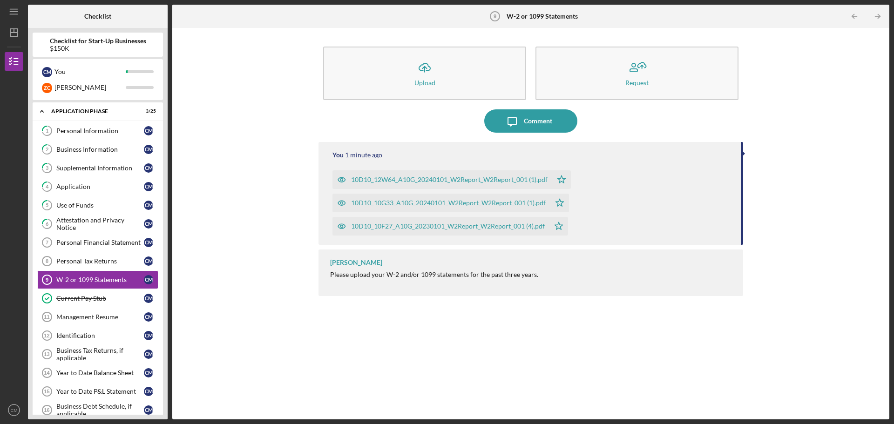
click at [878, 15] on icon "Icon/Table Pagination Arrow" at bounding box center [877, 16] width 21 height 21
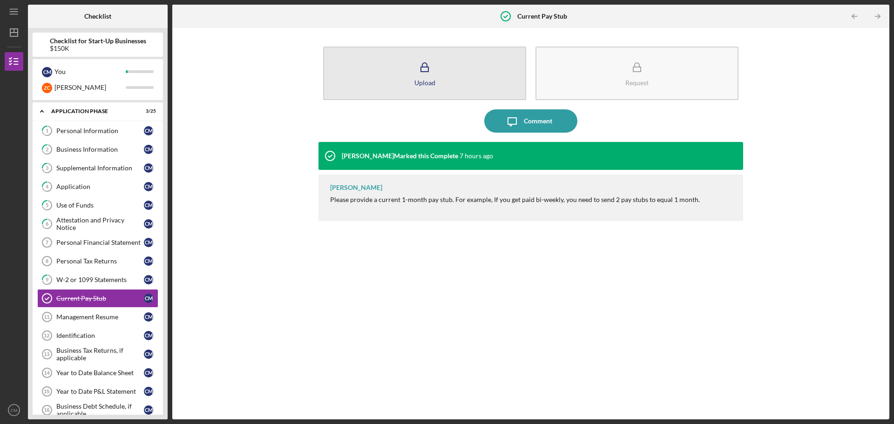
click at [427, 77] on icon "button" at bounding box center [424, 67] width 23 height 23
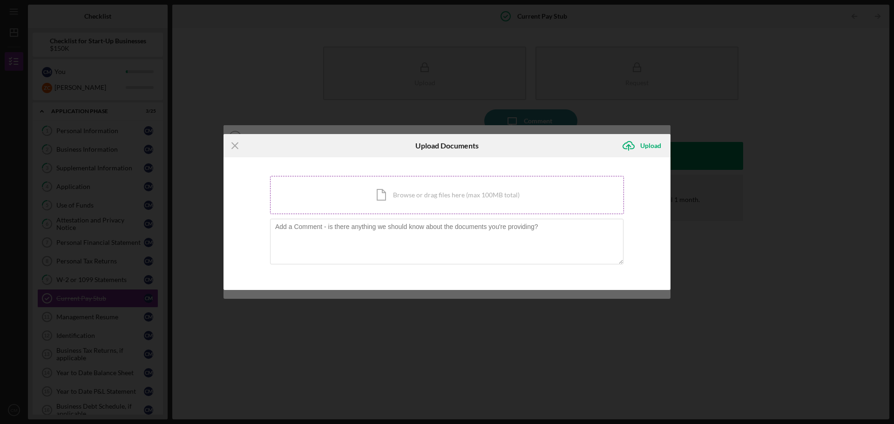
click at [402, 195] on div "Icon/Document Browse or drag files here (max 100MB total) Tap to choose files o…" at bounding box center [447, 195] width 354 height 38
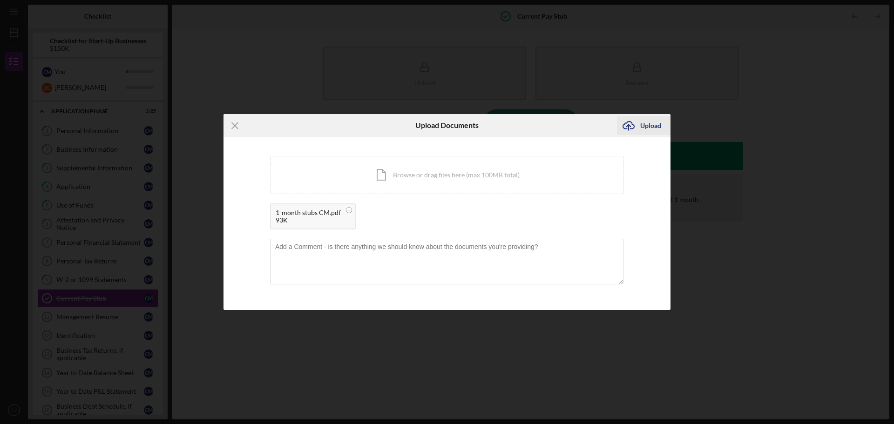
click at [659, 128] on div "Upload" at bounding box center [650, 125] width 21 height 19
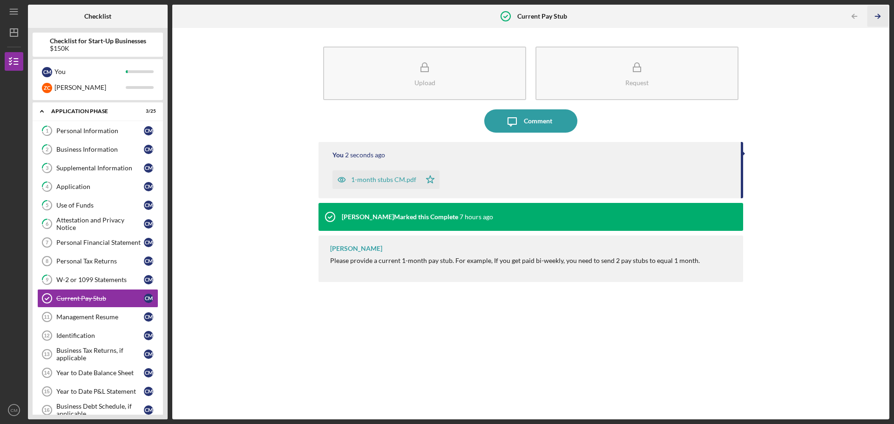
click at [876, 13] on icon "Icon/Table Pagination Arrow" at bounding box center [877, 16] width 21 height 21
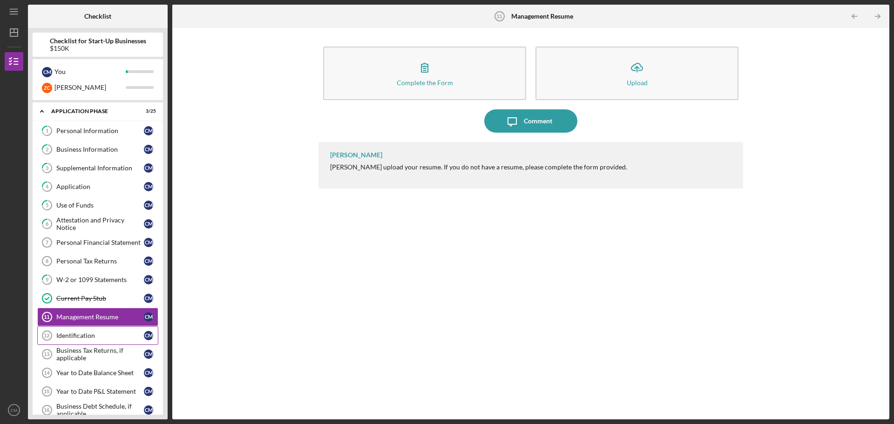
click at [72, 338] on div "Identification" at bounding box center [100, 335] width 88 height 7
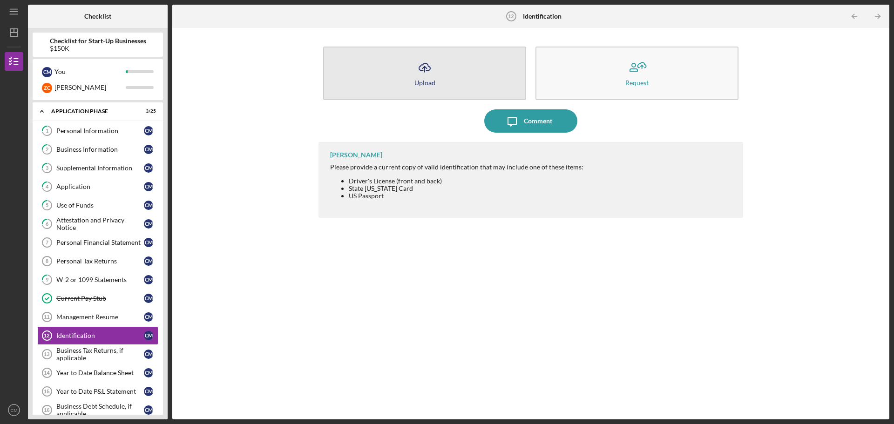
click at [428, 70] on icon "Icon/Upload" at bounding box center [424, 67] width 23 height 23
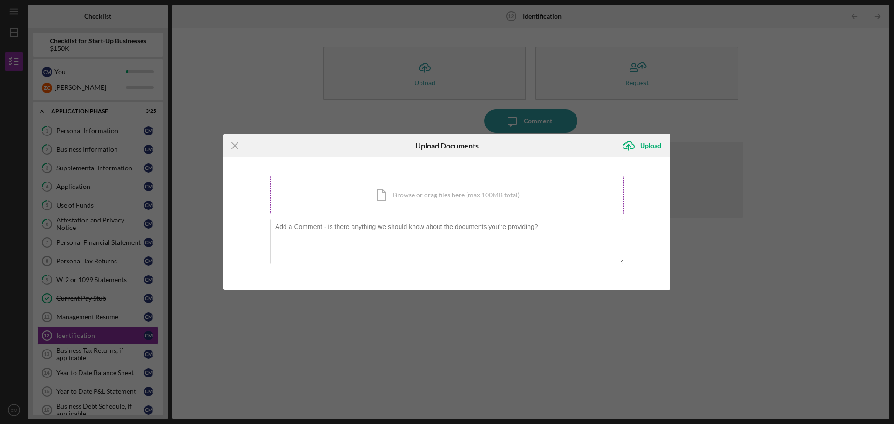
click at [424, 192] on div "Icon/Document Browse or drag files here (max 100MB total) Tap to choose files o…" at bounding box center [447, 195] width 354 height 38
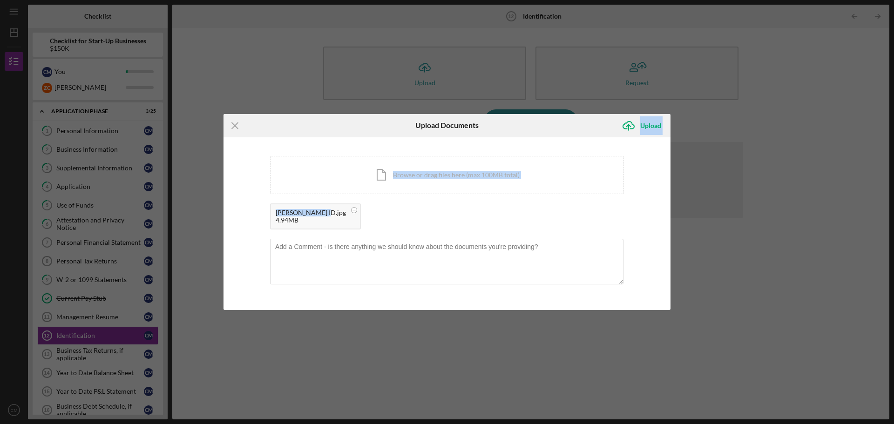
drag, startPoint x: 485, startPoint y: 126, endPoint x: 506, endPoint y: 207, distance: 83.3
click at [506, 207] on form "Icon/Menu Close Upload Documents Icon/Upload Upload You're uploading documents …" at bounding box center [447, 212] width 447 height 197
click at [591, 222] on div "[PERSON_NAME] ID.jpg 4.94MB" at bounding box center [447, 219] width 354 height 31
click at [646, 123] on div "Upload" at bounding box center [650, 125] width 21 height 19
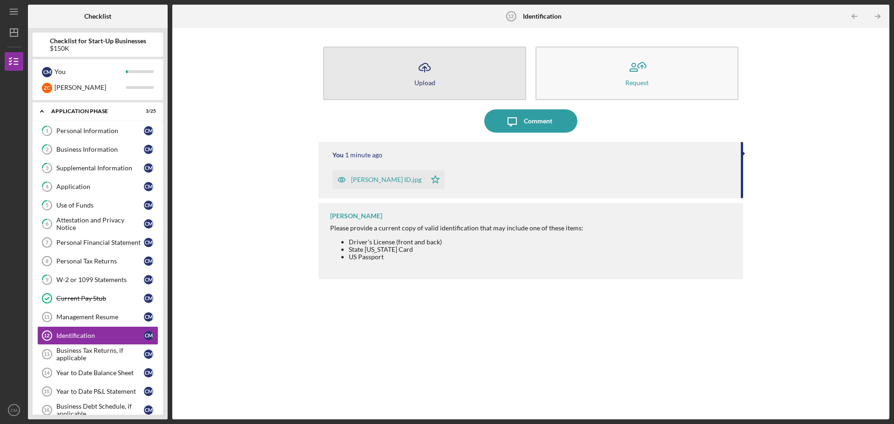
click at [414, 79] on icon "Icon/Upload" at bounding box center [424, 67] width 23 height 23
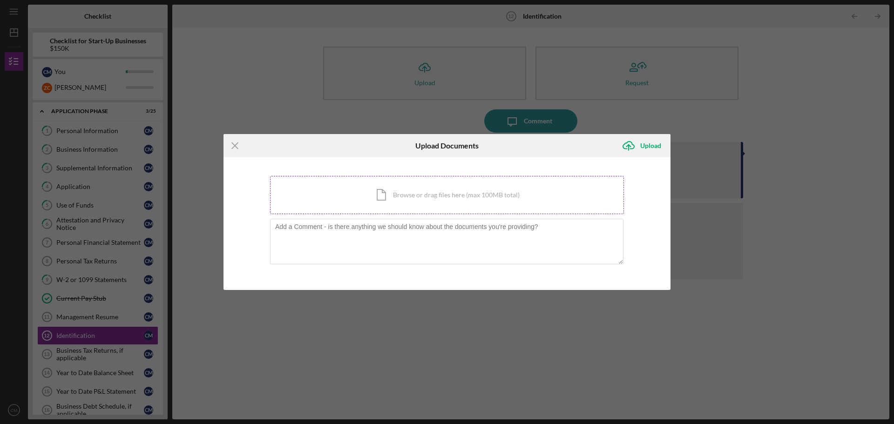
click at [415, 191] on div "Icon/Document Browse or drag files here (max 100MB total) Tap to choose files o…" at bounding box center [447, 195] width 354 height 38
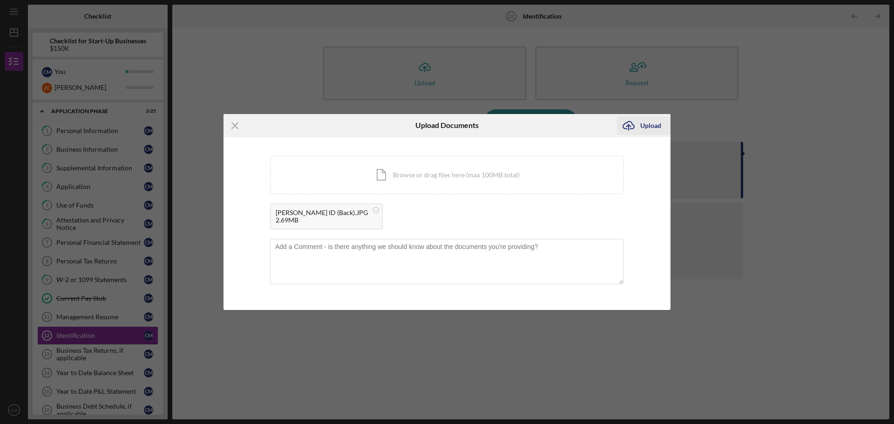
click at [648, 125] on div "Upload" at bounding box center [650, 125] width 21 height 19
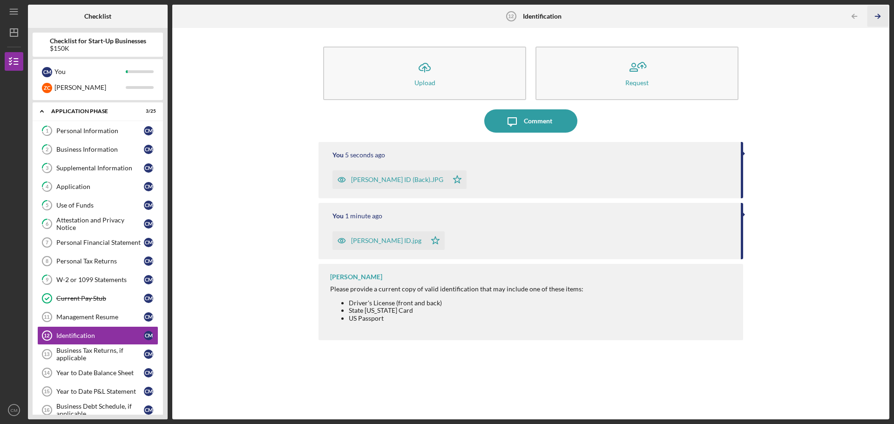
click at [873, 17] on icon "Icon/Table Pagination Arrow" at bounding box center [877, 16] width 21 height 21
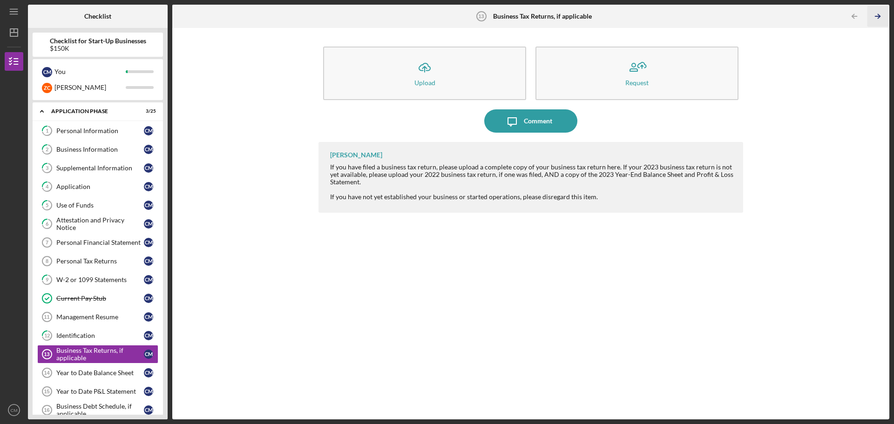
click at [876, 20] on icon "Icon/Table Pagination Arrow" at bounding box center [877, 16] width 21 height 21
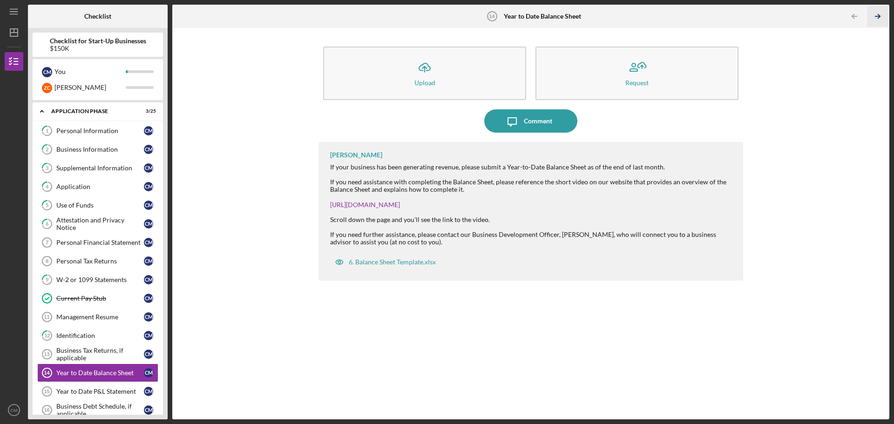
click at [876, 20] on icon "Icon/Table Pagination Arrow" at bounding box center [877, 16] width 21 height 21
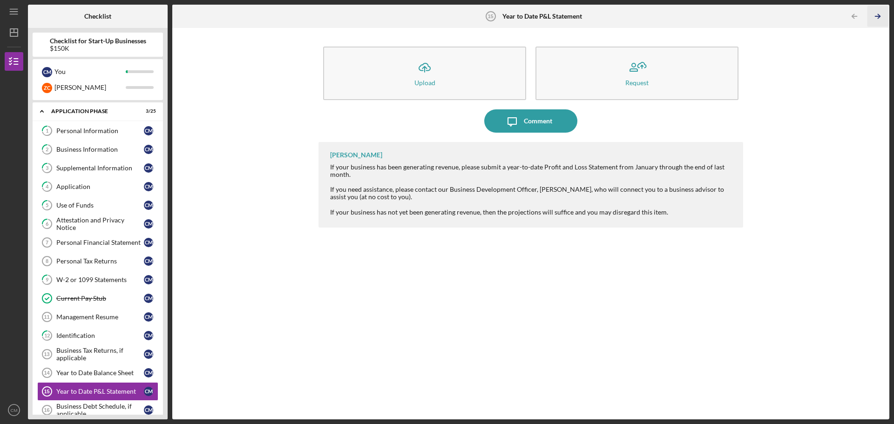
click at [876, 20] on icon "Icon/Table Pagination Arrow" at bounding box center [877, 16] width 21 height 21
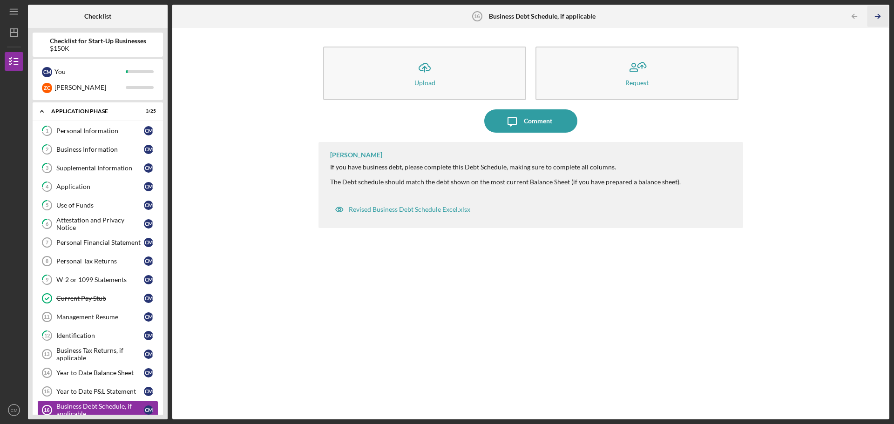
click at [876, 20] on icon "Icon/Table Pagination Arrow" at bounding box center [877, 16] width 21 height 21
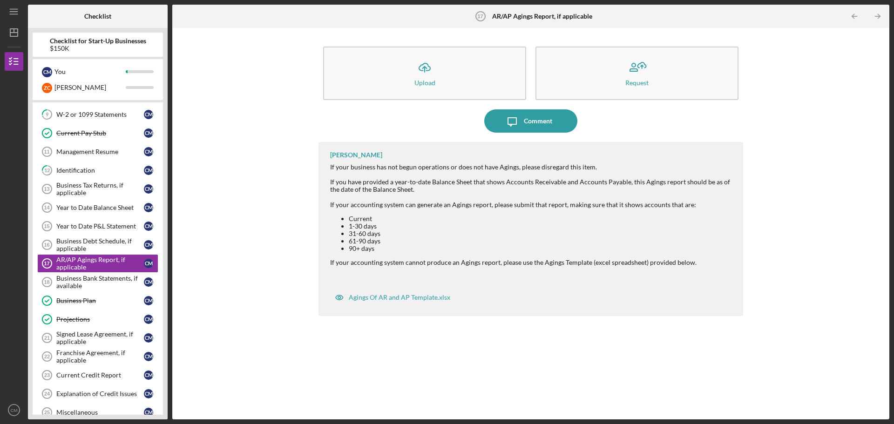
scroll to position [170, 0]
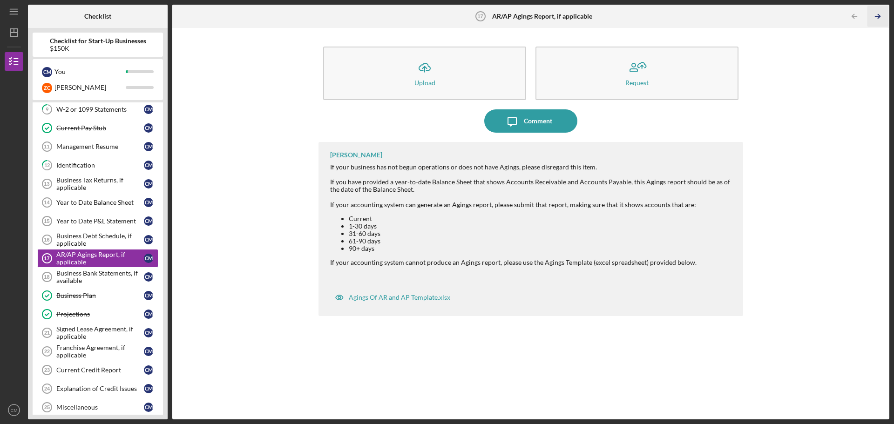
click at [876, 20] on icon "Icon/Table Pagination Arrow" at bounding box center [877, 16] width 21 height 21
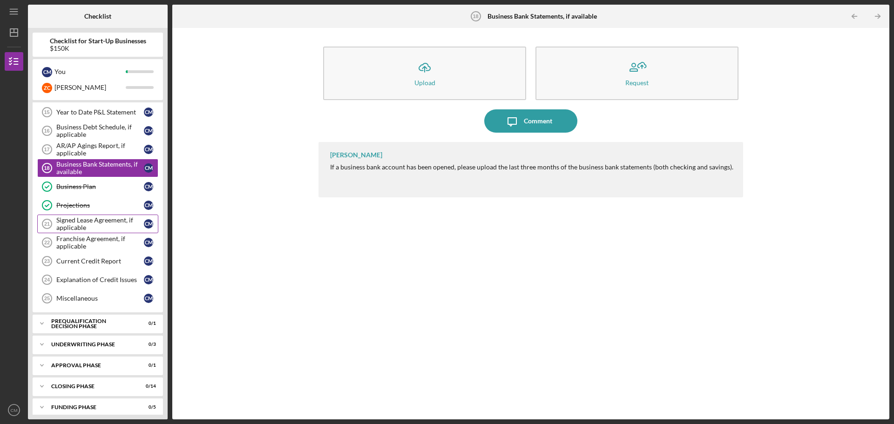
scroll to position [286, 0]
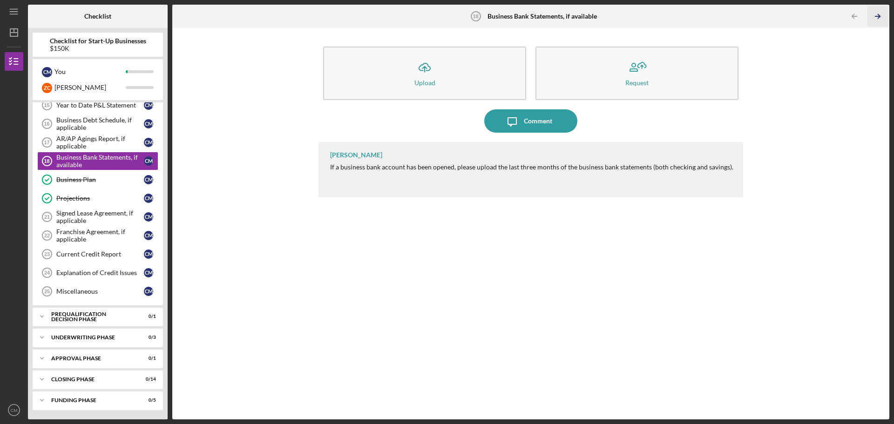
click at [876, 15] on icon "Icon/Table Pagination Arrow" at bounding box center [877, 16] width 21 height 21
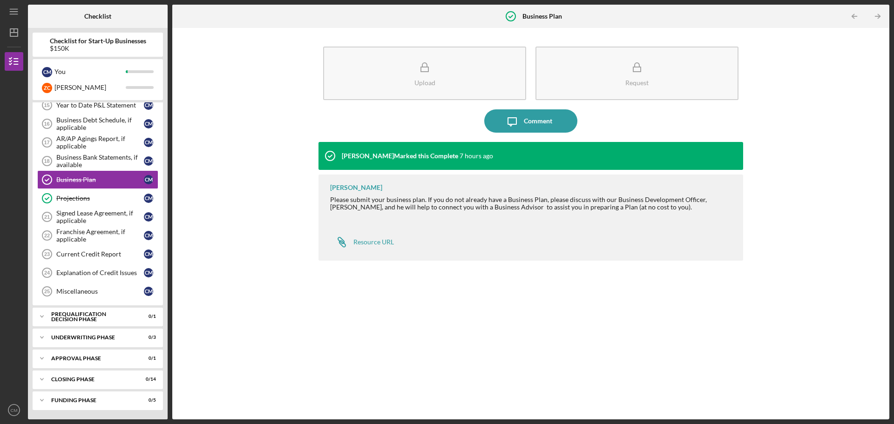
click at [876, 15] on icon "Icon/Table Pagination Arrow" at bounding box center [877, 16] width 21 height 21
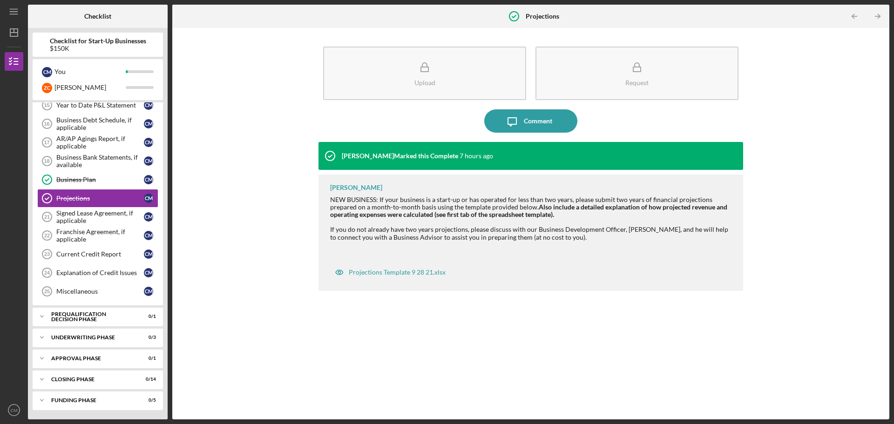
click at [876, 15] on icon "Icon/Table Pagination Arrow" at bounding box center [877, 16] width 21 height 21
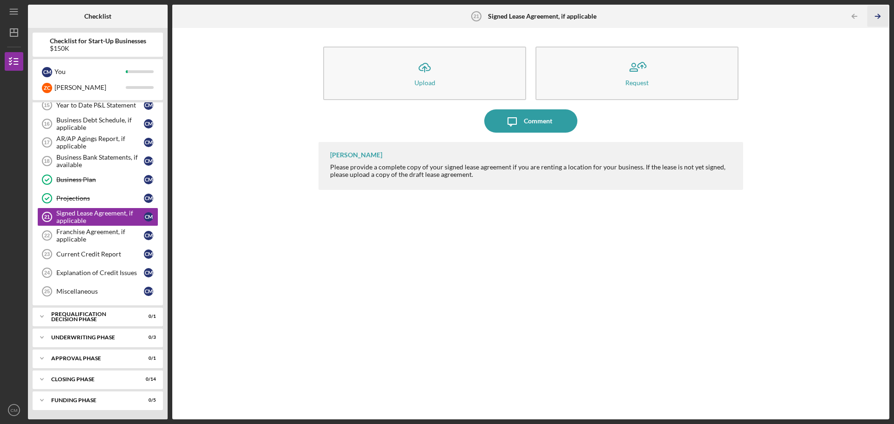
click at [876, 15] on icon "Icon/Table Pagination Arrow" at bounding box center [877, 16] width 21 height 21
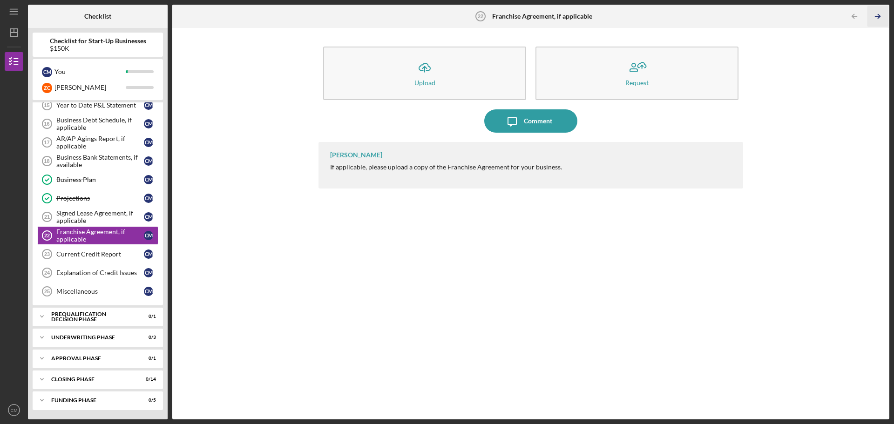
click at [876, 15] on icon "Icon/Table Pagination Arrow" at bounding box center [877, 16] width 21 height 21
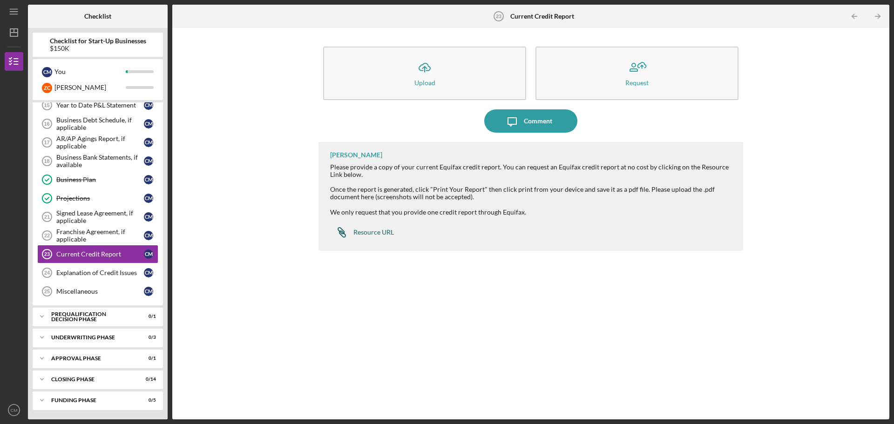
click at [367, 235] on div "Resource URL" at bounding box center [373, 232] width 41 height 7
click at [876, 16] on icon "Icon/Table Pagination Arrow" at bounding box center [877, 16] width 21 height 21
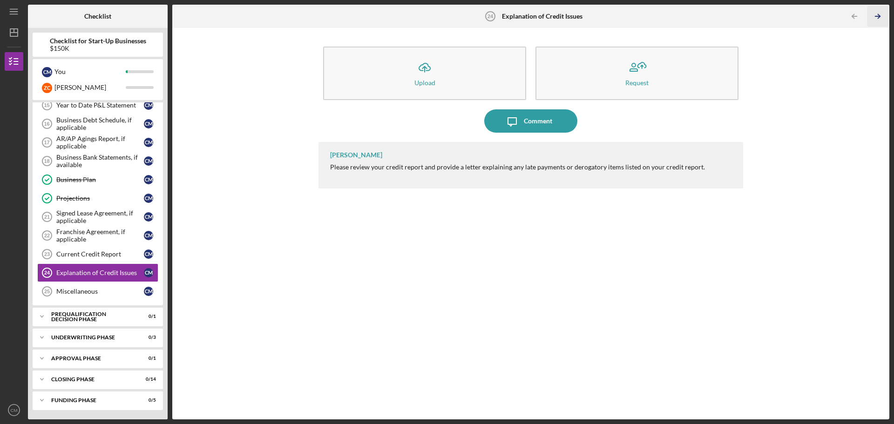
click at [876, 16] on icon "Icon/Table Pagination Arrow" at bounding box center [877, 16] width 21 height 21
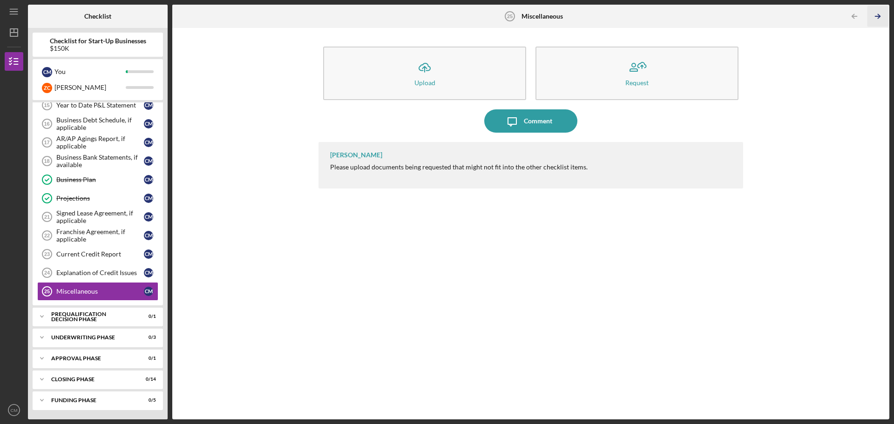
click at [873, 16] on icon "Icon/Table Pagination Arrow" at bounding box center [877, 16] width 21 height 21
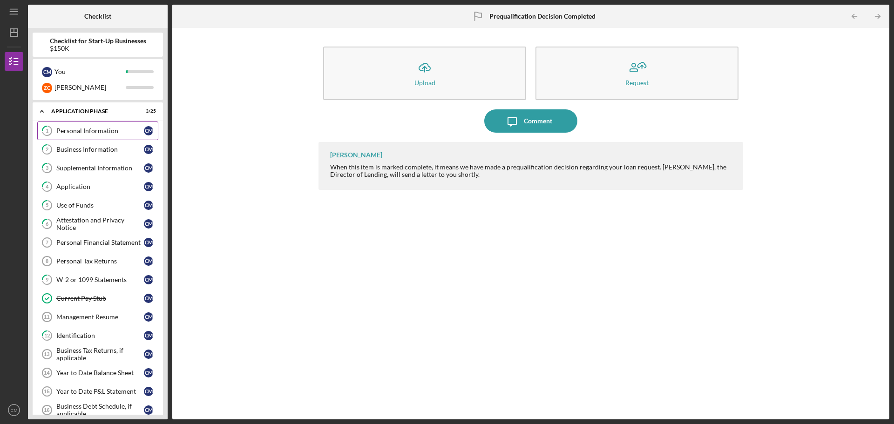
click at [72, 135] on link "1 Personal Information C M" at bounding box center [97, 131] width 121 height 19
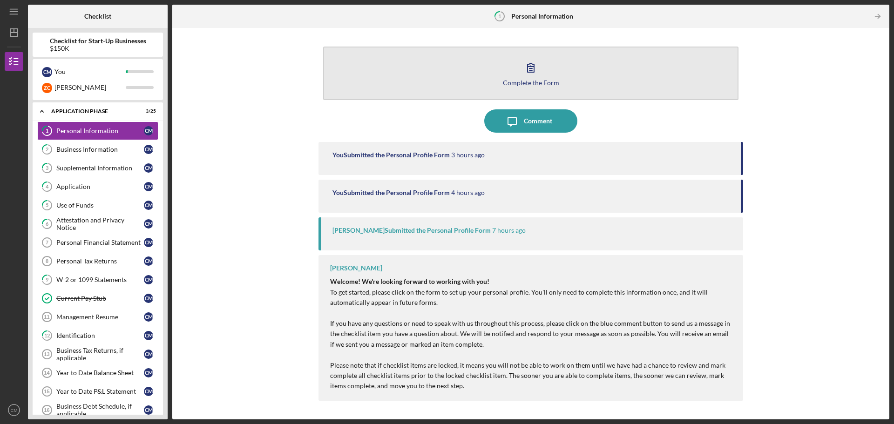
click at [542, 83] on div "Complete the Form" at bounding box center [531, 82] width 56 height 7
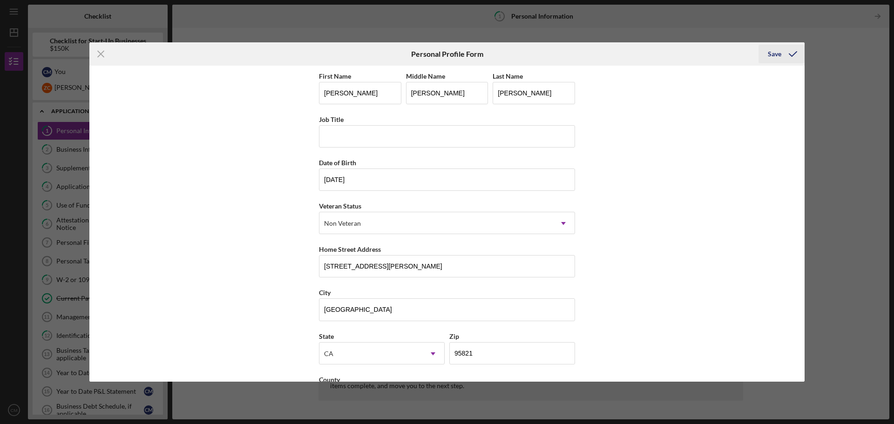
click at [792, 54] on icon "submit" at bounding box center [792, 53] width 23 height 23
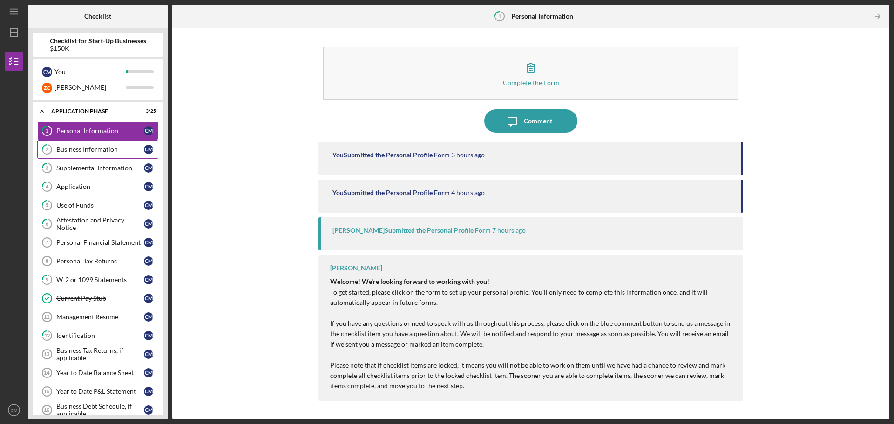
click at [84, 150] on div "Business Information" at bounding box center [100, 149] width 88 height 7
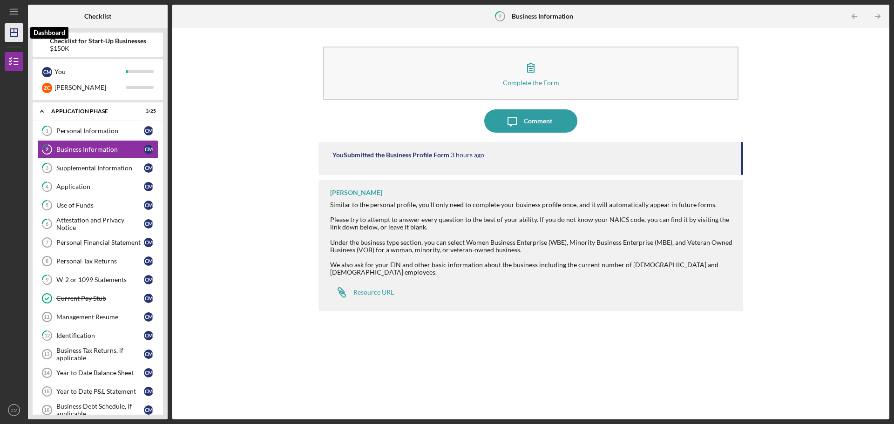
click at [10, 37] on icon "Icon/Dashboard" at bounding box center [13, 32] width 23 height 23
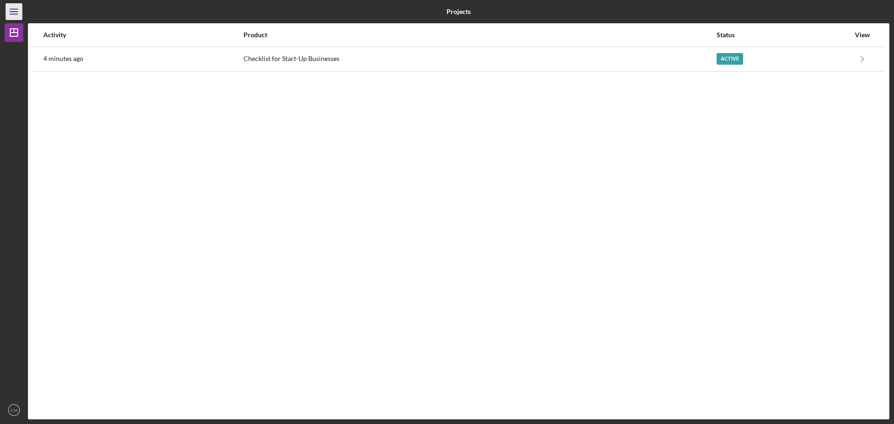
click at [13, 15] on icon "Icon/Menu" at bounding box center [14, 11] width 21 height 21
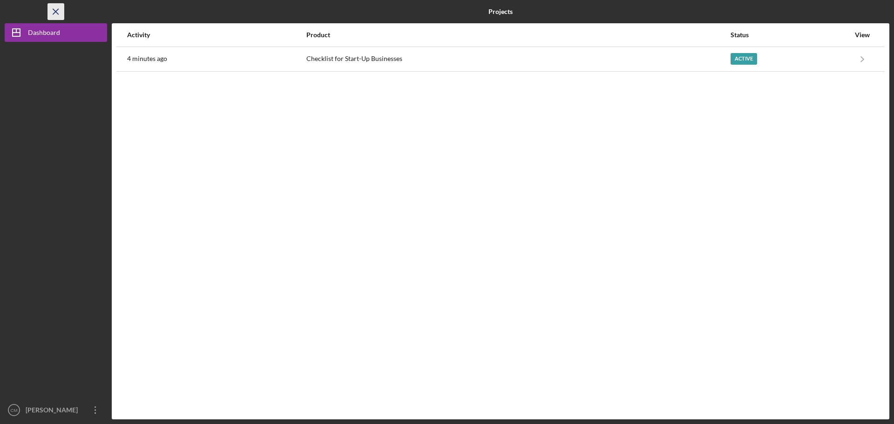
click at [56, 9] on icon "Icon/Menu Close" at bounding box center [56, 11] width 21 height 21
